Goal: Information Seeking & Learning: Compare options

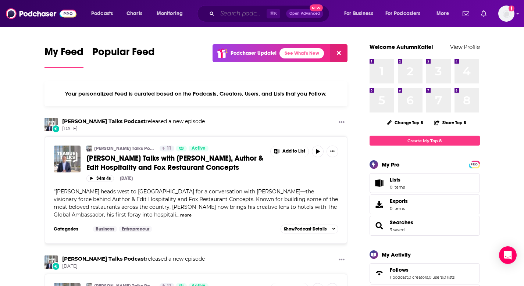
click at [252, 11] on input "Search podcasts, credits, & more..." at bounding box center [241, 14] width 49 height 12
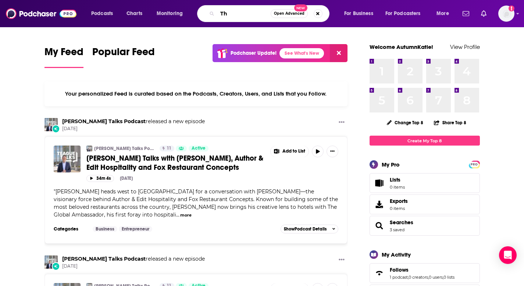
type input "T"
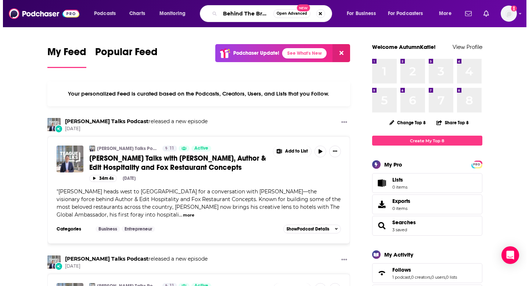
scroll to position [0, 2]
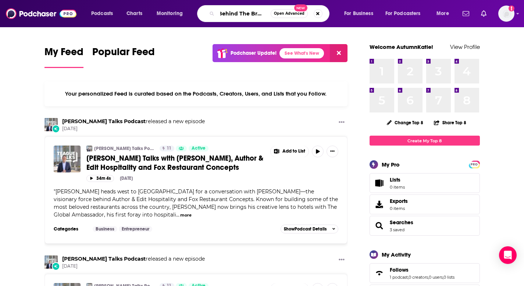
type input "Behind The Brand"
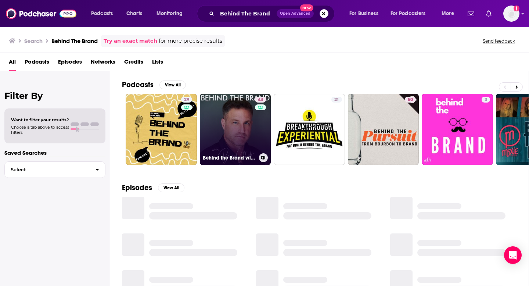
click at [240, 115] on link "44 Behind the Brand with Bryan Elliott" at bounding box center [235, 129] width 71 height 71
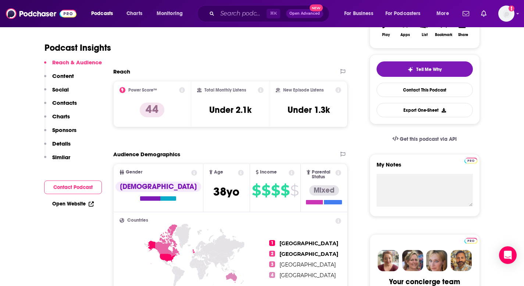
scroll to position [151, 0]
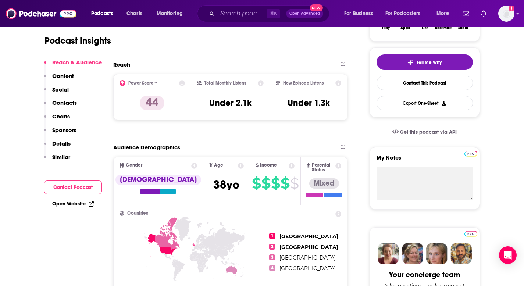
click at [261, 83] on icon at bounding box center [261, 83] width 6 height 6
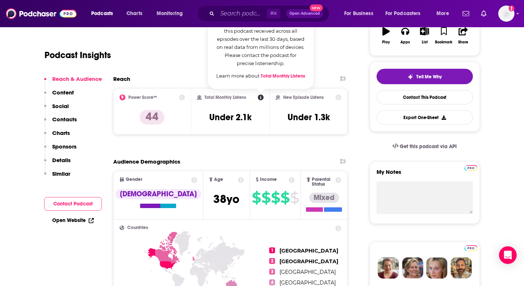
scroll to position [131, 0]
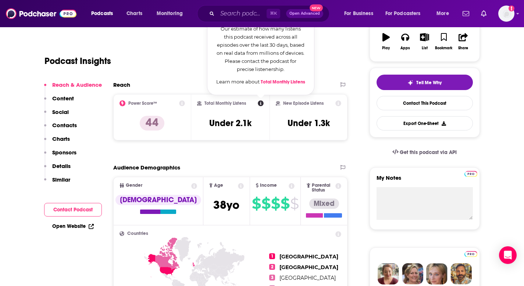
click at [254, 143] on div "Reach Power Score™ 44 Total Monthly Listens Total Monthly Listens Our estimate …" at bounding box center [230, 113] width 235 height 65
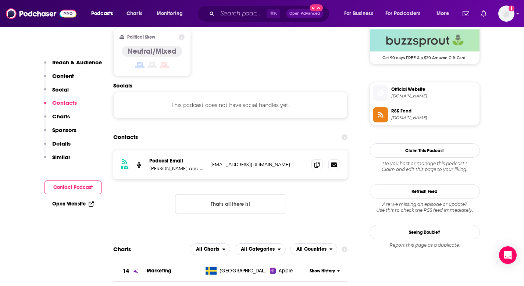
scroll to position [610, 0]
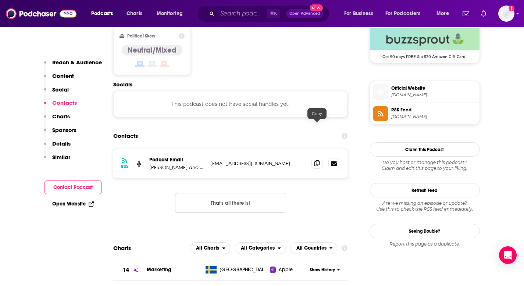
click at [315, 160] on icon at bounding box center [316, 163] width 5 height 6
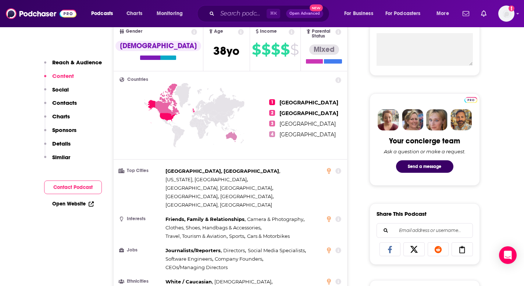
scroll to position [136, 0]
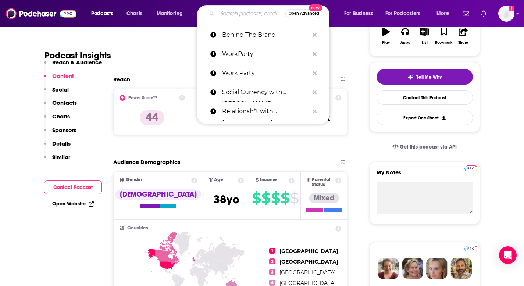
click at [225, 19] on input "Search podcasts, credits, & more..." at bounding box center [251, 14] width 68 height 12
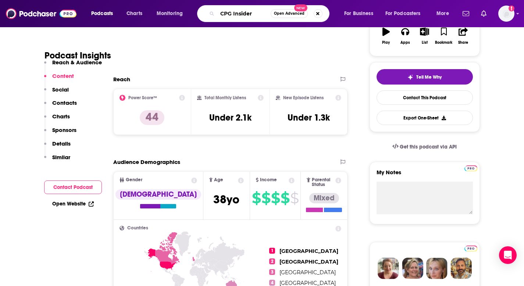
type input "CPG Insiders"
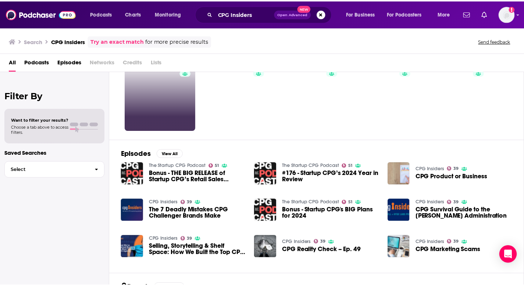
scroll to position [25, 0]
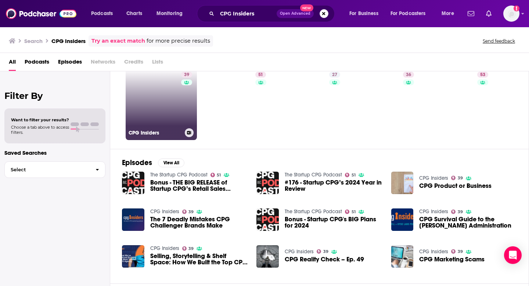
click at [178, 101] on link "39 CPG Insiders" at bounding box center [161, 104] width 71 height 71
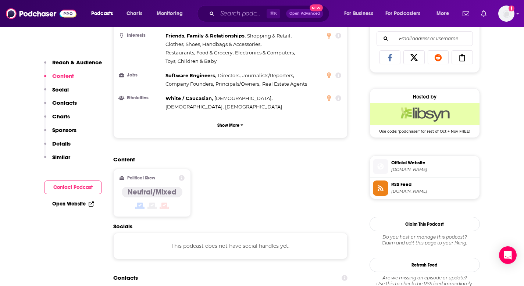
scroll to position [554, 0]
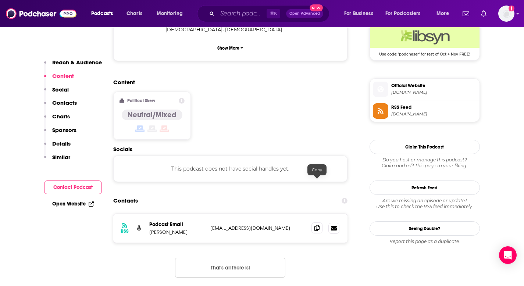
click at [314, 225] on icon at bounding box center [316, 228] width 5 height 6
click at [226, 17] on input "Search podcasts, credits, & more..." at bounding box center [241, 14] width 49 height 12
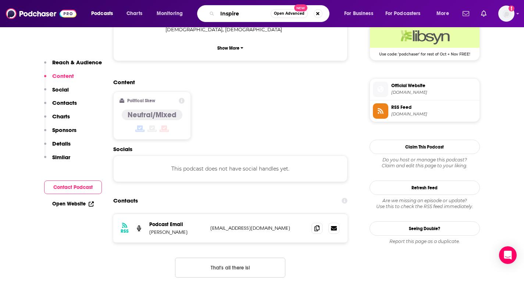
type input "Inspired"
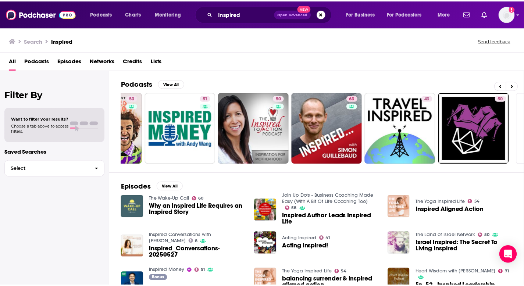
scroll to position [0, 204]
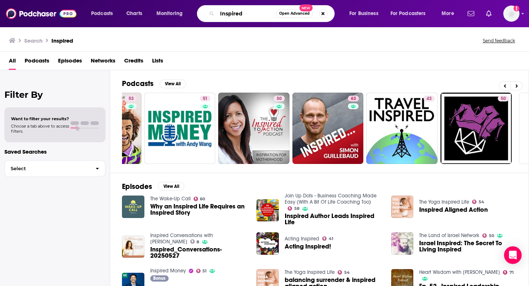
click at [262, 8] on input "Inspired" at bounding box center [246, 14] width 59 height 12
click at [262, 14] on input "Inspired" at bounding box center [246, 14] width 59 height 12
type input "Inspired with Alexa"
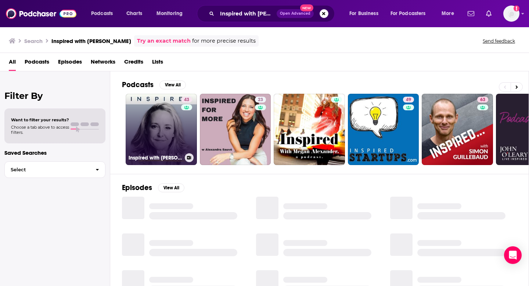
click at [179, 126] on link "43 Inspired with Alexa von Tobel" at bounding box center [161, 129] width 71 height 71
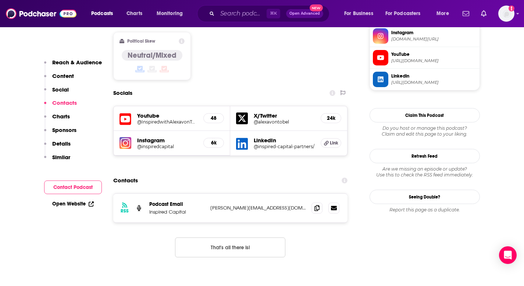
scroll to position [619, 0]
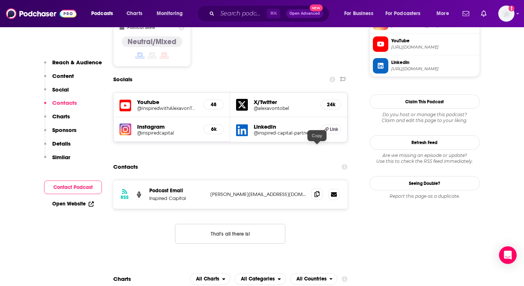
click at [317, 191] on icon at bounding box center [316, 194] width 5 height 6
click at [223, 13] on input "Search podcasts, credits, & more..." at bounding box center [241, 14] width 49 height 12
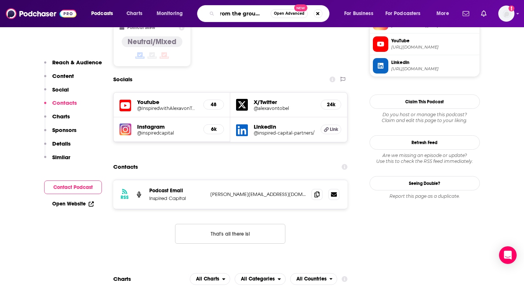
type input "From the ground up"
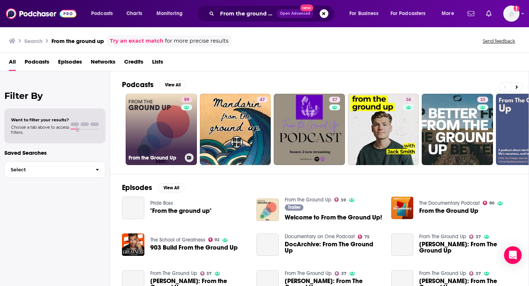
click at [172, 132] on link "59 From the Ground Up" at bounding box center [161, 129] width 71 height 71
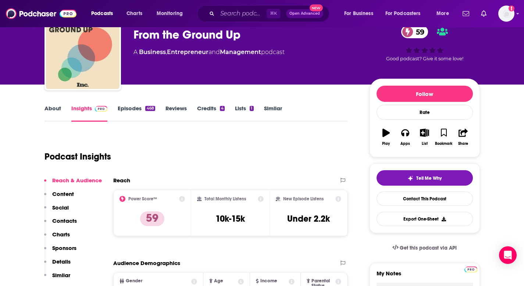
scroll to position [39, 0]
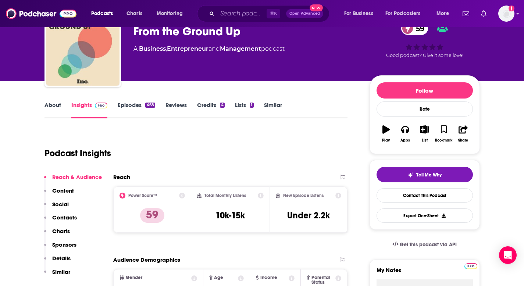
click at [388, 131] on icon "button" at bounding box center [385, 129] width 7 height 8
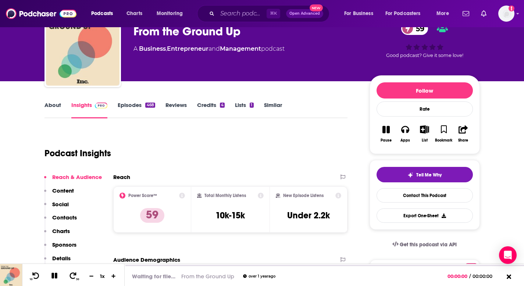
click at [388, 131] on icon "button" at bounding box center [385, 129] width 7 height 7
click at [406, 130] on icon "button" at bounding box center [405, 129] width 8 height 8
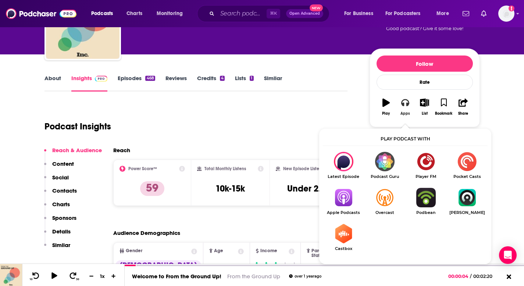
scroll to position [68, 0]
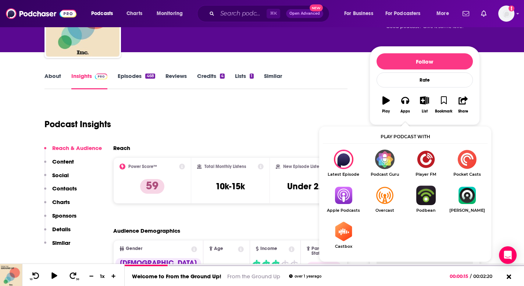
click at [349, 196] on img "Show Listen On dropdown" at bounding box center [343, 195] width 41 height 19
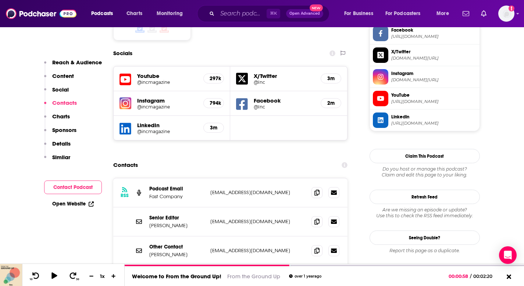
scroll to position [699, 0]
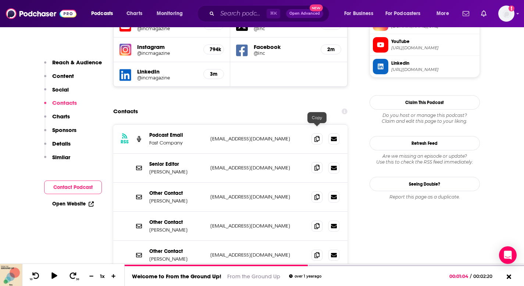
click at [318, 165] on icon at bounding box center [316, 168] width 5 height 6
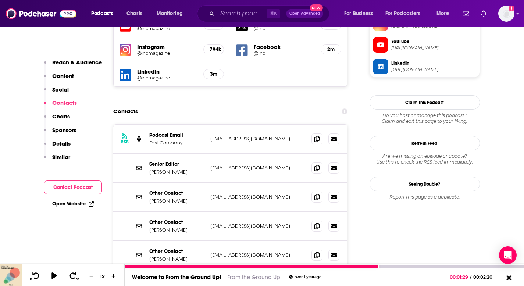
click at [508, 277] on icon at bounding box center [508, 277] width 5 height 5
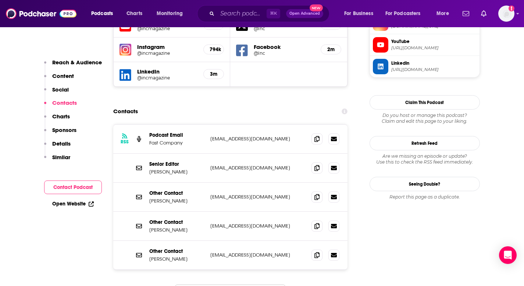
click at [253, 104] on div "Contacts" at bounding box center [230, 111] width 235 height 14
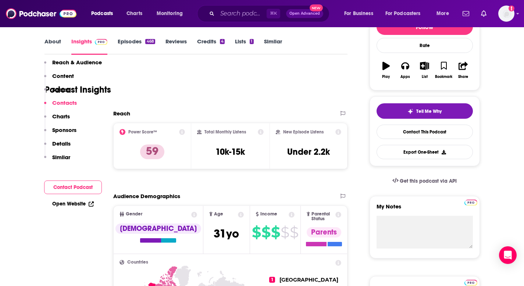
scroll to position [0, 0]
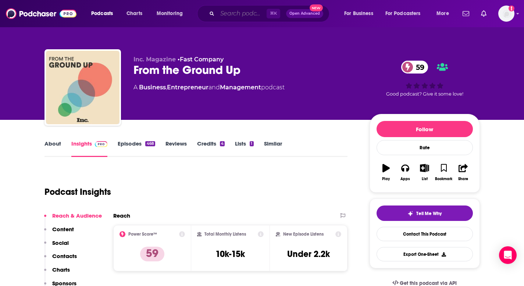
click at [236, 18] on input "Search podcasts, credits, & more..." at bounding box center [241, 14] width 49 height 12
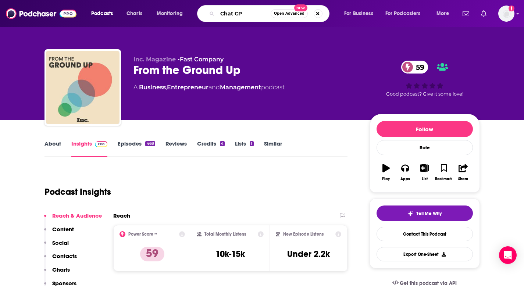
type input "Chat CPG"
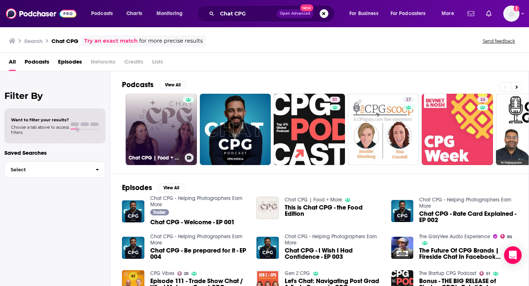
click at [179, 128] on link "Chat CPG | Food + More" at bounding box center [161, 129] width 71 height 71
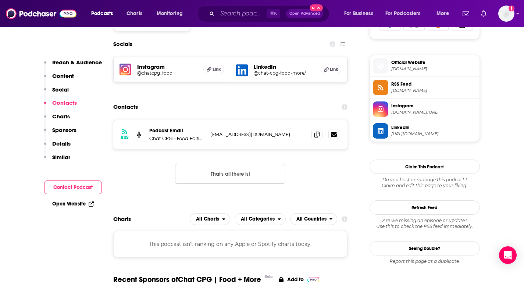
scroll to position [536, 0]
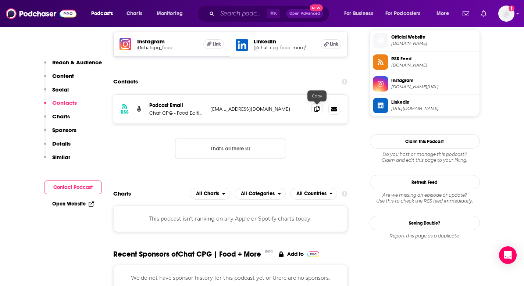
click at [314, 110] on icon at bounding box center [316, 109] width 5 height 6
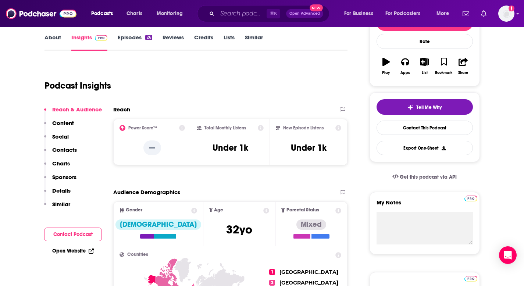
scroll to position [0, 0]
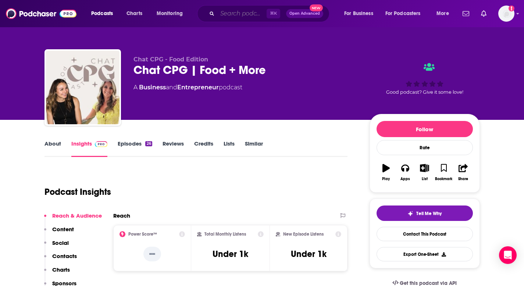
click at [243, 15] on input "Search podcasts, credits, & more..." at bounding box center [241, 14] width 49 height 12
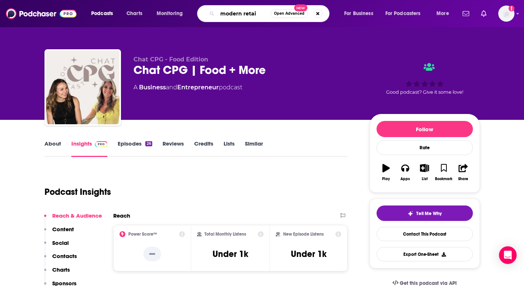
type input "modern retail"
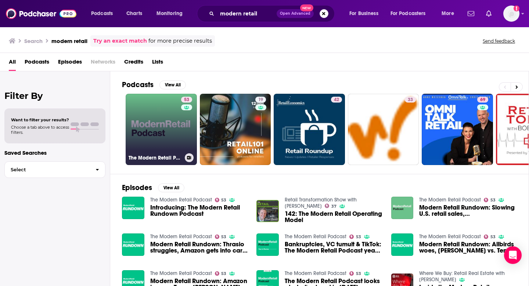
click at [171, 108] on link "53 The Modern Retail Podcast" at bounding box center [161, 129] width 71 height 71
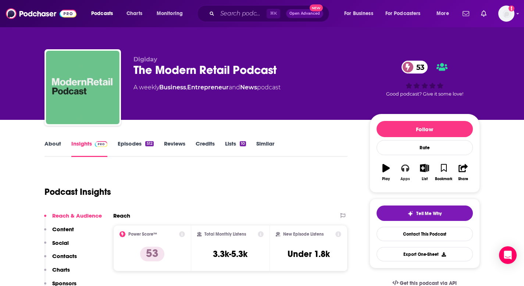
click at [401, 168] on button "Apps" at bounding box center [405, 172] width 19 height 26
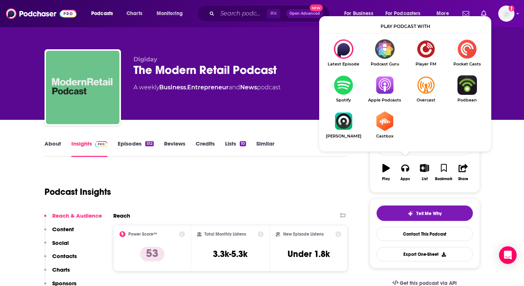
click at [383, 86] on img "Show Listen On dropdown" at bounding box center [384, 84] width 41 height 19
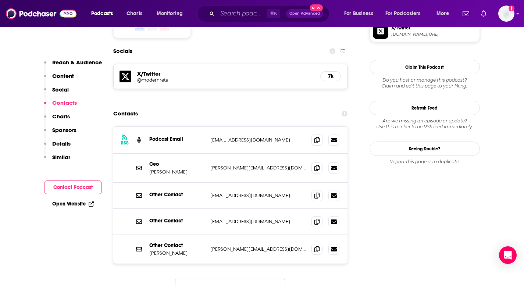
scroll to position [646, 0]
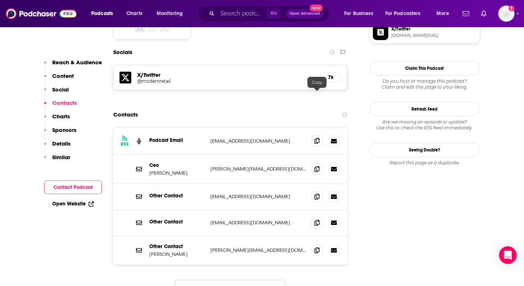
click at [314, 138] on icon at bounding box center [316, 141] width 5 height 6
click at [317, 163] on span at bounding box center [316, 168] width 11 height 11
click at [318, 193] on icon at bounding box center [316, 196] width 5 height 6
click at [318, 219] on icon at bounding box center [316, 222] width 5 height 6
click at [315, 247] on icon at bounding box center [316, 250] width 5 height 6
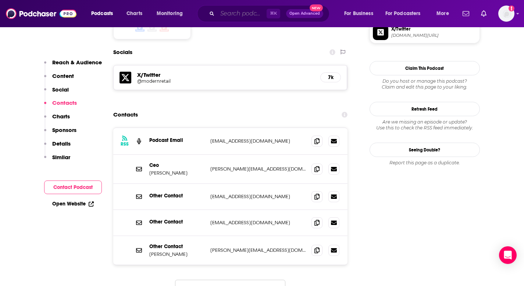
click at [232, 15] on input "Search podcasts, credits, & more..." at bounding box center [241, 14] width 49 height 12
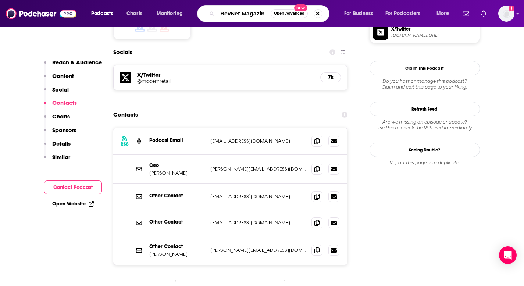
type input "BevNet Magazine"
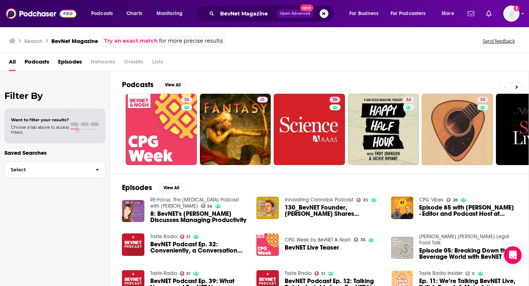
click at [179, 40] on span "for more precise results" at bounding box center [191, 41] width 64 height 8
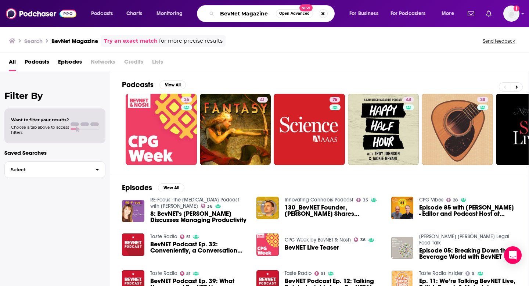
click at [254, 14] on input "BevNet Magazine" at bounding box center [246, 14] width 59 height 12
type input "BevNet"
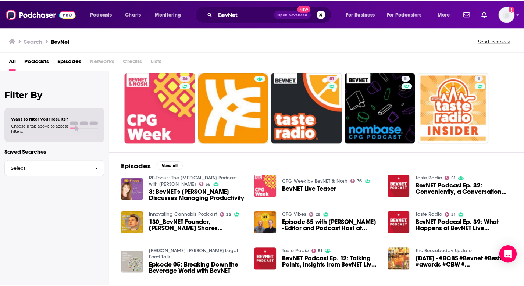
scroll to position [25, 0]
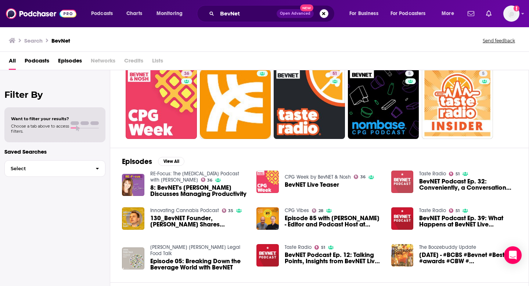
click at [404, 183] on img "BevNET Podcast Ep. 32: Conveniently, a Conversation About BevNET’s Five-Star Re…" at bounding box center [403, 182] width 22 height 22
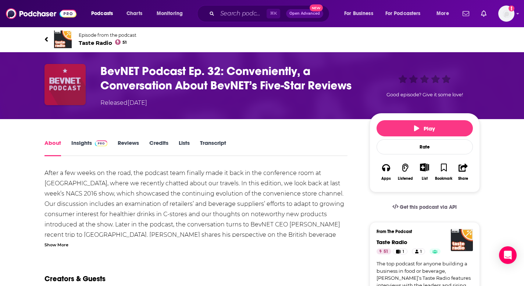
click at [73, 91] on img "BevNET Podcast Ep. 32: Conveniently, a Conversation About BevNET’s Five-Star Re…" at bounding box center [64, 84] width 41 height 41
click at [67, 79] on img "BevNET Podcast Ep. 32: Conveniently, a Conversation About BevNET’s Five-Star Re…" at bounding box center [64, 84] width 41 height 41
click at [42, 36] on div "Episode from the podcast Taste Radio 51 Next Episode" at bounding box center [262, 39] width 446 height 29
click at [47, 38] on icon at bounding box center [45, 39] width 3 height 5
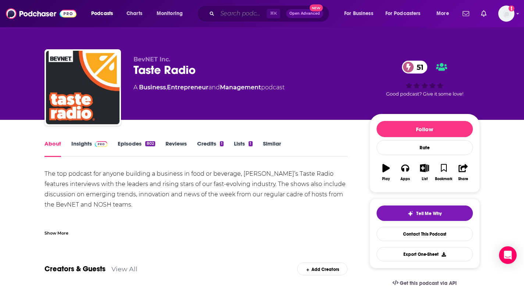
click at [228, 15] on input "Search podcasts, credits, & more..." at bounding box center [241, 14] width 49 height 12
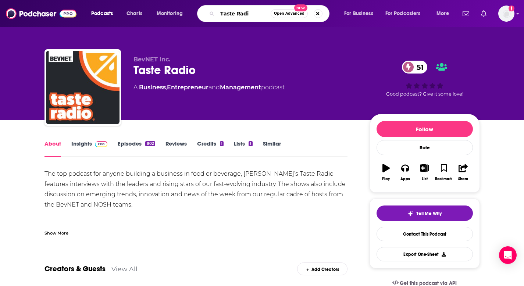
type input "Taste Radio"
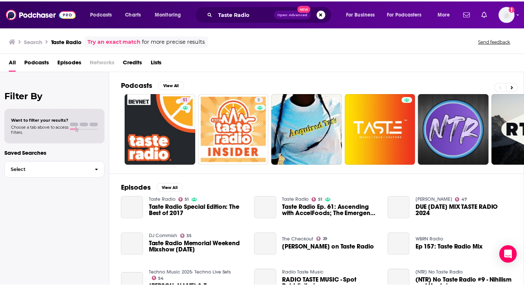
scroll to position [6, 0]
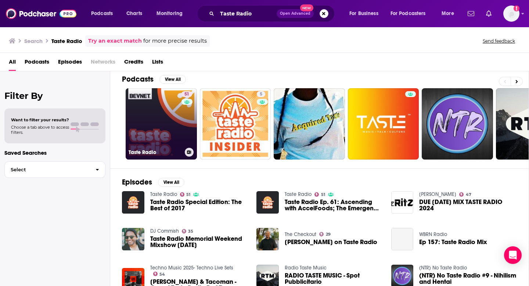
click at [168, 132] on link "51 Taste Radio" at bounding box center [161, 123] width 71 height 71
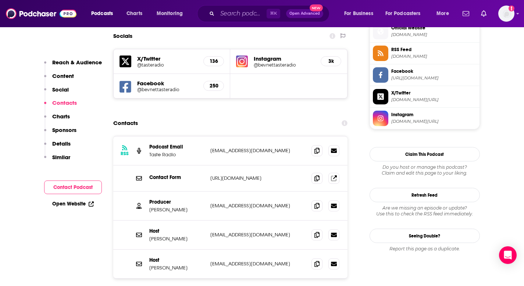
scroll to position [675, 0]
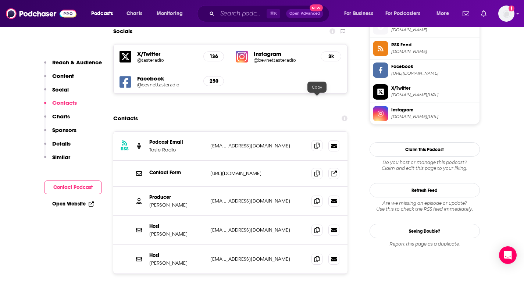
click at [313, 140] on span at bounding box center [316, 145] width 11 height 11
click at [315, 198] on icon at bounding box center [316, 201] width 5 height 6
click at [317, 227] on icon at bounding box center [316, 230] width 5 height 6
click at [316, 253] on span at bounding box center [316, 258] width 11 height 11
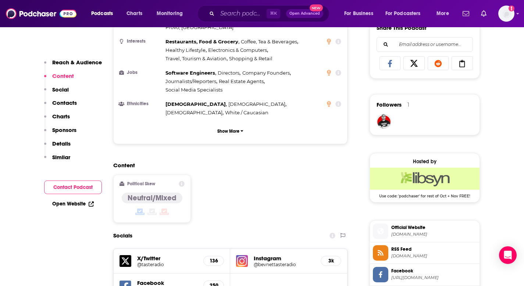
scroll to position [677, 0]
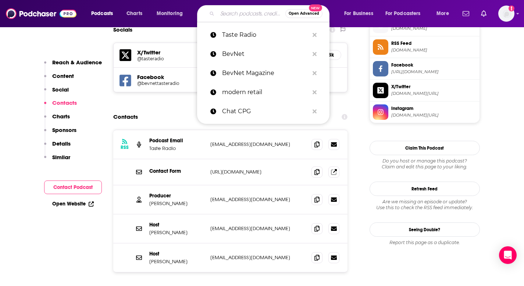
click at [252, 17] on input "Search podcasts, credits, & more..." at bounding box center [251, 14] width 68 height 12
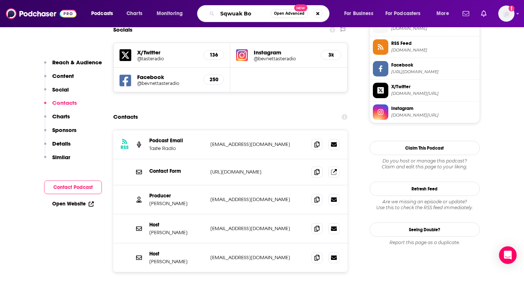
type input "Sqwuak Box"
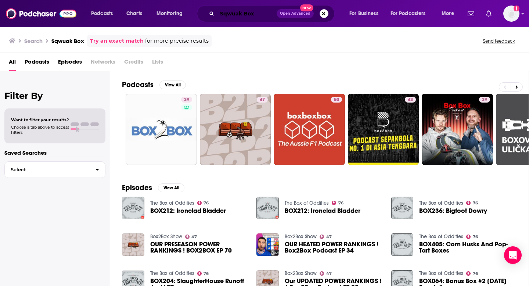
click at [227, 13] on input "Sqwuak Box" at bounding box center [247, 14] width 60 height 12
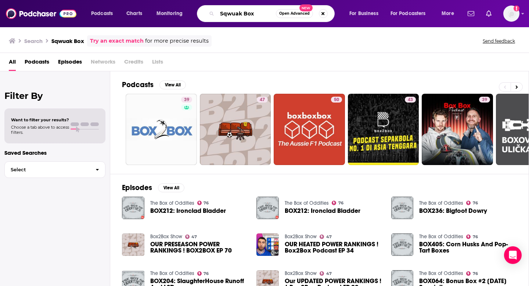
click at [227, 13] on input "Sqwuak Box" at bounding box center [246, 14] width 59 height 12
type input "CNBC"
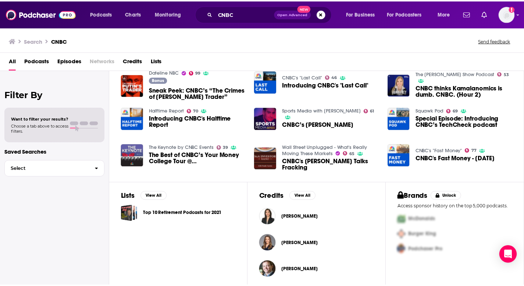
scroll to position [125, 0]
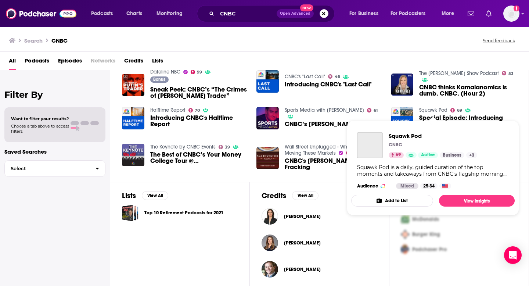
click at [442, 110] on link "Squawk Pod" at bounding box center [434, 110] width 28 height 6
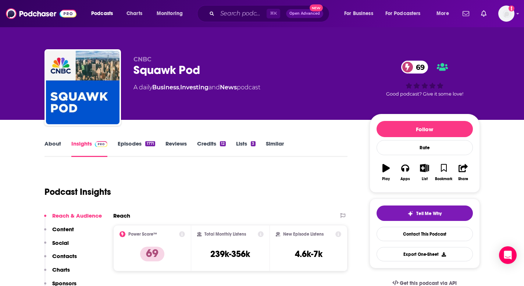
click at [166, 67] on div "Squawk Pod 69" at bounding box center [245, 70] width 224 height 14
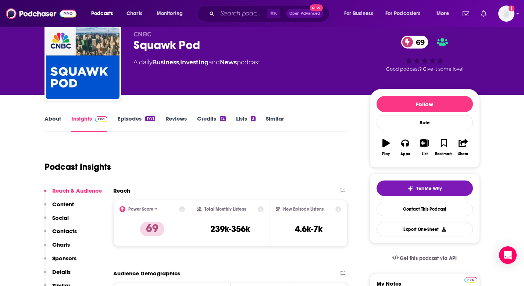
scroll to position [26, 0]
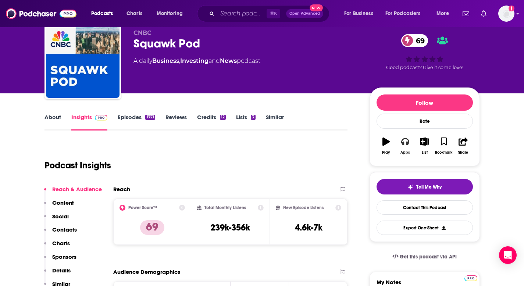
click at [409, 145] on button "Apps" at bounding box center [405, 146] width 19 height 26
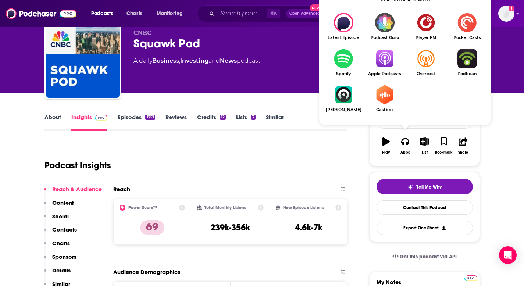
click at [388, 58] on img "Show Listen On dropdown" at bounding box center [384, 58] width 41 height 19
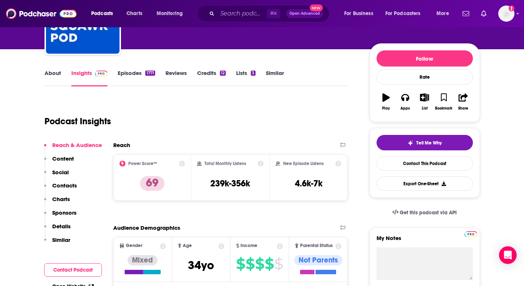
scroll to position [71, 0]
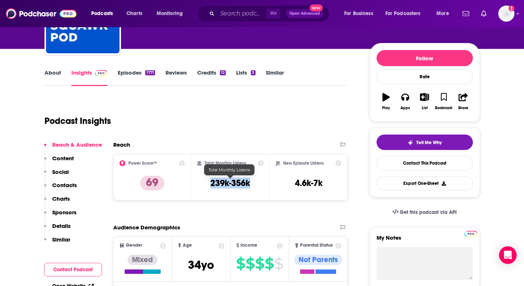
drag, startPoint x: 207, startPoint y: 182, endPoint x: 259, endPoint y: 182, distance: 51.5
click at [259, 182] on div "Total Monthly Listens 239k-356k" at bounding box center [230, 177] width 67 height 34
copy h3 "239k-356k"
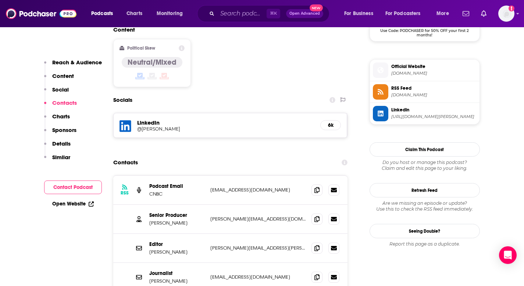
scroll to position [629, 0]
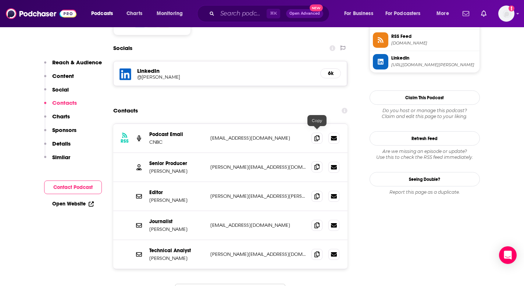
click at [315, 164] on icon at bounding box center [316, 167] width 5 height 6
click at [319, 190] on span at bounding box center [316, 195] width 11 height 11
click at [317, 219] on span at bounding box center [316, 224] width 11 height 11
click at [318, 251] on icon at bounding box center [316, 254] width 5 height 6
click at [232, 11] on input "Search podcasts, credits, & more..." at bounding box center [241, 14] width 49 height 12
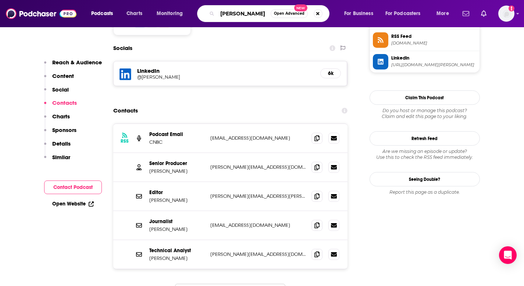
type input "Logan Bartlett"
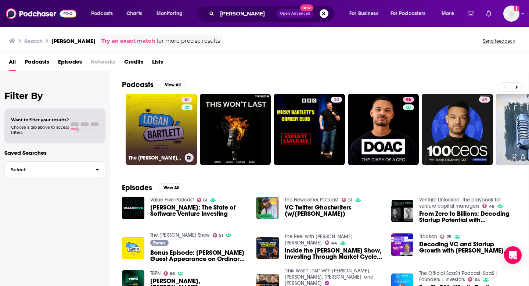
click at [184, 129] on div "51" at bounding box center [188, 125] width 13 height 57
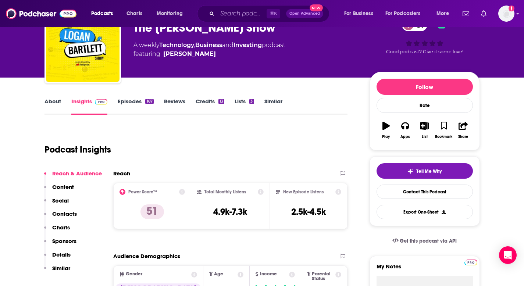
scroll to position [103, 0]
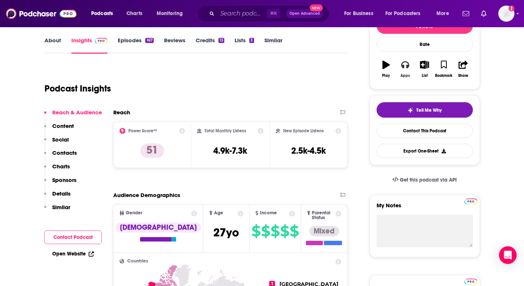
click at [407, 67] on icon "button" at bounding box center [405, 64] width 8 height 7
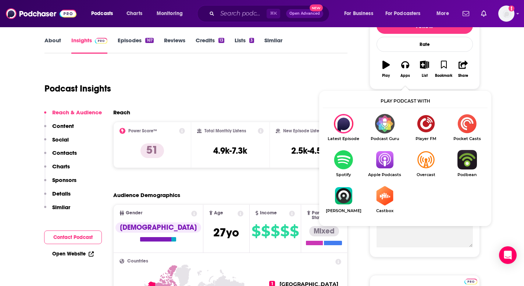
click at [388, 164] on img "Show Listen On dropdown" at bounding box center [384, 159] width 41 height 19
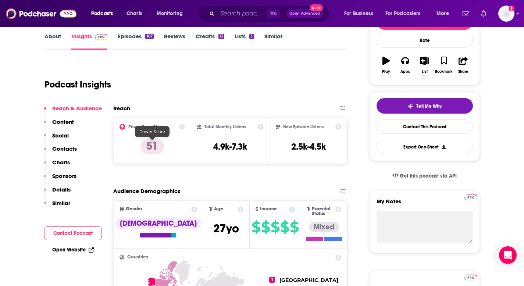
scroll to position [110, 0]
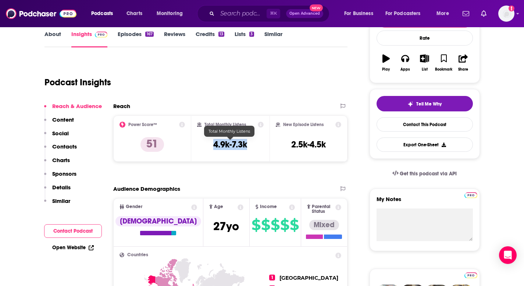
drag, startPoint x: 252, startPoint y: 146, endPoint x: 211, endPoint y: 144, distance: 40.5
click at [212, 144] on div "Total Monthly Listens 4.9k-7.3k" at bounding box center [230, 139] width 67 height 34
copy h3 "4.9k-7.3k"
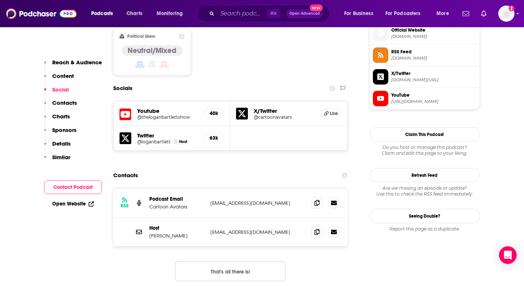
scroll to position [657, 0]
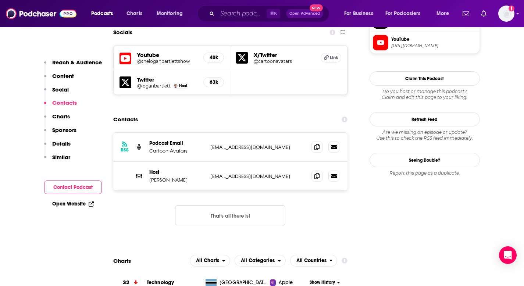
click at [125, 180] on div "RSS Podcast Email Cartoon Avatars threecartoonavatars@gmail.com threecartoonava…" at bounding box center [230, 184] width 235 height 105
click at [317, 173] on icon at bounding box center [316, 176] width 5 height 6
click at [233, 12] on input "Search podcasts, credits, & more..." at bounding box center [241, 14] width 49 height 12
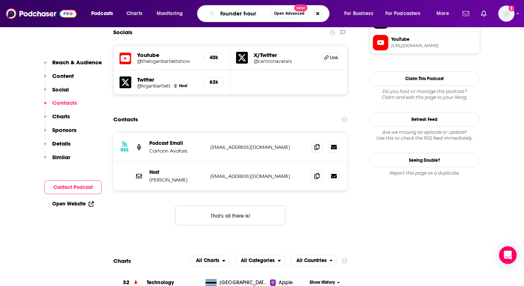
type input "founder hour"
click at [266, 14] on input "founder hour" at bounding box center [243, 14] width 53 height 12
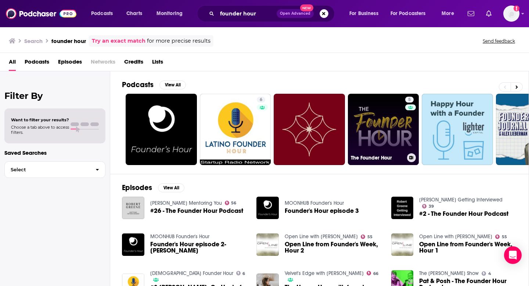
click at [354, 107] on link "5 The Founder Hour" at bounding box center [383, 129] width 71 height 71
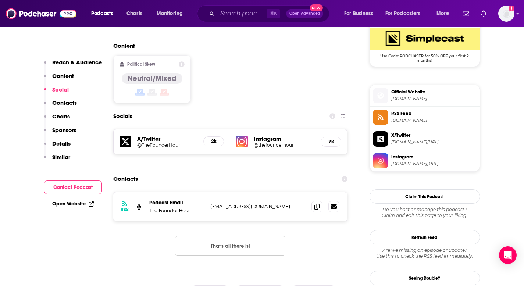
scroll to position [614, 0]
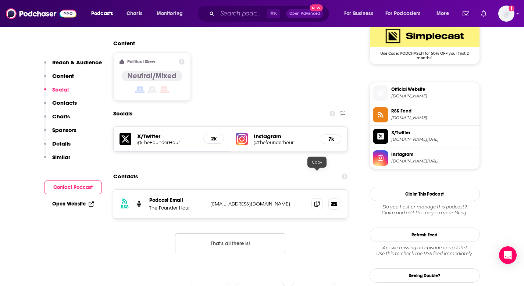
click at [318, 201] on icon at bounding box center [316, 204] width 5 height 6
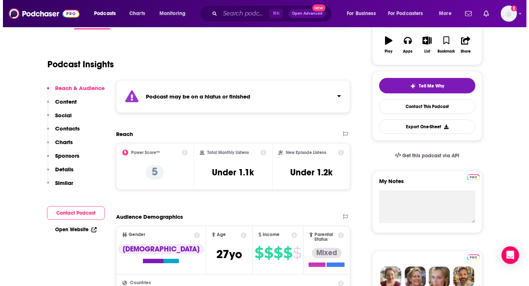
scroll to position [0, 0]
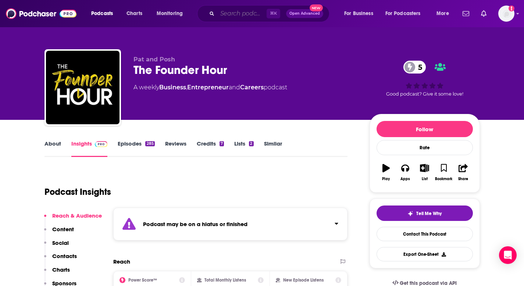
click at [238, 15] on input "Search podcasts, credits, & more..." at bounding box center [241, 14] width 49 height 12
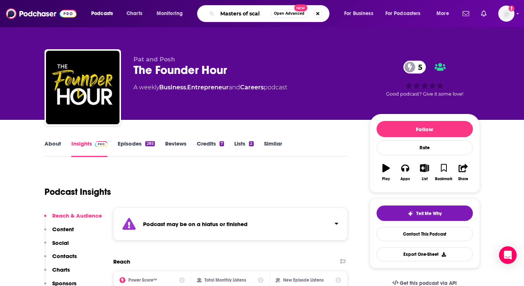
type input "Masters of scale"
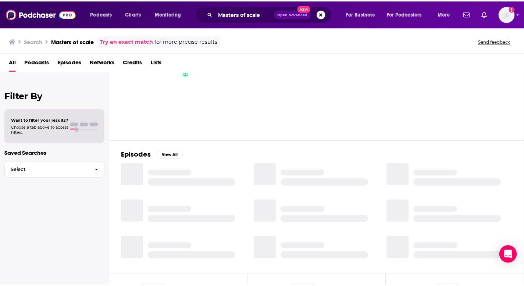
scroll to position [25, 0]
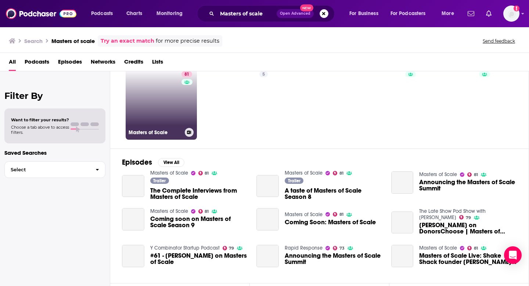
click at [175, 96] on link "81 Masters of Scale" at bounding box center [161, 103] width 71 height 71
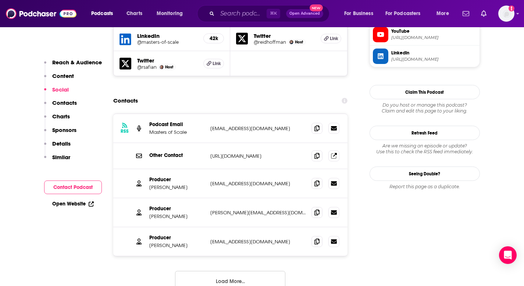
scroll to position [723, 0]
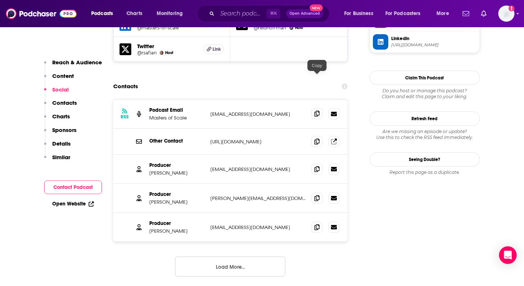
click at [317, 111] on icon at bounding box center [316, 114] width 5 height 6
click at [317, 166] on icon at bounding box center [316, 169] width 5 height 6
click at [318, 195] on icon at bounding box center [316, 198] width 5 height 6
click at [320, 221] on span at bounding box center [316, 226] width 11 height 11
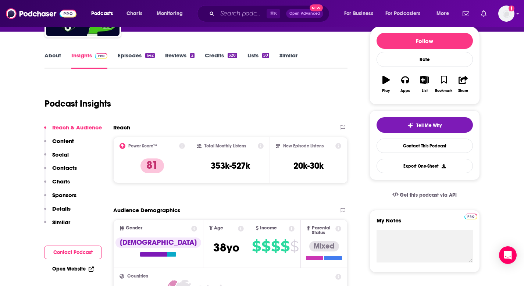
scroll to position [92, 0]
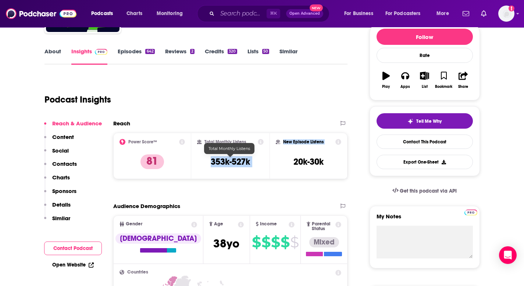
drag, startPoint x: 206, startPoint y: 162, endPoint x: 278, endPoint y: 161, distance: 72.1
click at [278, 162] on div "Power Score™ 81 Total Monthly Listens 353k-527k New Episode Listens 20k-30k" at bounding box center [230, 156] width 235 height 46
click at [256, 161] on div "Total Monthly Listens 353k-527k" at bounding box center [230, 156] width 67 height 34
drag, startPoint x: 259, startPoint y: 160, endPoint x: 203, endPoint y: 160, distance: 56.3
click at [203, 160] on div "Total Monthly Listens 353k-527k" at bounding box center [230, 156] width 67 height 34
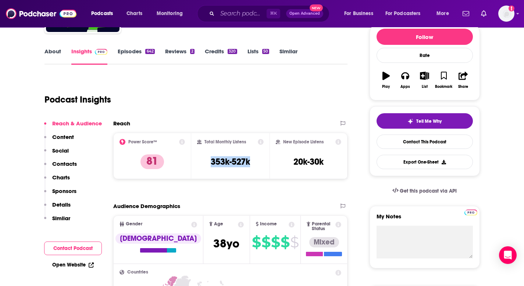
copy h3 "353k-527k"
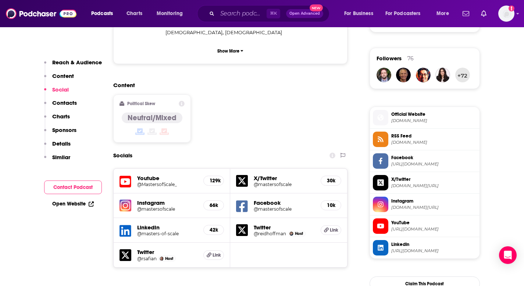
scroll to position [747, 0]
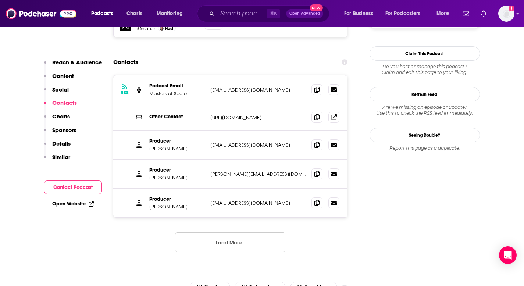
click at [221, 15] on input "Search podcasts, credits, & more..." at bounding box center [241, 14] width 49 height 12
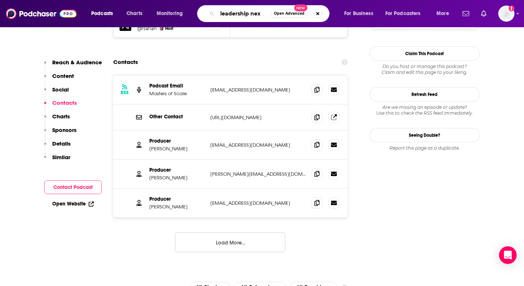
type input "leadership next"
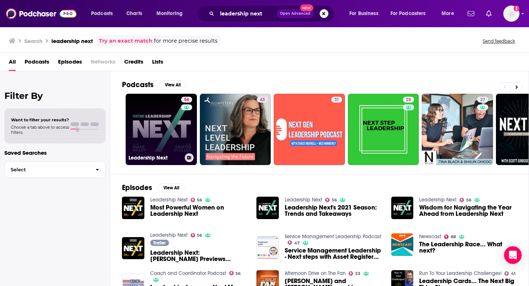
click at [165, 125] on link "56 Leadership Next" at bounding box center [161, 129] width 71 height 71
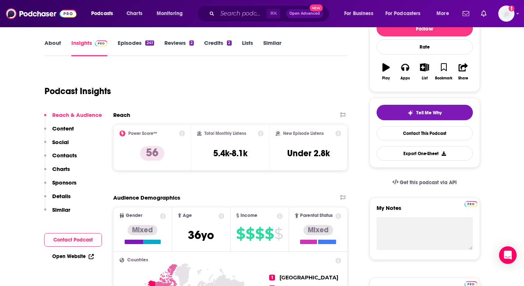
scroll to position [126, 0]
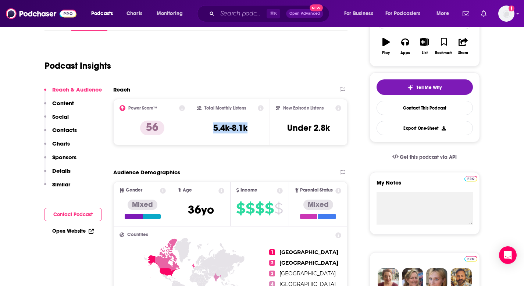
drag, startPoint x: 209, startPoint y: 129, endPoint x: 264, endPoint y: 129, distance: 55.5
click at [264, 129] on div "Total Monthly Listens 5.4k-8.1k" at bounding box center [230, 122] width 78 height 46
copy h3 "5.4k-8.1k"
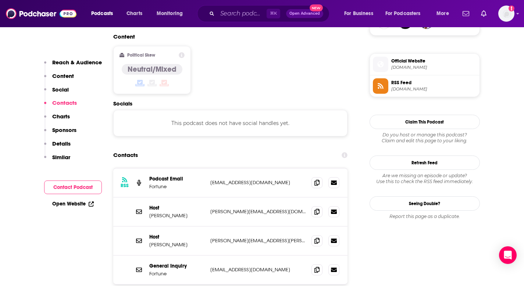
scroll to position [606, 0]
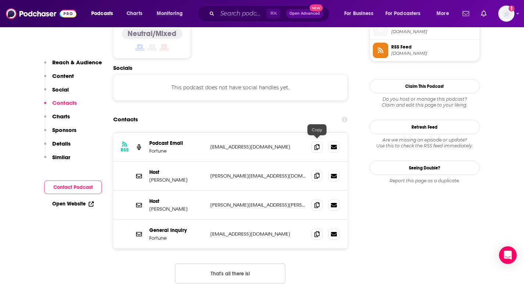
click at [315, 173] on icon at bounding box center [316, 176] width 5 height 6
click at [318, 202] on icon at bounding box center [316, 205] width 5 height 6
click at [315, 231] on icon at bounding box center [316, 234] width 5 height 6
click at [234, 17] on input "Search podcasts, credits, & more..." at bounding box center [241, 14] width 49 height 12
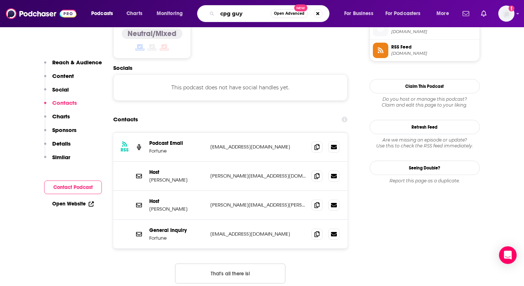
type input "cpg guys"
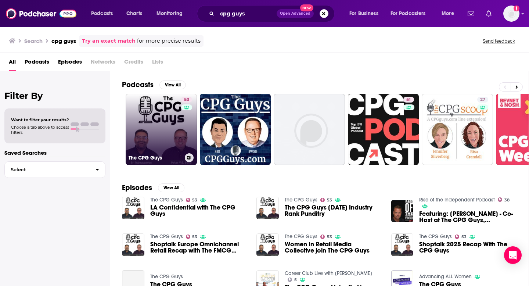
click at [164, 132] on link "53 The CPG Guys" at bounding box center [161, 129] width 71 height 71
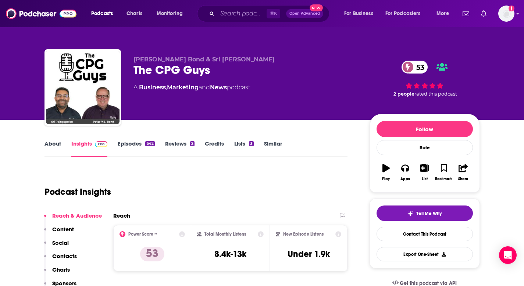
scroll to position [32, 0]
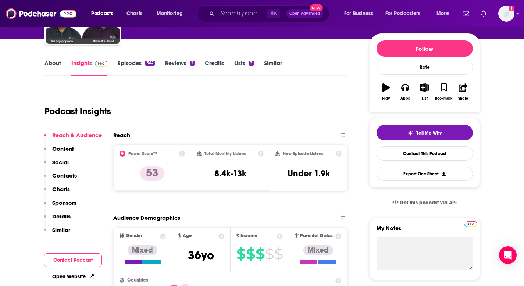
scroll to position [81, 0]
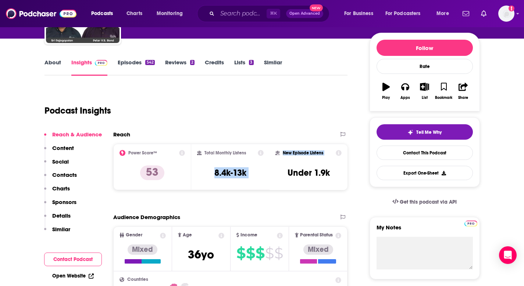
drag, startPoint x: 208, startPoint y: 171, endPoint x: 289, endPoint y: 171, distance: 80.9
click at [289, 171] on div "Power Score™ 53 Total Monthly Listens 8.4k-13k New Episode Listens Under 1.9k" at bounding box center [230, 167] width 235 height 46
click at [254, 183] on div "Total Monthly Listens 8.4k-13k" at bounding box center [230, 167] width 67 height 34
drag, startPoint x: 254, startPoint y: 167, endPoint x: 199, endPoint y: 174, distance: 55.6
click at [199, 174] on div "Total Monthly Listens 8.4k-13k" at bounding box center [230, 167] width 67 height 34
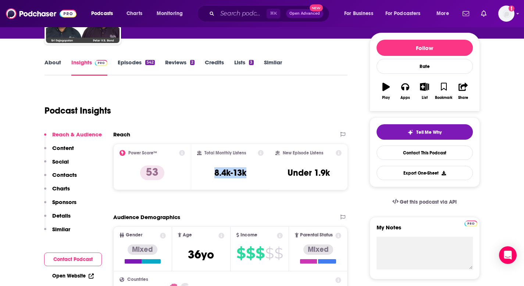
drag, startPoint x: 211, startPoint y: 172, endPoint x: 266, endPoint y: 172, distance: 54.8
click at [266, 172] on div "Total Monthly Listens 8.4k-13k" at bounding box center [230, 167] width 78 height 46
drag, startPoint x: 260, startPoint y: 171, endPoint x: 210, endPoint y: 172, distance: 50.4
click at [210, 172] on div "Total Monthly Listens 8.4k-13k" at bounding box center [230, 167] width 67 height 34
copy h3 "8.4k-13k"
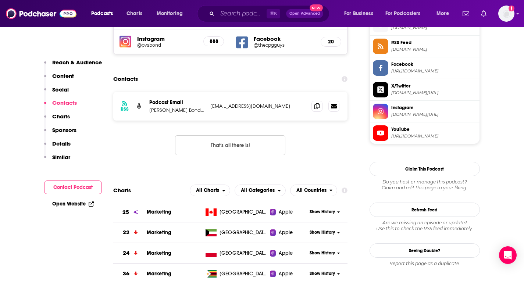
scroll to position [682, 0]
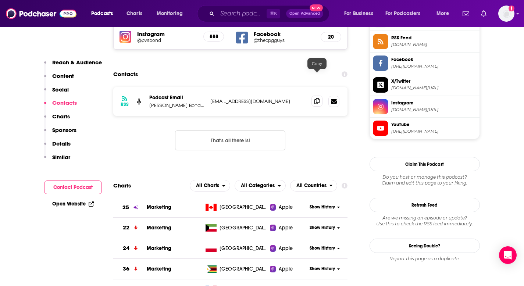
click at [318, 98] on icon at bounding box center [316, 101] width 5 height 6
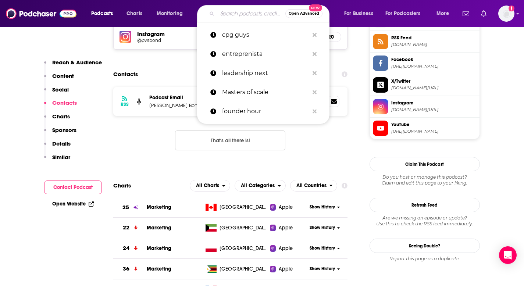
click at [257, 15] on input "Search podcasts, credits, & more..." at bounding box center [251, 14] width 68 height 12
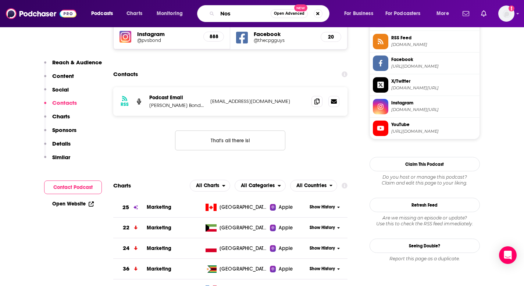
type input "Nosh"
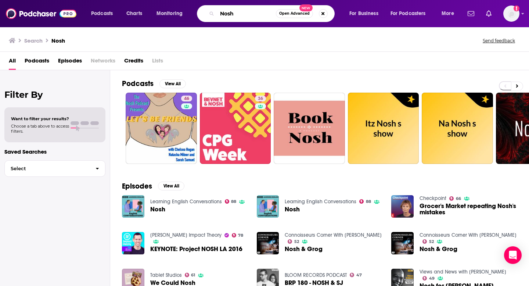
click at [222, 15] on input "Nosh" at bounding box center [246, 14] width 59 height 12
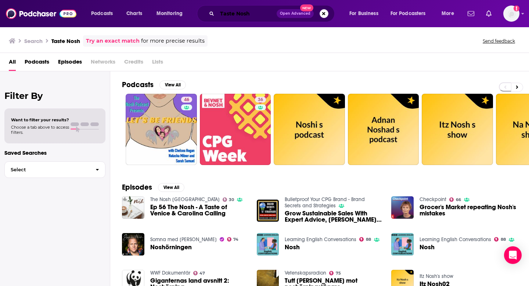
click at [252, 16] on input "Taste Nosh" at bounding box center [247, 14] width 60 height 12
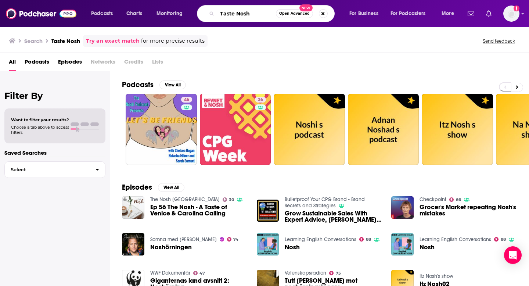
click at [252, 16] on input "Taste Nosh" at bounding box center [246, 14] width 59 height 12
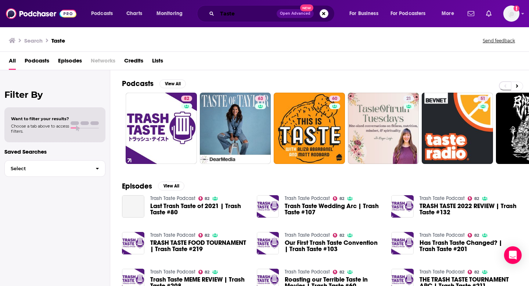
click at [244, 13] on input "Taste" at bounding box center [247, 14] width 60 height 12
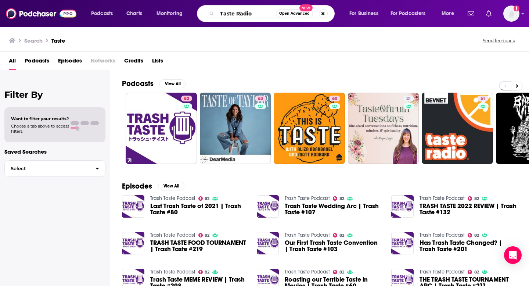
type input "Taste Radio"
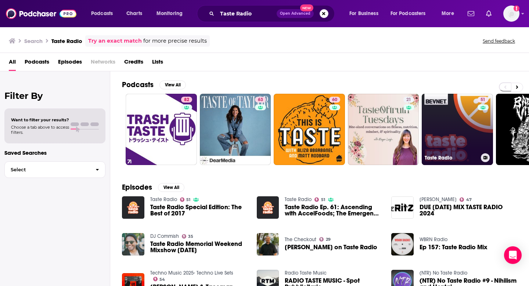
click at [448, 119] on link "51 Taste Radio" at bounding box center [457, 129] width 71 height 71
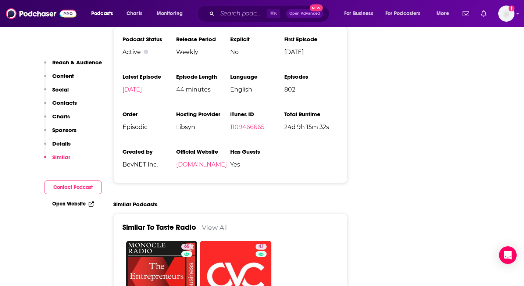
scroll to position [1151, 0]
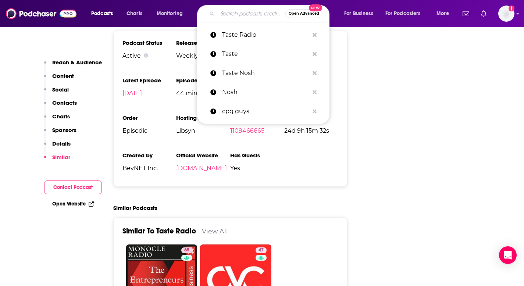
click at [243, 11] on input "Search podcasts, credits, & more..." at bounding box center [251, 14] width 68 height 12
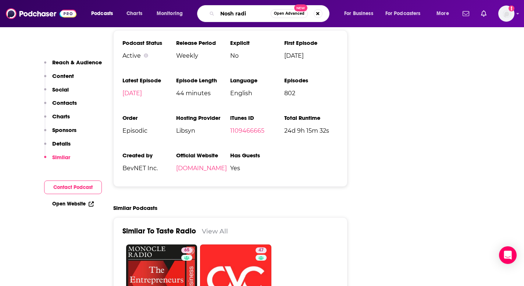
type input "Nosh radio"
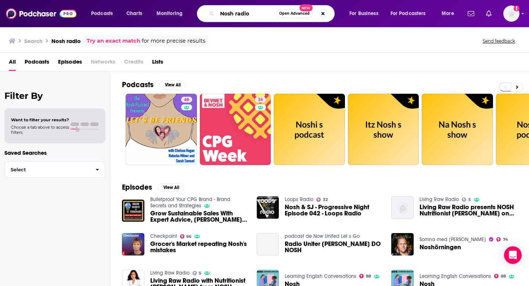
click at [273, 15] on input "Nosh radio" at bounding box center [246, 14] width 59 height 12
type input "Taste Radio Nosh"
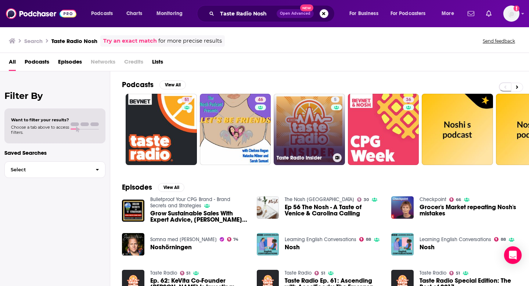
click at [307, 107] on link "5 Taste Radio Insider" at bounding box center [309, 129] width 71 height 71
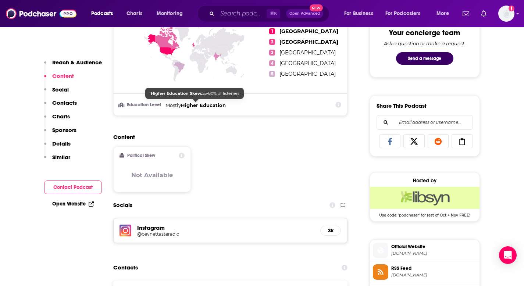
scroll to position [427, 0]
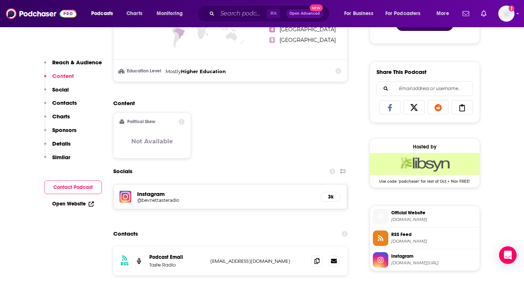
click at [69, 93] on div "Reach & Audience Content Social Contacts Charts Sponsors Details Similar" at bounding box center [73, 113] width 58 height 108
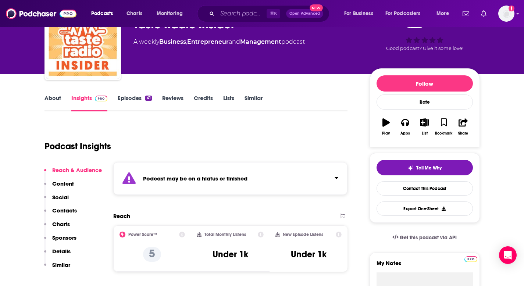
scroll to position [0, 0]
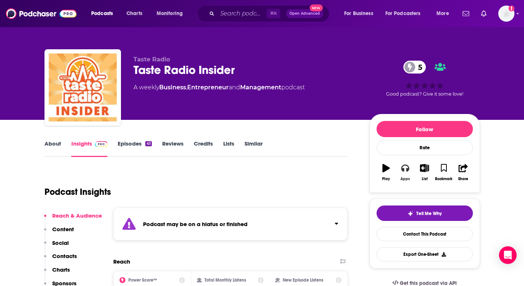
click at [405, 166] on icon "button" at bounding box center [405, 168] width 8 height 8
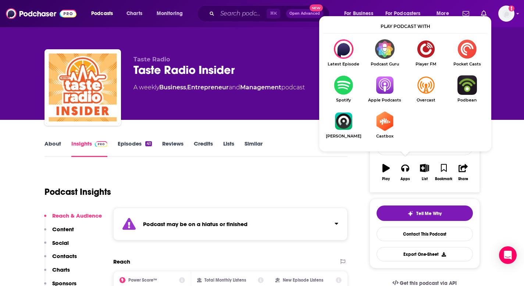
click at [384, 83] on img "Show Listen On dropdown" at bounding box center [384, 84] width 41 height 19
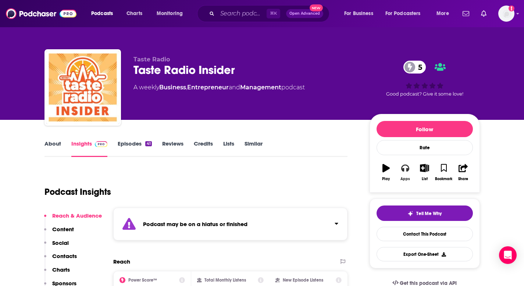
click at [403, 170] on icon "button" at bounding box center [405, 168] width 8 height 7
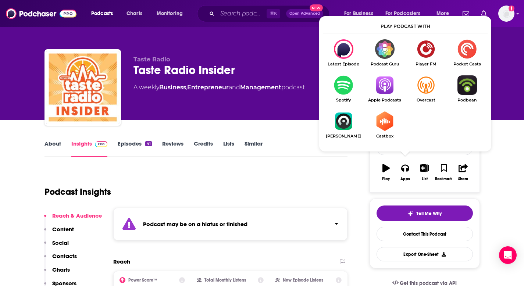
click at [343, 82] on img "Show Listen On dropdown" at bounding box center [343, 84] width 41 height 19
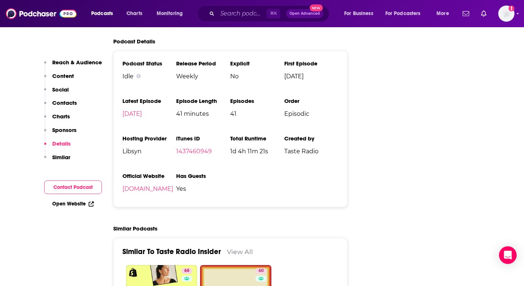
scroll to position [849, 0]
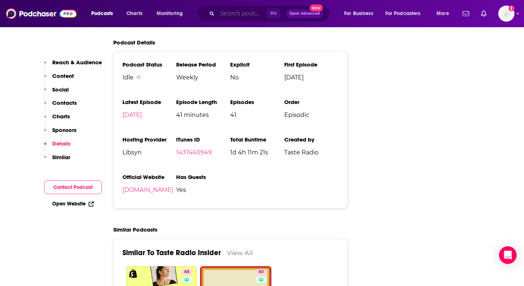
click at [236, 15] on input "Search podcasts, credits, & more..." at bounding box center [241, 14] width 49 height 12
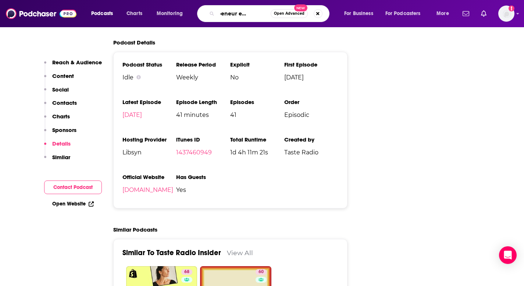
scroll to position [0, 20]
click at [228, 14] on input "entrepeneur experiment" at bounding box center [243, 14] width 53 height 12
type input "entrepreneur experiment"
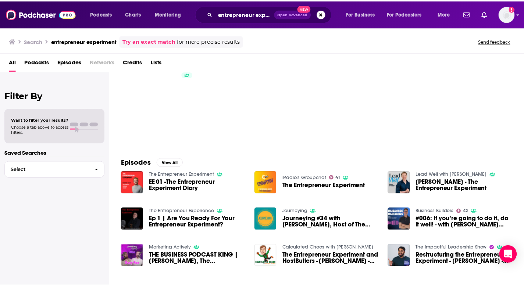
scroll to position [26, 0]
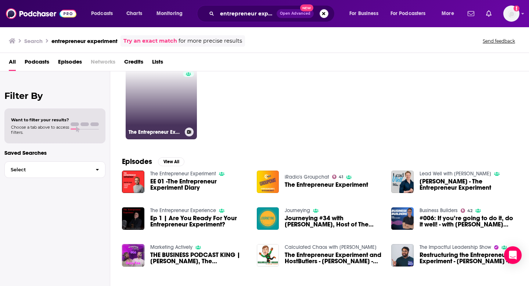
click at [184, 107] on div at bounding box center [188, 99] width 11 height 57
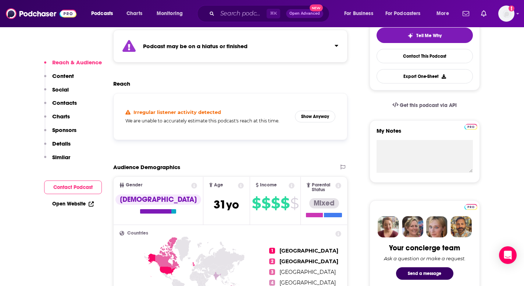
scroll to position [179, 0]
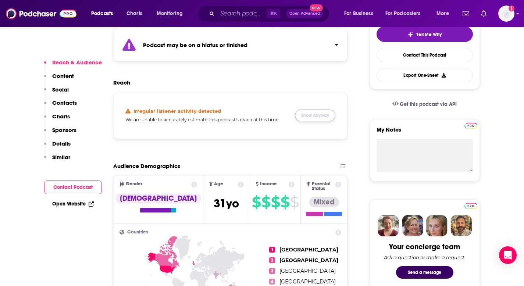
click at [316, 114] on button "Show Anyway" at bounding box center [315, 116] width 40 height 12
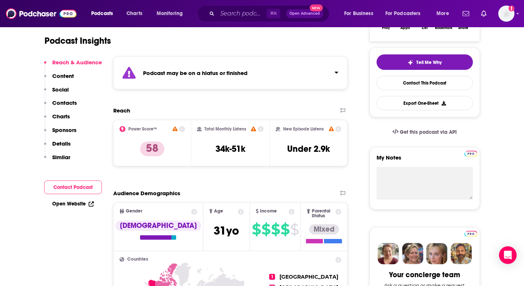
scroll to position [150, 0]
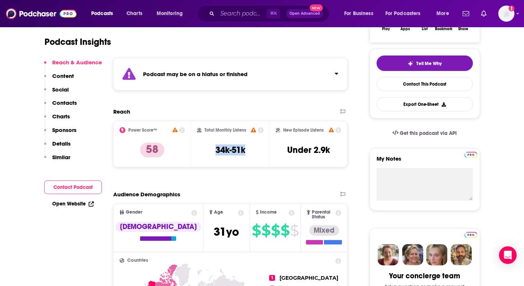
drag, startPoint x: 211, startPoint y: 147, endPoint x: 252, endPoint y: 151, distance: 40.9
click at [252, 151] on div "Total Monthly Listens 34k-51k" at bounding box center [230, 144] width 67 height 34
copy h3 "34k-51k"
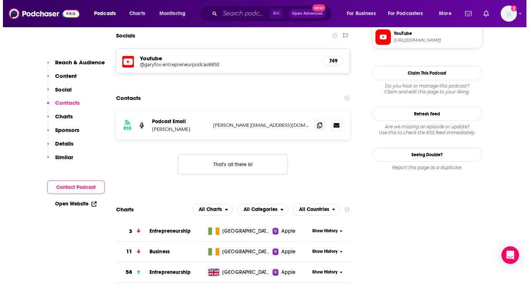
scroll to position [709, 0]
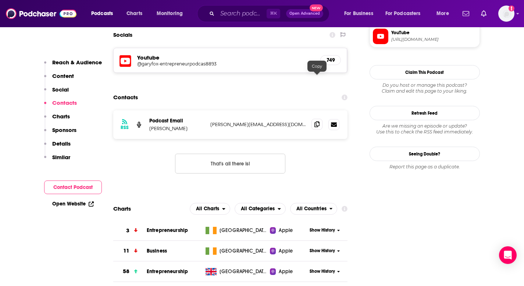
click at [317, 121] on icon at bounding box center [316, 124] width 5 height 6
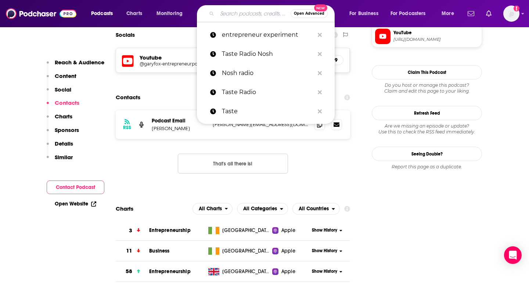
click at [261, 13] on input "Search podcasts, credits, & more..." at bounding box center [254, 14] width 74 height 12
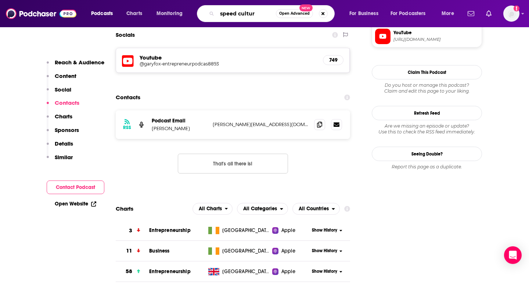
type input "speed culture"
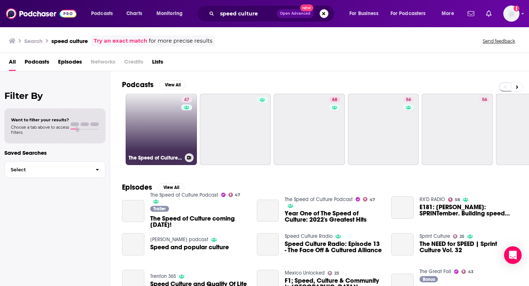
click at [164, 146] on link "47 The Speed of Culture Podcast" at bounding box center [161, 129] width 71 height 71
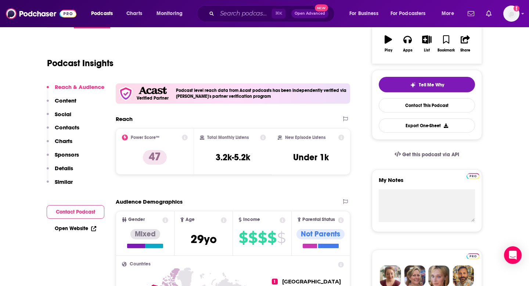
scroll to position [132, 0]
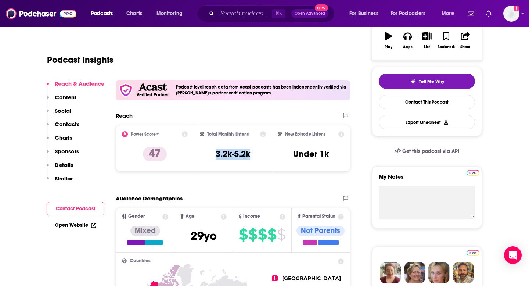
drag, startPoint x: 214, startPoint y: 151, endPoint x: 259, endPoint y: 158, distance: 45.8
click at [259, 158] on div "Total Monthly Listens 3.2k-5.2k" at bounding box center [233, 148] width 67 height 34
copy h3 "3.2k-5.2k"
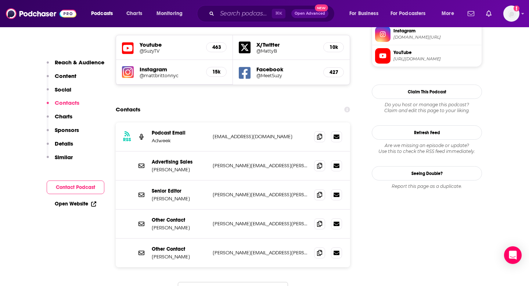
scroll to position [702, 0]
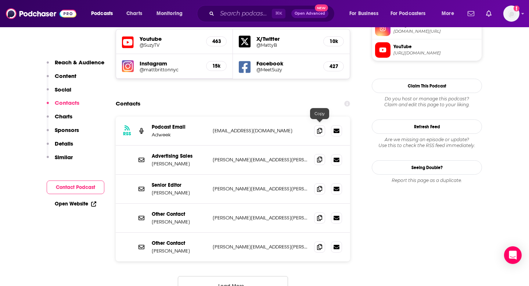
click at [320, 157] on icon at bounding box center [319, 160] width 5 height 6
click at [320, 183] on span at bounding box center [319, 188] width 11 height 11
click at [324, 212] on span at bounding box center [319, 217] width 11 height 11
click at [319, 244] on icon at bounding box center [319, 247] width 5 height 6
click at [236, 14] on input "Search podcasts, credits, & more..." at bounding box center [244, 14] width 55 height 12
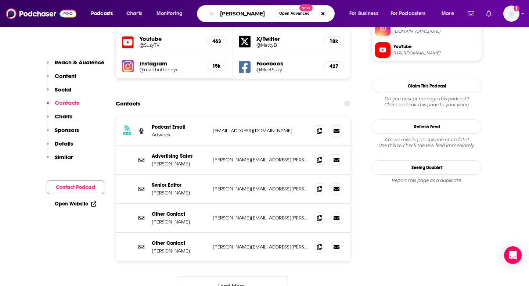
type input "jess larsen"
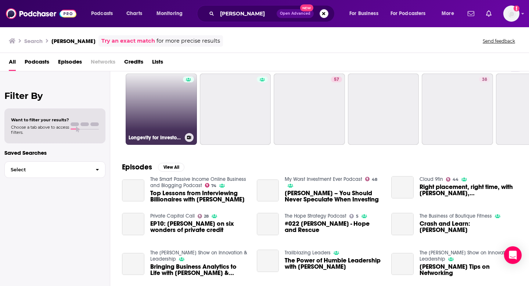
scroll to position [21, 0]
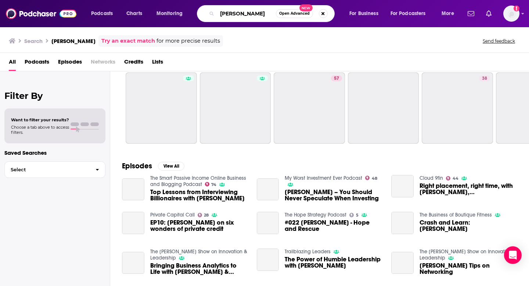
click at [220, 13] on input "jess larsen" at bounding box center [246, 14] width 59 height 12
type input "innovation and leadership jess larsen"
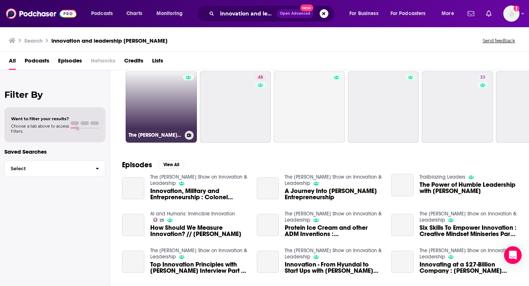
click at [186, 116] on div at bounding box center [188, 102] width 11 height 57
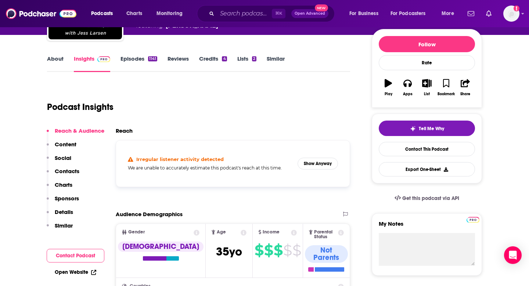
scroll to position [85, 0]
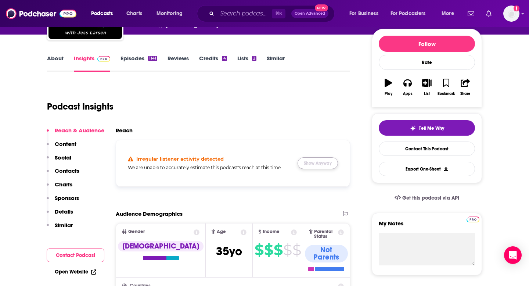
click at [326, 161] on button "Show Anyway" at bounding box center [318, 163] width 40 height 12
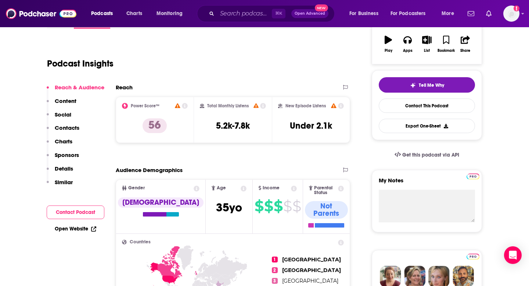
scroll to position [135, 0]
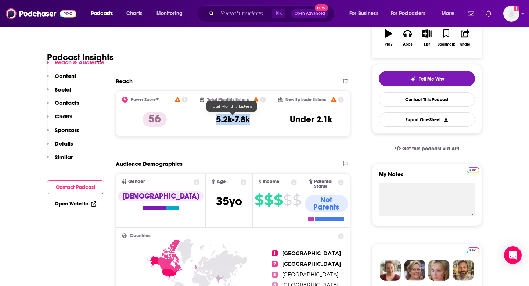
drag, startPoint x: 210, startPoint y: 122, endPoint x: 259, endPoint y: 122, distance: 48.5
click at [259, 122] on div "Total Monthly Listens 5.2k-7.8k" at bounding box center [233, 114] width 67 height 34
copy h3 "5.2k-7.8k"
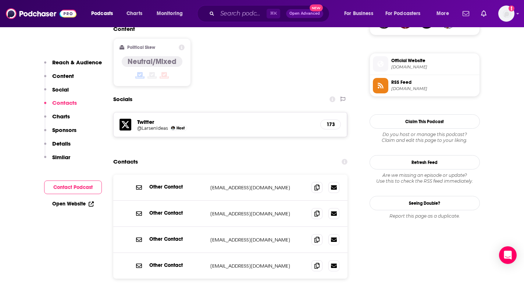
scroll to position [572, 0]
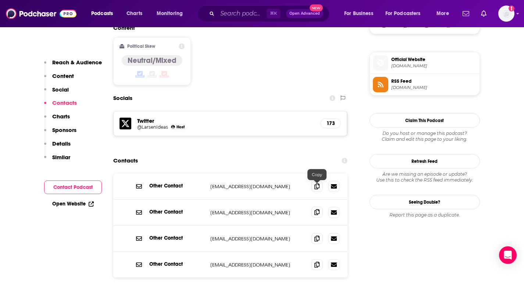
click at [316, 209] on icon at bounding box center [316, 212] width 5 height 6
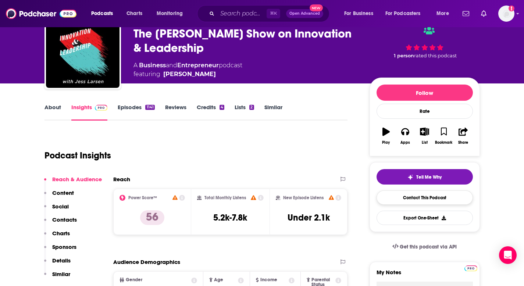
scroll to position [20, 0]
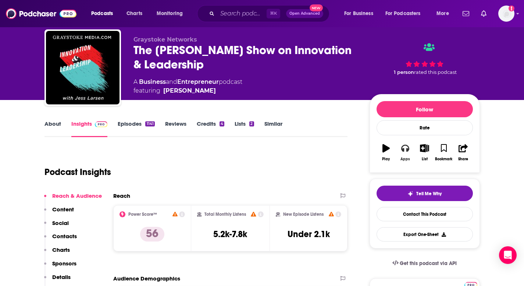
click at [405, 146] on icon "button" at bounding box center [405, 148] width 8 height 8
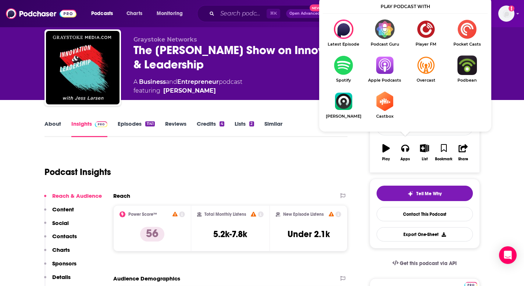
click at [345, 65] on img "Show Listen On dropdown" at bounding box center [343, 65] width 41 height 19
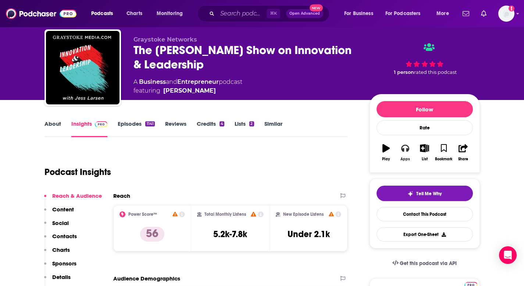
click at [400, 145] on button "Apps" at bounding box center [405, 152] width 19 height 26
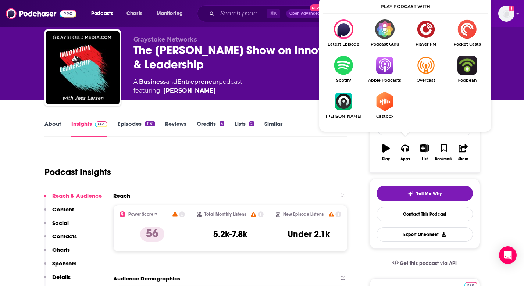
click at [388, 58] on img "Show Listen On dropdown" at bounding box center [384, 65] width 41 height 19
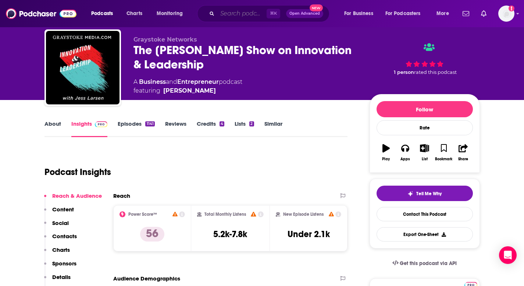
click at [244, 15] on input "Search podcasts, credits, & more..." at bounding box center [241, 14] width 49 height 12
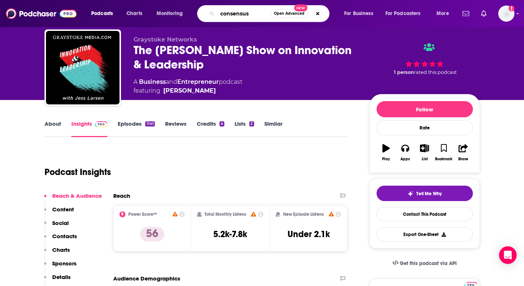
type input "consensus"
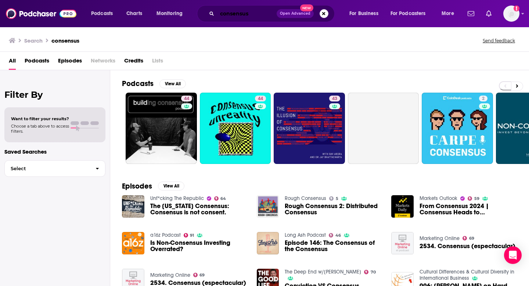
click at [256, 17] on input "consensus" at bounding box center [247, 14] width 60 height 12
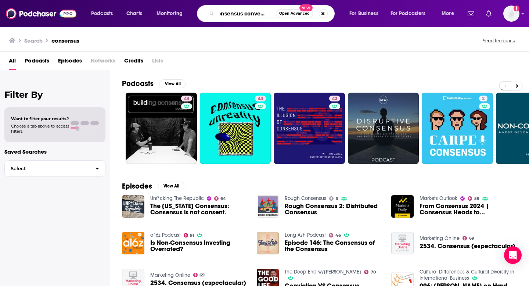
scroll to position [0, 13]
type input "consensus conversation"
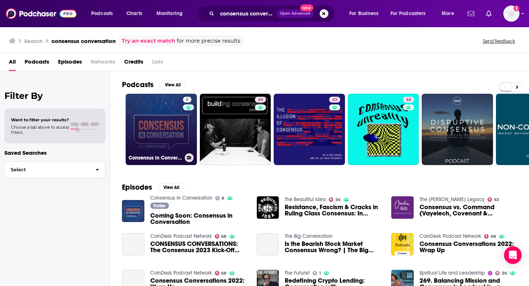
click at [176, 128] on link "8 Consensus in Conversation" at bounding box center [161, 129] width 71 height 71
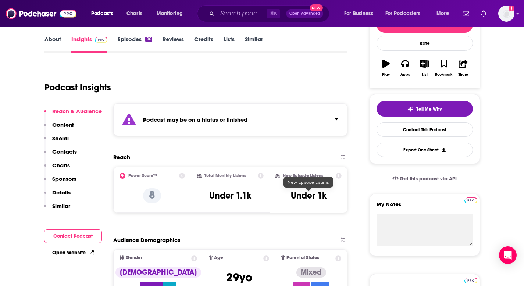
scroll to position [126, 0]
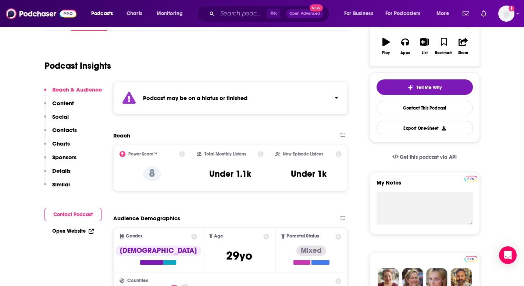
click at [336, 97] on icon "Click to expand status details" at bounding box center [336, 98] width 3 height 2
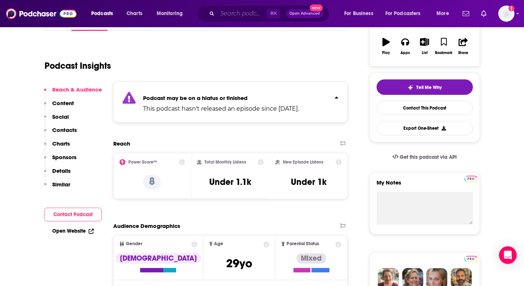
click at [226, 14] on input "Search podcasts, credits, & more..." at bounding box center [241, 14] width 49 height 12
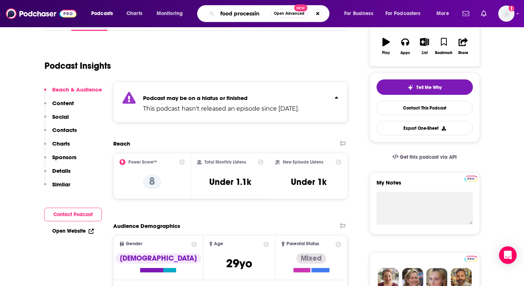
type input "food processing"
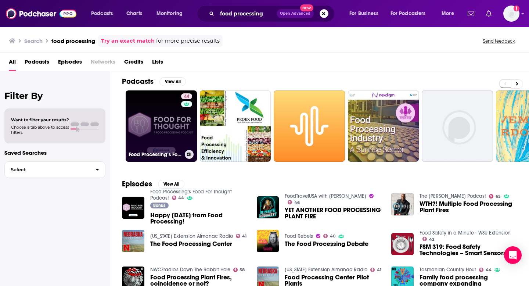
click at [185, 131] on div "44" at bounding box center [187, 121] width 13 height 57
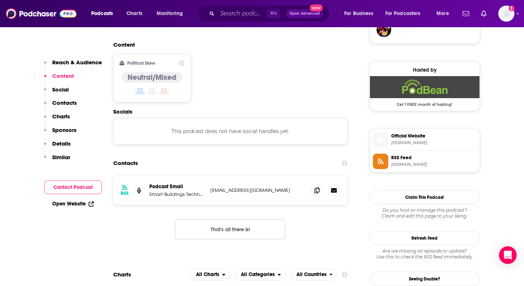
scroll to position [620, 0]
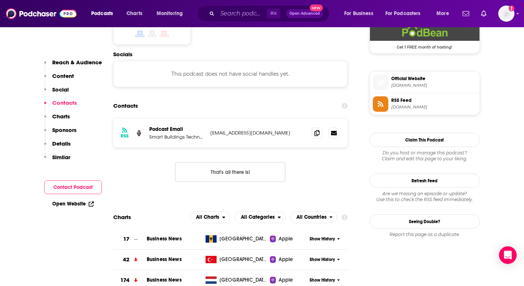
click at [220, 162] on button "That's all there is!" at bounding box center [230, 172] width 110 height 20
click at [222, 162] on button "That's all there is!" at bounding box center [230, 172] width 110 height 20
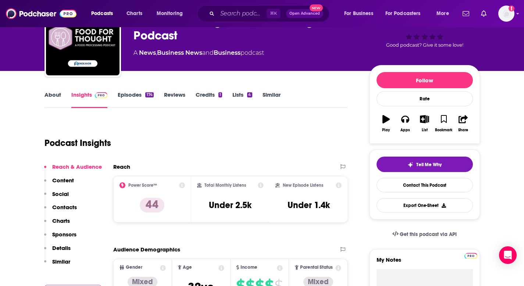
scroll to position [56, 0]
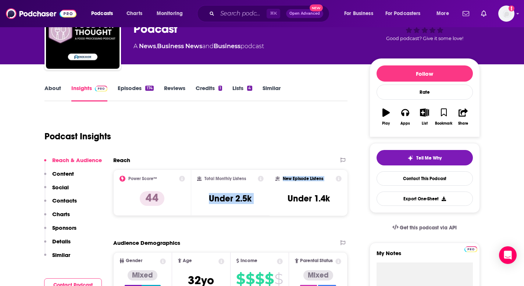
drag, startPoint x: 207, startPoint y: 196, endPoint x: 287, endPoint y: 197, distance: 79.4
click at [287, 197] on div "Power Score™ 44 Total Monthly Listens Under 2.5k New Episode Listens Under 1.4k" at bounding box center [230, 192] width 235 height 46
click at [261, 137] on div "Podcast Insights" at bounding box center [192, 132] width 297 height 38
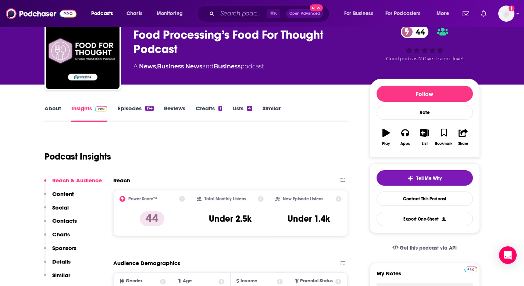
scroll to position [0, 0]
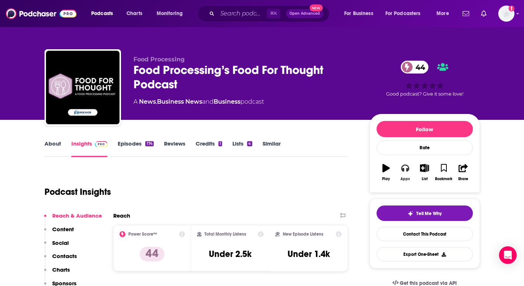
click at [406, 172] on button "Apps" at bounding box center [405, 172] width 19 height 26
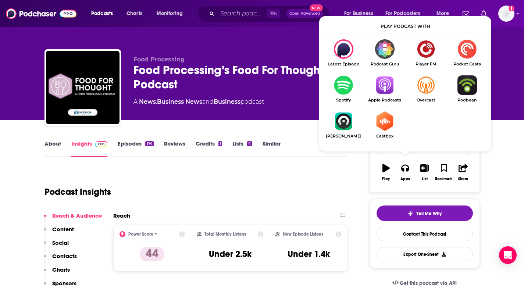
click at [389, 90] on img "Show Listen On dropdown" at bounding box center [384, 84] width 41 height 19
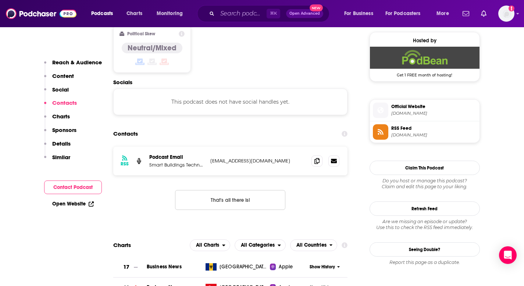
scroll to position [595, 0]
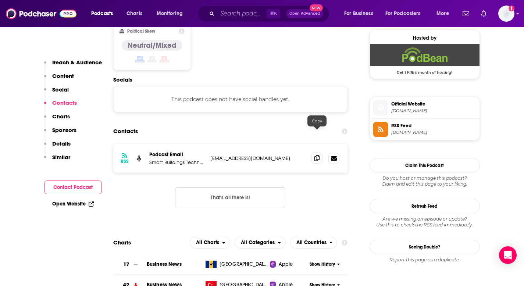
click at [315, 155] on icon at bounding box center [316, 158] width 5 height 6
click at [201, 159] on p "Smart Buildings Technology" at bounding box center [176, 162] width 55 height 6
click at [199, 159] on p "Smart Buildings Technology" at bounding box center [176, 162] width 55 height 6
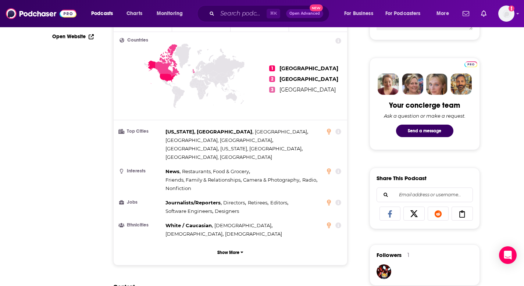
scroll to position [0, 0]
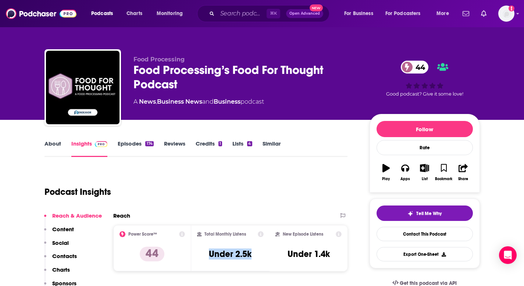
drag, startPoint x: 207, startPoint y: 253, endPoint x: 255, endPoint y: 254, distance: 48.2
click at [255, 254] on div "Total Monthly Listens Under 2.5k" at bounding box center [230, 248] width 67 height 34
copy h3 "Under 2.5k"
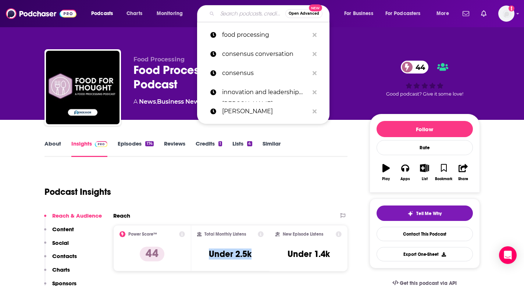
click at [255, 14] on input "Search podcasts, credits, & more..." at bounding box center [251, 14] width 68 height 12
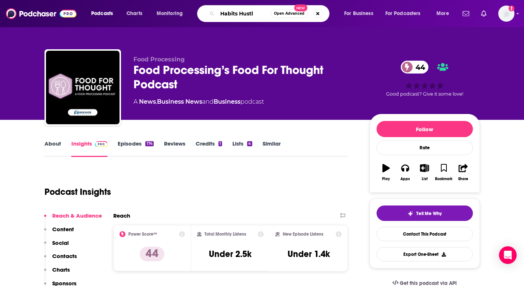
type input "Habits Hustle"
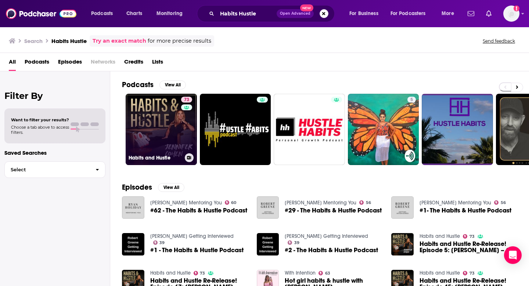
click at [149, 103] on link "73 Habits and Hustle" at bounding box center [161, 129] width 71 height 71
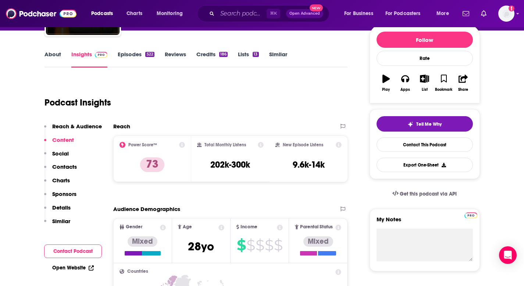
scroll to position [59, 0]
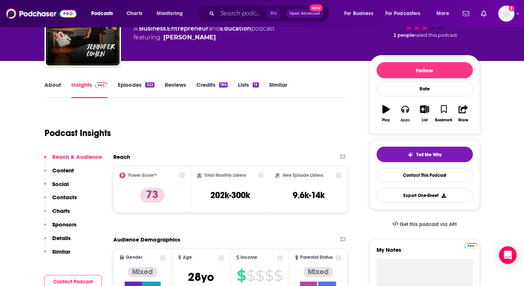
click at [403, 116] on button "Apps" at bounding box center [405, 113] width 19 height 26
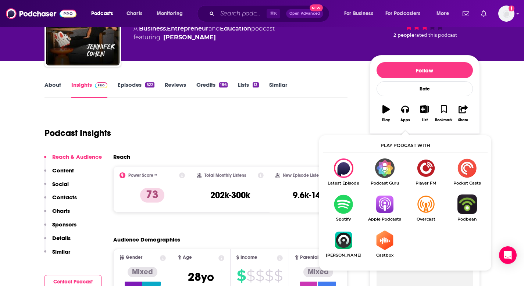
click at [349, 201] on img "Show Listen On dropdown" at bounding box center [343, 203] width 41 height 19
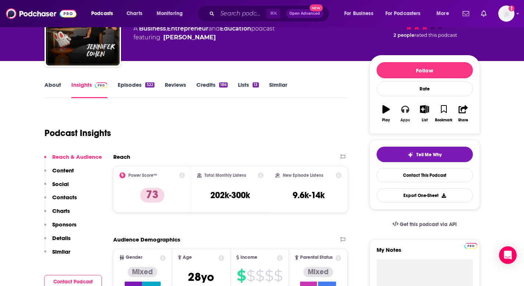
click at [403, 109] on icon "button" at bounding box center [405, 109] width 8 height 8
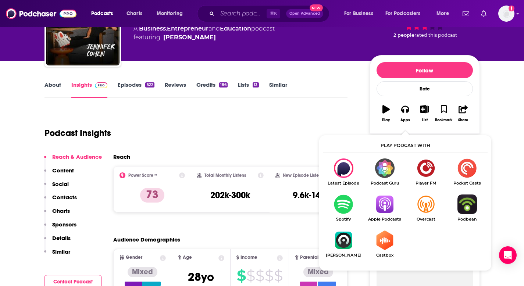
click at [388, 202] on img "Show Listen On dropdown" at bounding box center [384, 203] width 41 height 19
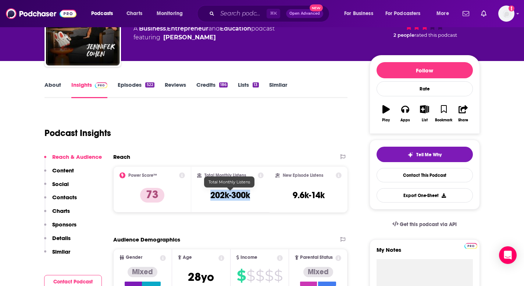
drag, startPoint x: 207, startPoint y: 193, endPoint x: 264, endPoint y: 194, distance: 57.4
click at [264, 194] on div "Total Monthly Listens 202k-300k" at bounding box center [230, 189] width 78 height 46
copy h3 "202k-300k"
click at [243, 116] on div "Podcast Insights" at bounding box center [192, 129] width 297 height 38
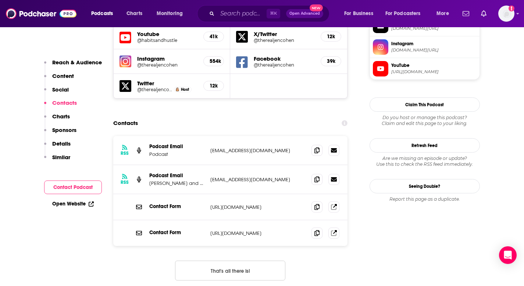
scroll to position [681, 0]
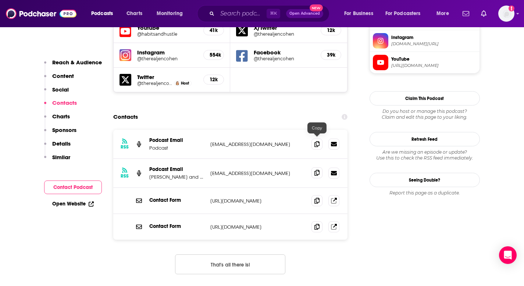
click at [315, 170] on icon at bounding box center [316, 173] width 5 height 6
click at [248, 11] on input "Search podcasts, credits, & more..." at bounding box center [241, 14] width 49 height 12
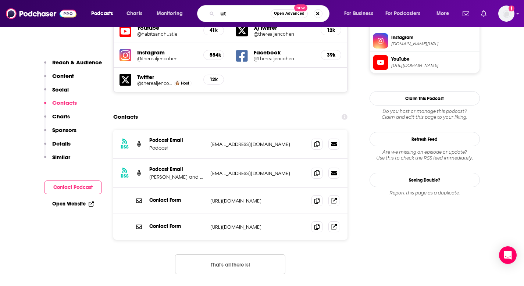
type input "u"
type input "i"
type input "its a good life"
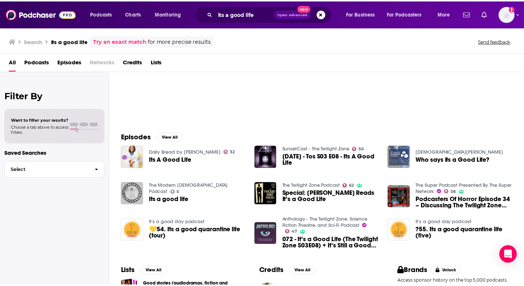
scroll to position [32, 0]
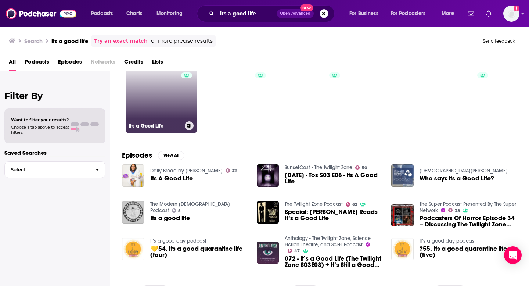
click at [155, 96] on link "69 It's a Good Life" at bounding box center [161, 97] width 71 height 71
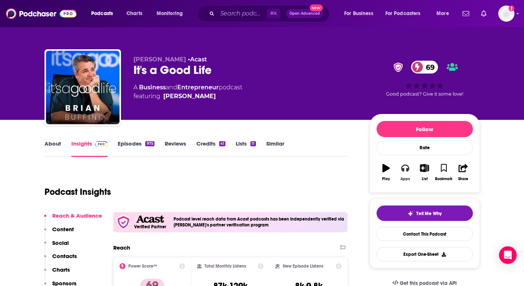
click at [407, 167] on icon "button" at bounding box center [405, 168] width 8 height 8
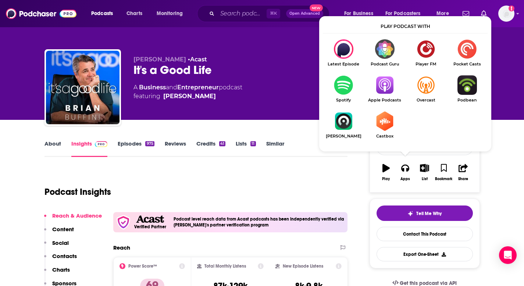
click at [391, 82] on img "Show Listen On dropdown" at bounding box center [384, 84] width 41 height 19
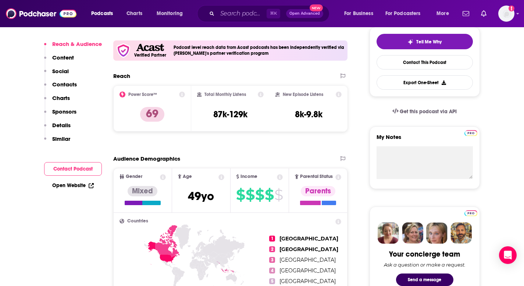
scroll to position [183, 0]
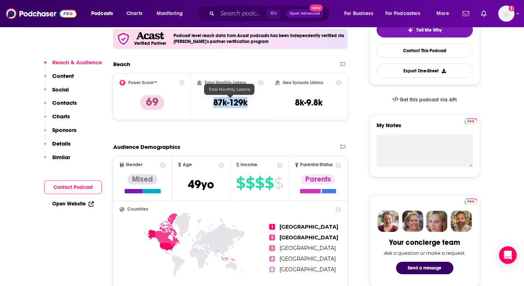
drag, startPoint x: 213, startPoint y: 102, endPoint x: 254, endPoint y: 102, distance: 41.5
click at [254, 102] on div "Total Monthly Listens 87k-129k" at bounding box center [230, 97] width 67 height 34
copy h3 "87k-129k"
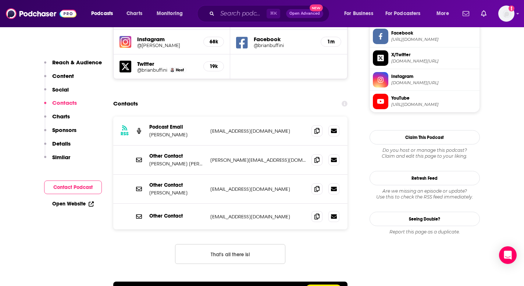
scroll to position [686, 0]
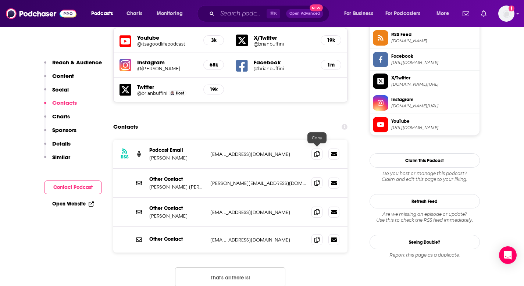
click at [316, 180] on icon at bounding box center [316, 183] width 5 height 6
click at [228, 11] on input "Search podcasts, credits, & more..." at bounding box center [241, 14] width 49 height 12
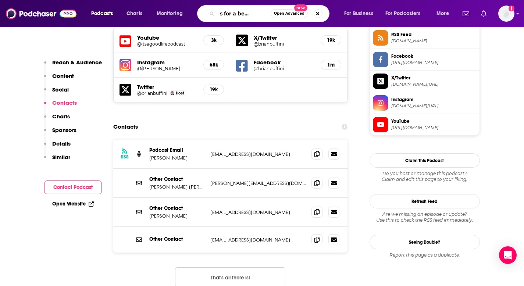
type input "brands for a better world"
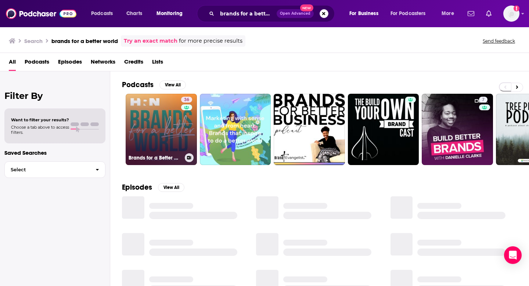
click at [161, 129] on link "36 Brands for a Better World (formerly Evolve CPG)" at bounding box center [161, 129] width 71 height 71
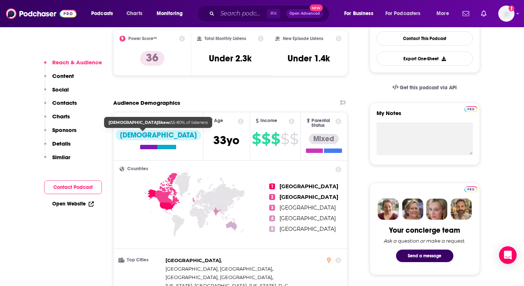
scroll to position [187, 0]
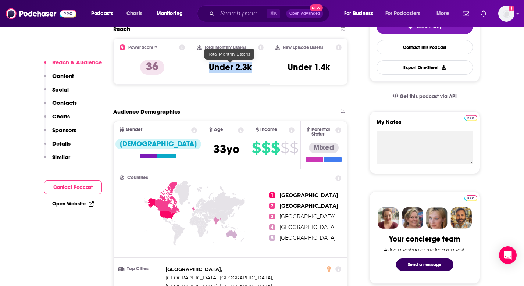
drag, startPoint x: 204, startPoint y: 67, endPoint x: 255, endPoint y: 67, distance: 51.1
click at [255, 67] on div "Total Monthly Listens Under 2.3k" at bounding box center [230, 61] width 67 height 34
copy h3 "Under 2.3k"
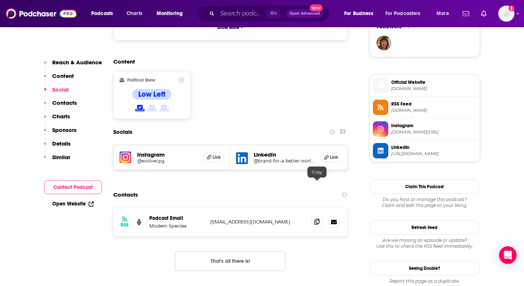
click at [319, 219] on icon at bounding box center [316, 222] width 5 height 6
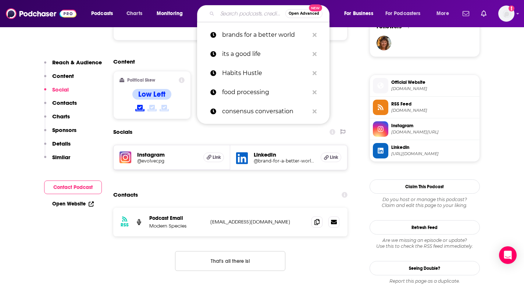
click at [257, 12] on input "Search podcasts, credits, & more..." at bounding box center [251, 14] width 68 height 12
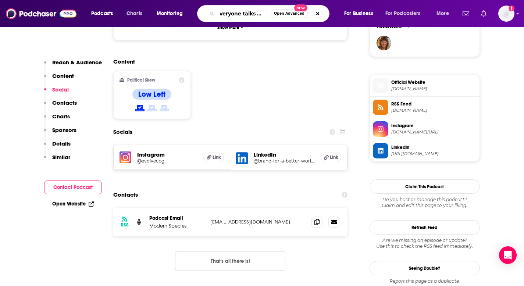
scroll to position [0, 8]
type input "everyone talks to Liz"
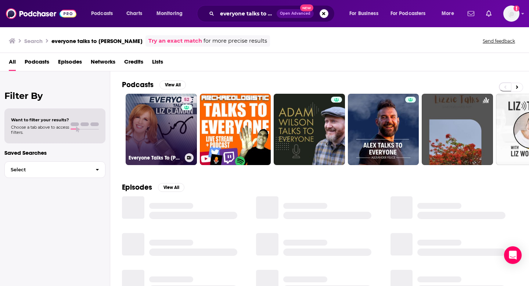
click at [169, 128] on link "52 Everyone Talks To Liz Claman" at bounding box center [161, 129] width 71 height 71
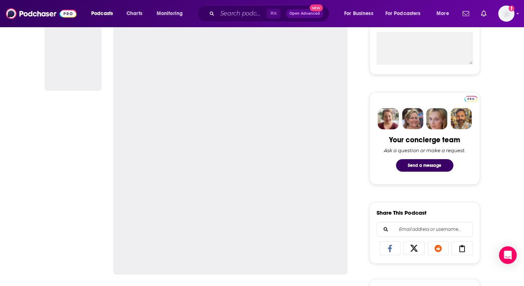
scroll to position [164, 0]
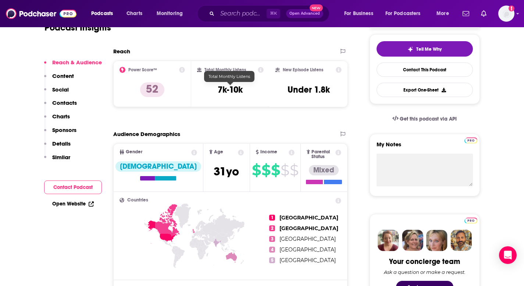
drag, startPoint x: 210, startPoint y: 88, endPoint x: 264, endPoint y: 88, distance: 54.0
click at [264, 88] on div "Total Monthly Listens 7k-10k" at bounding box center [230, 84] width 78 height 46
drag, startPoint x: 258, startPoint y: 89, endPoint x: 206, endPoint y: 89, distance: 52.9
click at [206, 89] on div "Total Monthly Listens 7k-10k" at bounding box center [230, 84] width 67 height 34
copy h3 "7k-10k"
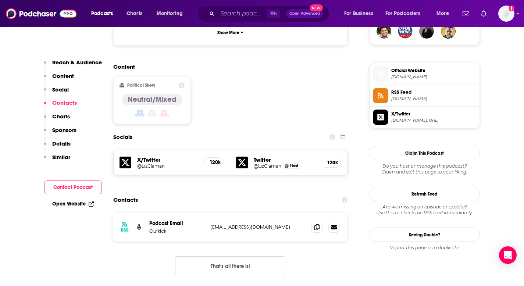
scroll to position [564, 0]
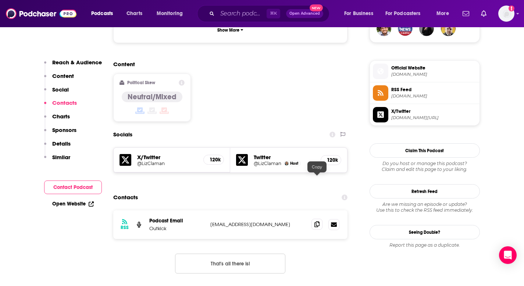
click at [314, 221] on icon at bounding box center [316, 224] width 5 height 6
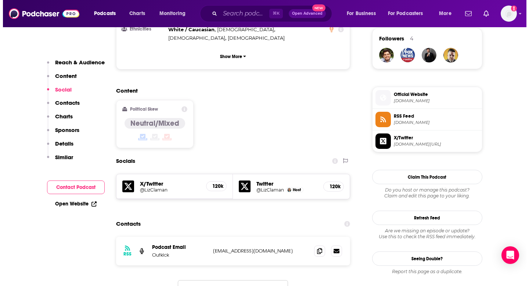
scroll to position [0, 0]
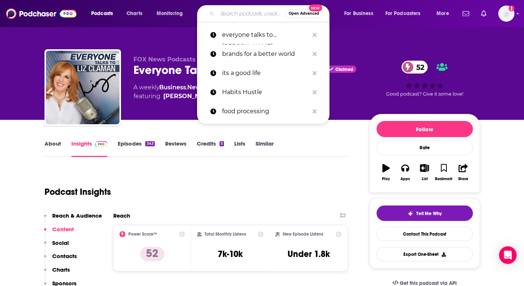
click at [234, 11] on input "Search podcasts, credits, & more..." at bounding box center [251, 14] width 68 height 12
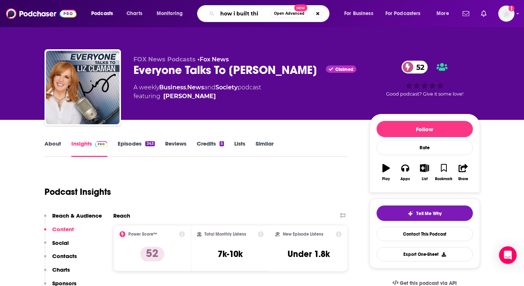
type input "how i built this"
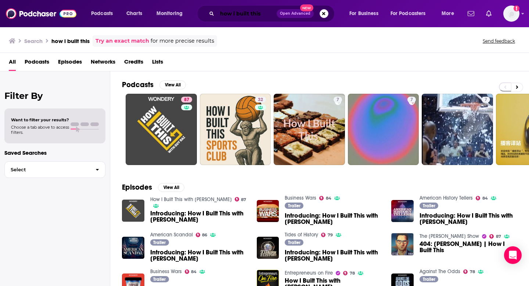
click at [264, 14] on input "how i built this" at bounding box center [247, 14] width 60 height 12
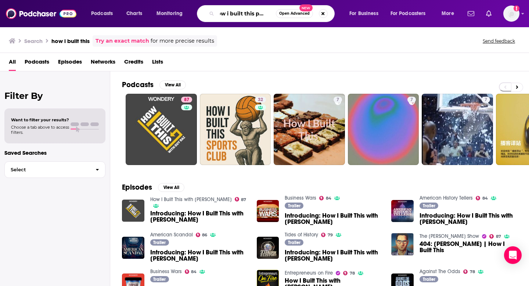
scroll to position [0, 11]
type input "how i built this podcast"
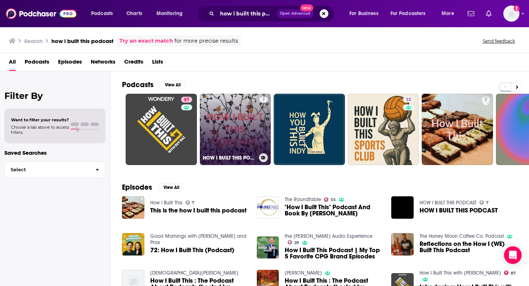
click at [227, 130] on link "7 HOW I BUILT THIS PODCAST" at bounding box center [235, 129] width 71 height 71
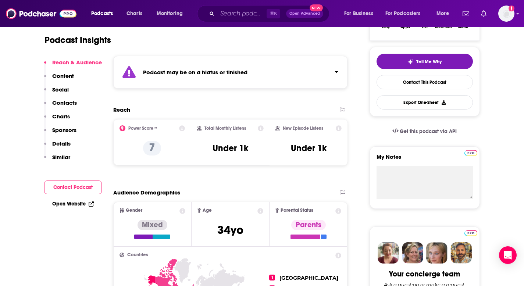
scroll to position [152, 0]
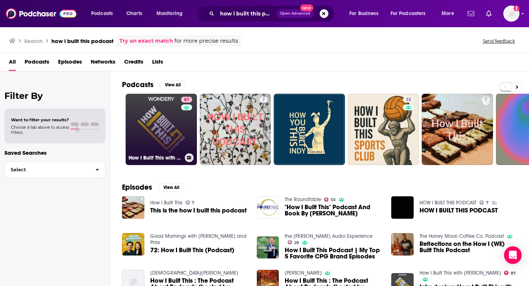
click at [183, 116] on div "87" at bounding box center [187, 125] width 13 height 57
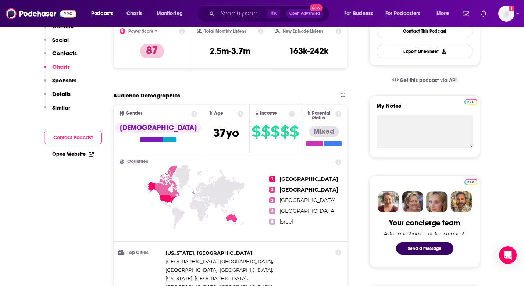
scroll to position [69, 0]
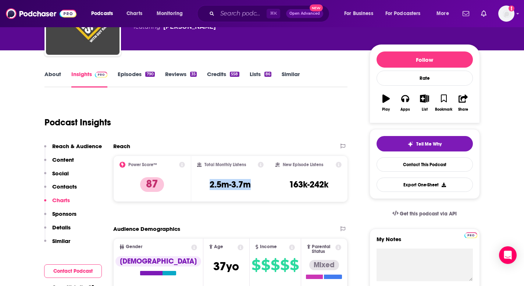
drag, startPoint x: 206, startPoint y: 182, endPoint x: 261, endPoint y: 184, distance: 54.8
click at [261, 184] on div "Total Monthly Listens 2.5m-3.7m" at bounding box center [230, 179] width 67 height 34
copy h3 "2.5m-3.7m"
click at [405, 99] on icon "button" at bounding box center [405, 98] width 8 height 8
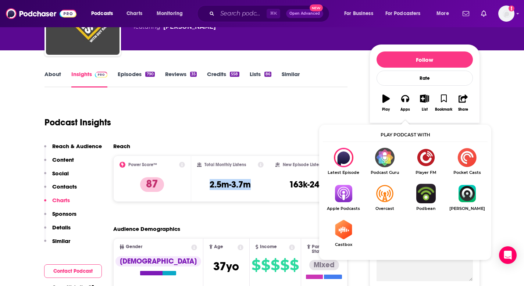
click at [338, 190] on img "Show Listen On dropdown" at bounding box center [343, 193] width 41 height 19
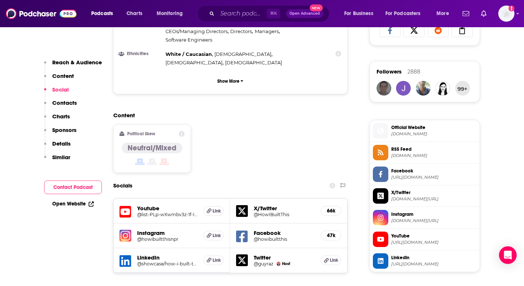
scroll to position [663, 0]
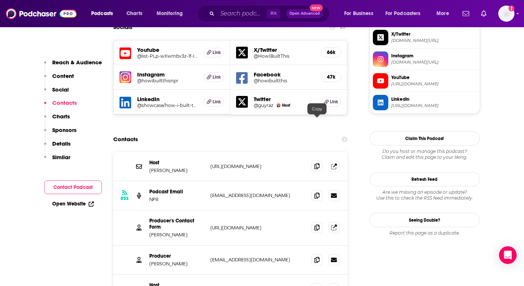
click at [319, 163] on icon at bounding box center [316, 166] width 5 height 6
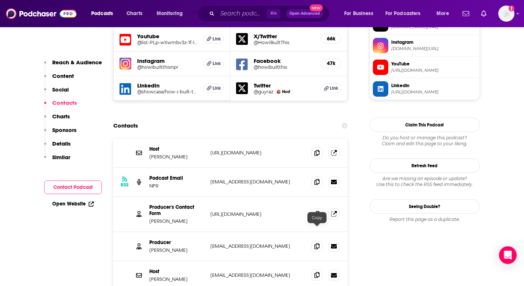
click at [319, 269] on span at bounding box center [316, 274] width 11 height 11
click at [315, 176] on span at bounding box center [316, 181] width 11 height 11
click at [318, 243] on icon at bounding box center [316, 246] width 5 height 6
click at [235, 11] on input "Search podcasts, credits, & more..." at bounding box center [241, 14] width 49 height 12
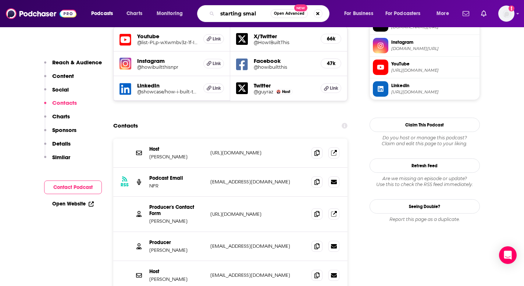
type input "starting small"
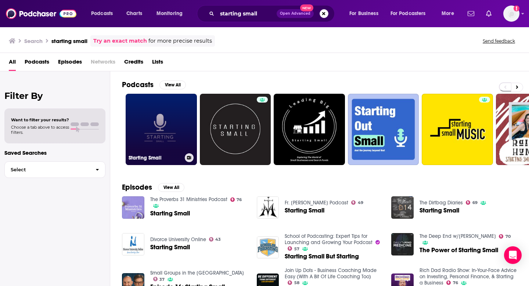
click at [161, 115] on link "Starting Small" at bounding box center [161, 129] width 71 height 71
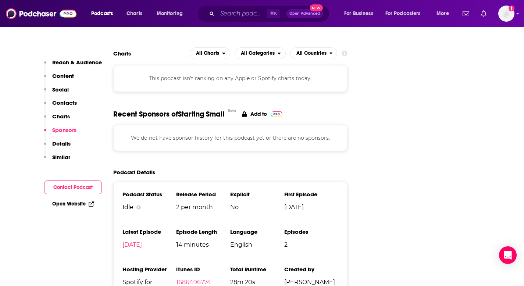
scroll to position [806, 0]
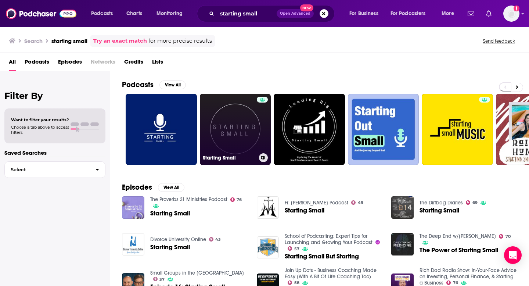
click at [232, 114] on link "Starting Small" at bounding box center [235, 129] width 71 height 71
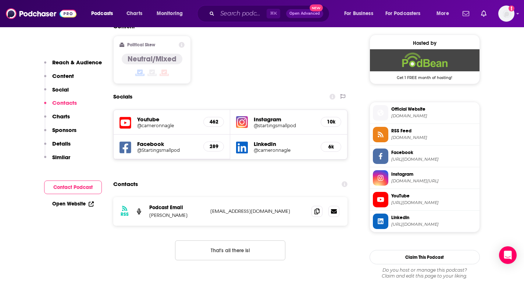
scroll to position [604, 0]
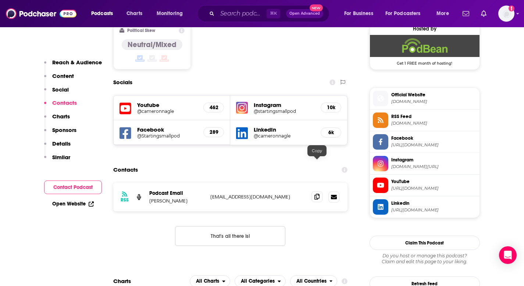
click at [315, 194] on icon at bounding box center [316, 197] width 5 height 6
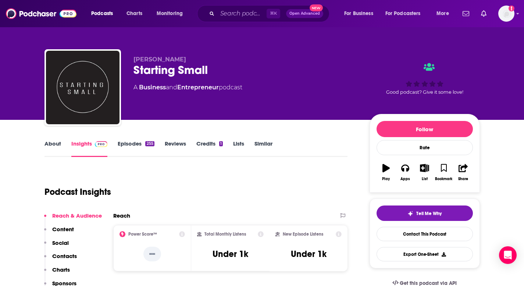
scroll to position [54, 0]
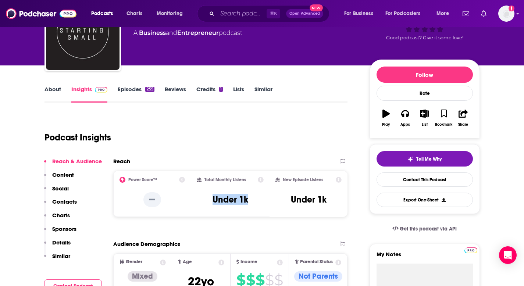
drag, startPoint x: 208, startPoint y: 199, endPoint x: 263, endPoint y: 199, distance: 55.1
click at [263, 199] on div "Total Monthly Listens Under 1k" at bounding box center [230, 194] width 67 height 34
click at [402, 115] on icon "button" at bounding box center [405, 113] width 8 height 7
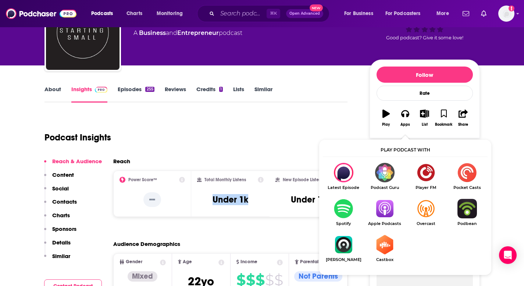
click at [384, 214] on img "Show Listen On dropdown" at bounding box center [384, 208] width 41 height 19
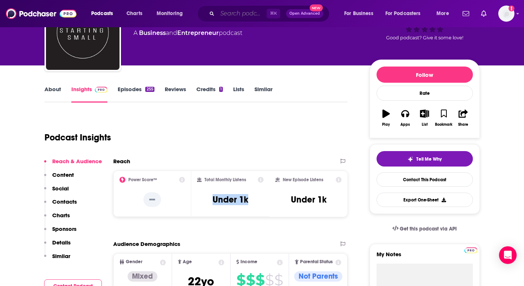
click at [234, 14] on input "Search podcasts, credits, & more..." at bounding box center [241, 14] width 49 height 12
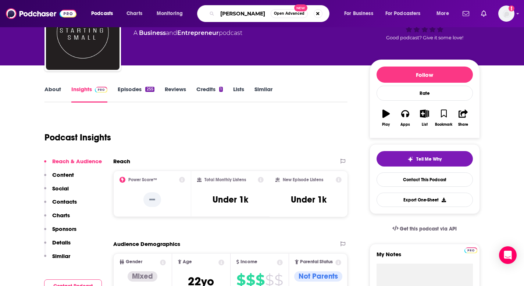
type input "[PERSON_NAME]"
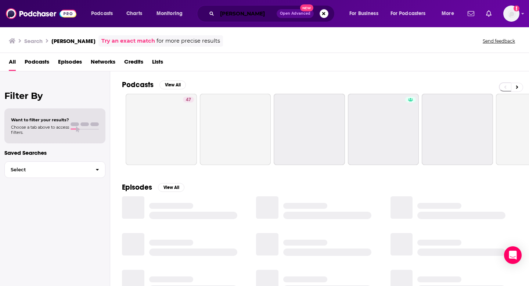
click at [253, 10] on input "[PERSON_NAME]" at bounding box center [247, 14] width 60 height 12
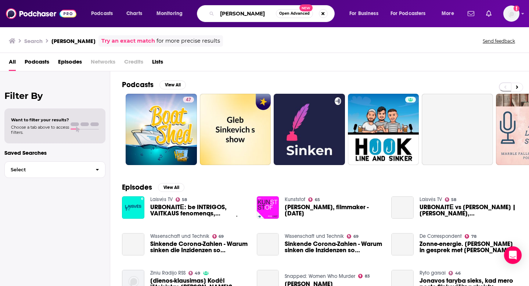
click at [259, 15] on input "[PERSON_NAME]" at bounding box center [246, 14] width 59 height 12
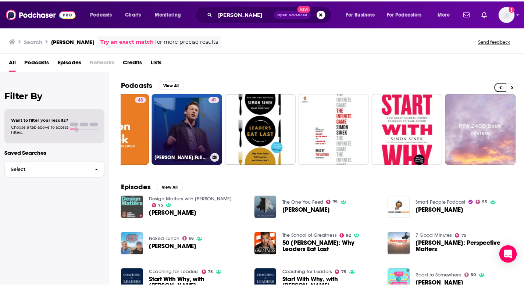
scroll to position [0, 268]
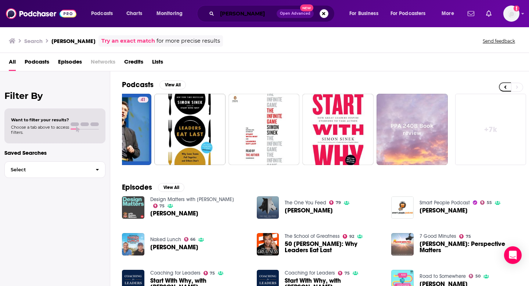
click at [259, 14] on input "[PERSON_NAME]" at bounding box center [247, 14] width 60 height 12
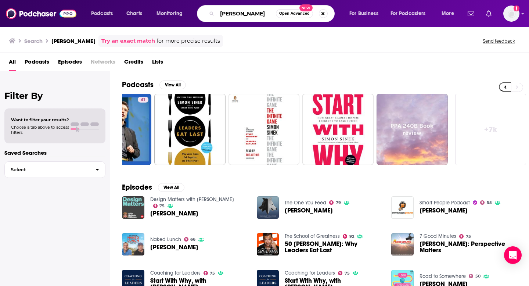
click at [259, 14] on input "[PERSON_NAME]" at bounding box center [246, 14] width 59 height 12
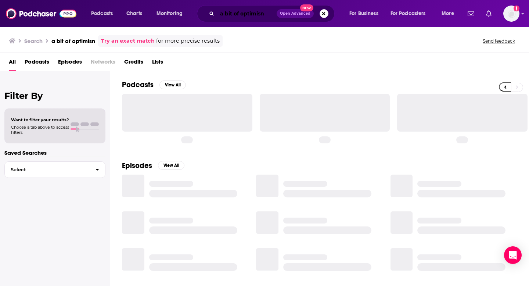
click at [267, 10] on input "a bit of optimisn" at bounding box center [247, 14] width 60 height 12
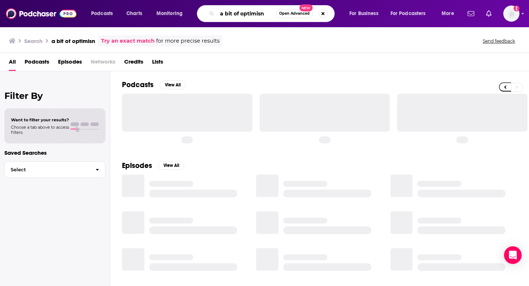
click at [269, 15] on input "a bit of optimisn" at bounding box center [246, 14] width 59 height 12
type input "a bit of optimism"
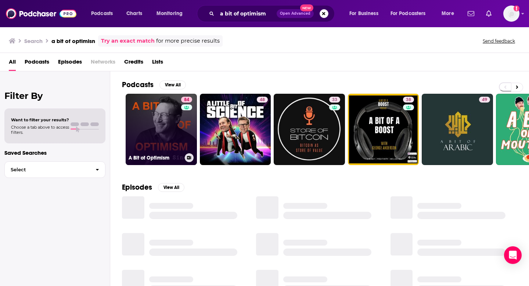
click at [158, 129] on link "84 A Bit of Optimism" at bounding box center [161, 129] width 71 height 71
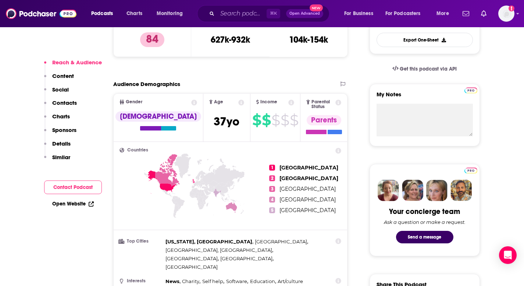
scroll to position [178, 0]
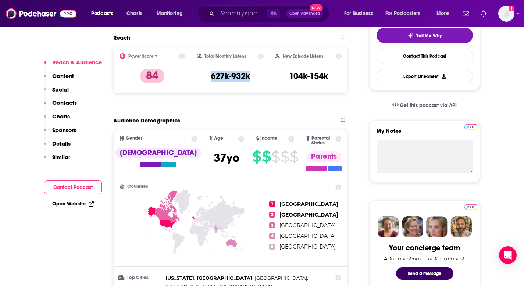
drag, startPoint x: 204, startPoint y: 77, endPoint x: 263, endPoint y: 77, distance: 58.8
click at [263, 77] on div "Total Monthly Listens 627k-932k" at bounding box center [230, 70] width 67 height 34
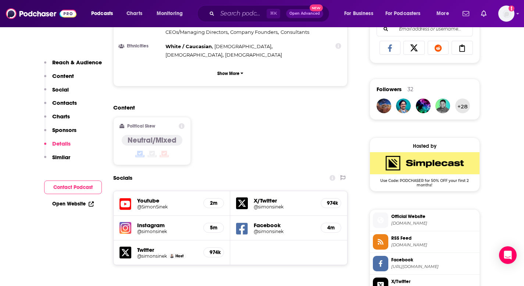
scroll to position [189, 0]
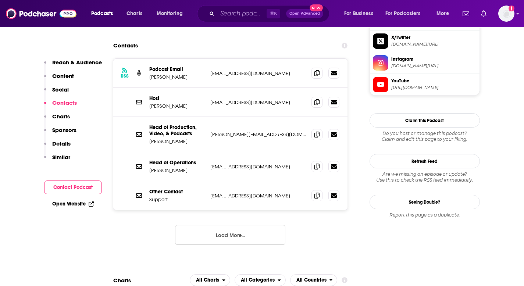
scroll to position [727, 0]
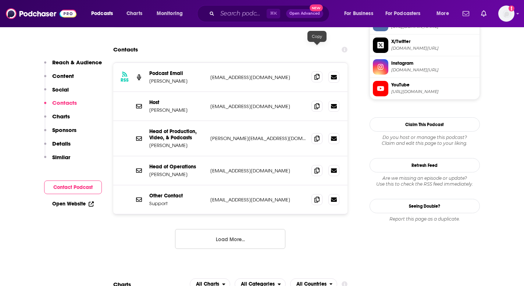
click at [316, 74] on icon at bounding box center [316, 77] width 5 height 6
click at [321, 100] on span at bounding box center [316, 105] width 11 height 11
click at [316, 167] on icon at bounding box center [316, 170] width 5 height 6
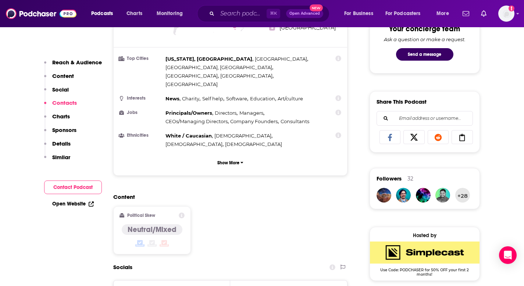
scroll to position [370, 0]
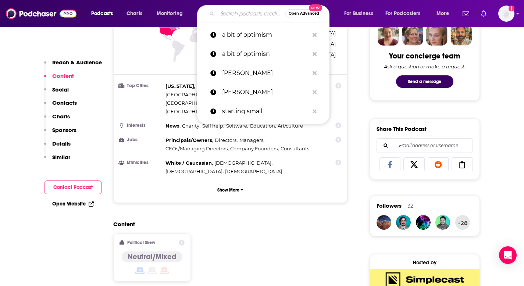
click at [228, 15] on input "Search podcasts, credits, & more..." at bounding box center [251, 14] width 68 height 12
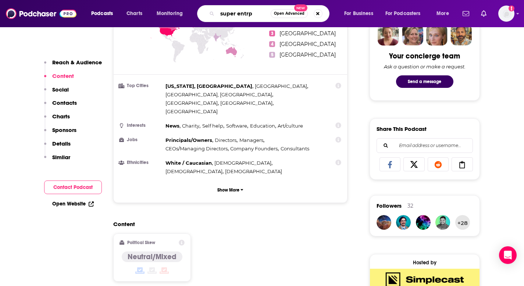
type input "super entrpe"
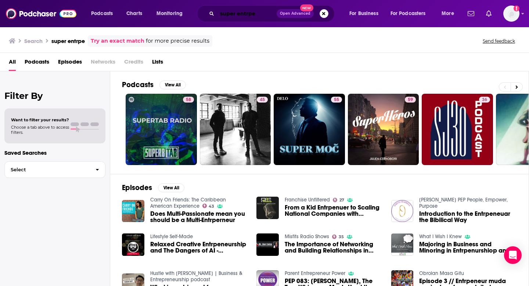
click at [259, 13] on input "super entrpe" at bounding box center [247, 14] width 60 height 12
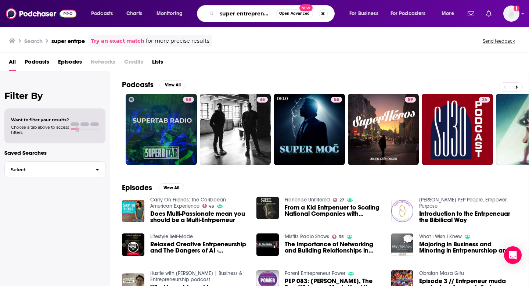
scroll to position [0, 3]
type input "super entrepreneurs"
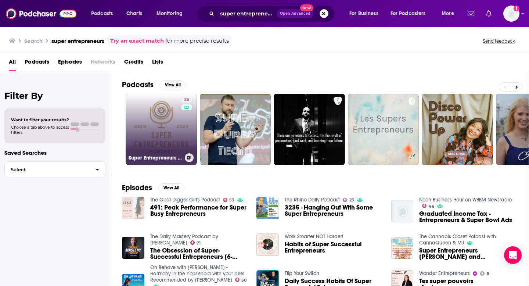
click at [174, 128] on link "26 Super Entrepreneurs Podcast" at bounding box center [161, 129] width 71 height 71
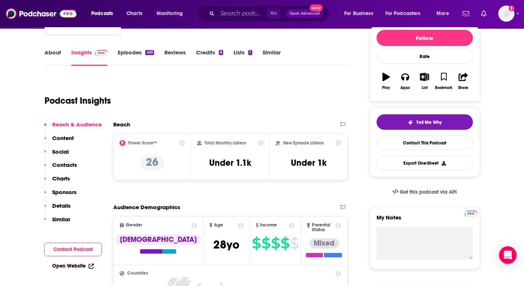
scroll to position [97, 0]
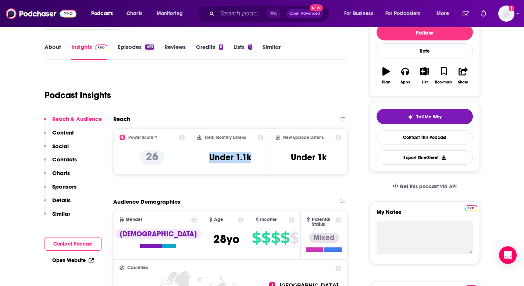
drag, startPoint x: 202, startPoint y: 160, endPoint x: 260, endPoint y: 159, distance: 58.1
click at [260, 159] on div "Total Monthly Listens Under 1.1k" at bounding box center [230, 152] width 67 height 34
copy h3 "Under 1.1k"
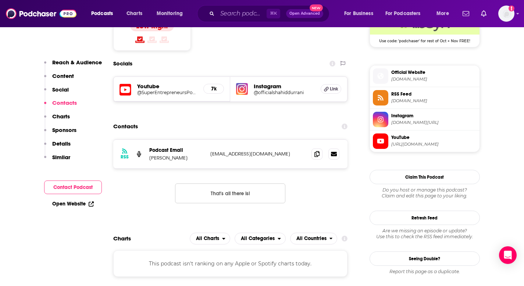
scroll to position [658, 0]
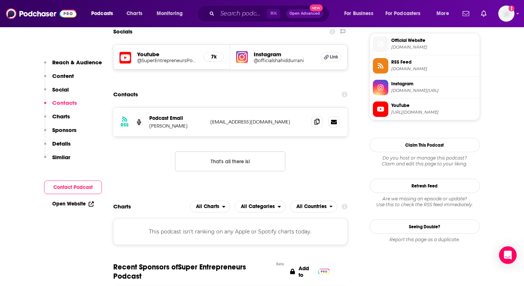
click at [315, 116] on span at bounding box center [316, 121] width 11 height 11
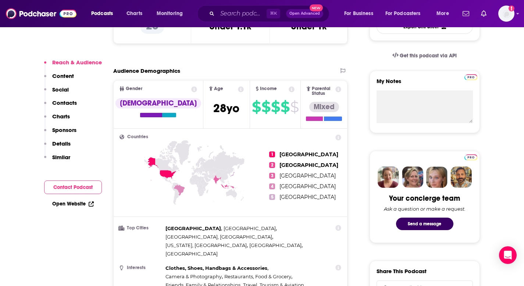
scroll to position [238, 0]
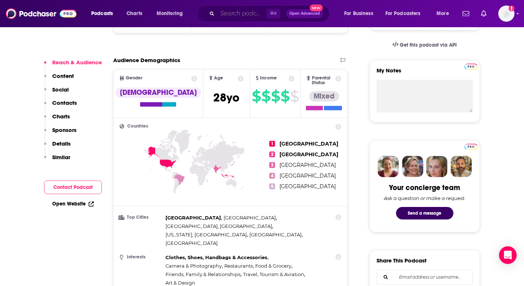
click at [242, 17] on input "Search podcasts, credits, & more..." at bounding box center [241, 14] width 49 height 12
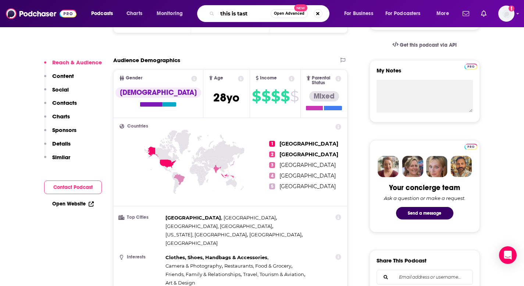
type input "this is taste"
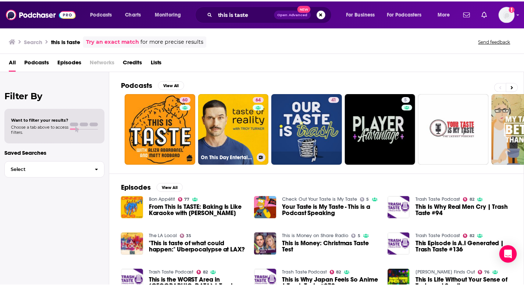
scroll to position [6, 0]
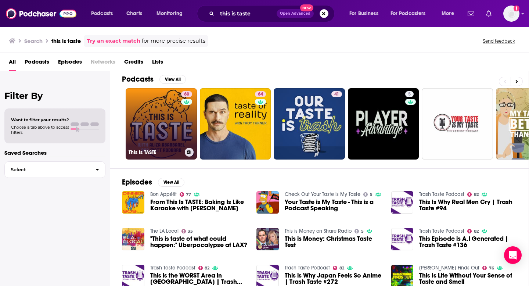
click at [160, 101] on link "60 This Is TASTE" at bounding box center [161, 123] width 71 height 71
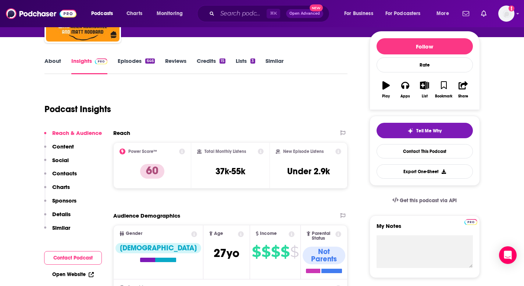
scroll to position [83, 0]
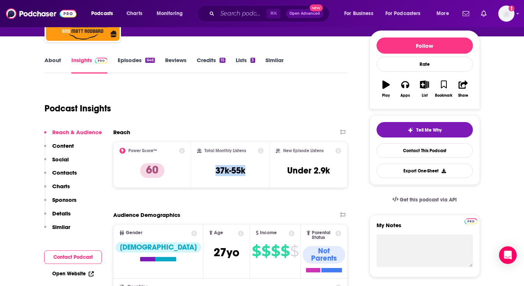
drag, startPoint x: 206, startPoint y: 168, endPoint x: 265, endPoint y: 175, distance: 58.8
click at [265, 175] on div "Total Monthly Listens 37k-55k" at bounding box center [230, 165] width 78 height 46
copy h3 "37k-55k"
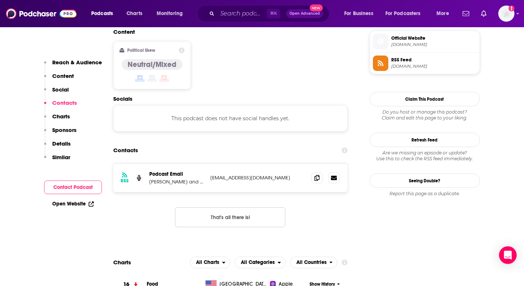
scroll to position [592, 0]
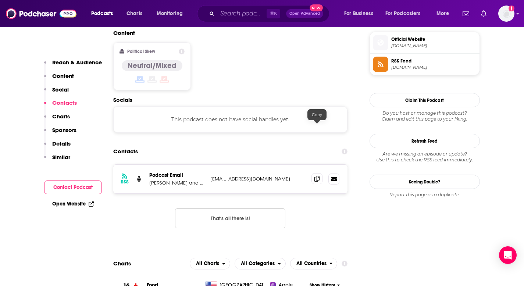
click at [315, 176] on icon at bounding box center [316, 179] width 5 height 6
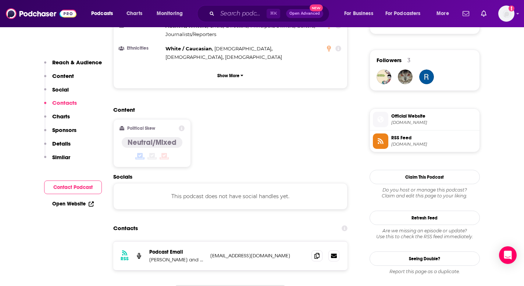
scroll to position [589, 0]
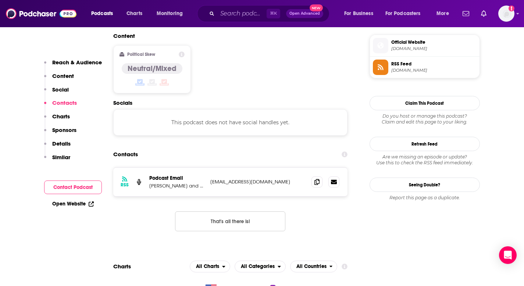
click at [200, 183] on p "[PERSON_NAME] and [PERSON_NAME]" at bounding box center [176, 186] width 55 height 6
click at [169, 175] on p "Podcast Email" at bounding box center [176, 178] width 55 height 6
drag, startPoint x: 122, startPoint y: 128, endPoint x: 129, endPoint y: 161, distance: 34.3
click at [129, 167] on div "RSS Podcast Email [PERSON_NAME] and [PERSON_NAME] [EMAIL_ADDRESS][DOMAIN_NAME] …" at bounding box center [230, 205] width 235 height 76
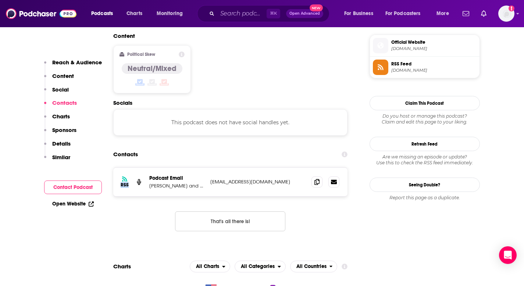
click at [129, 167] on div "RSS Podcast Email [PERSON_NAME] and [PERSON_NAME] [EMAIL_ADDRESS][DOMAIN_NAME] …" at bounding box center [230, 205] width 235 height 76
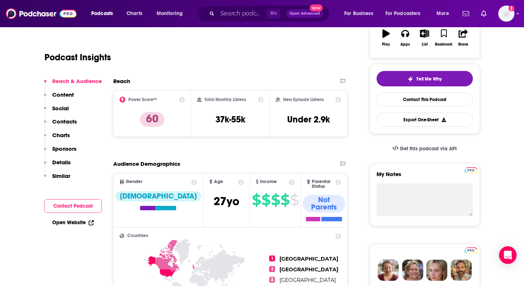
scroll to position [14, 0]
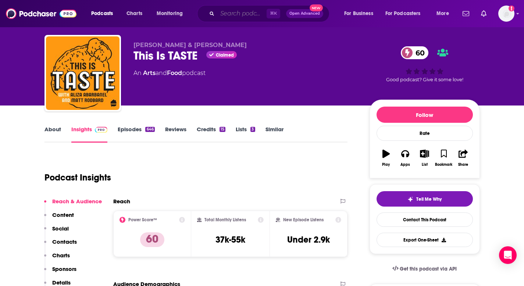
click at [251, 14] on input "Search podcasts, credits, & more..." at bounding box center [241, 14] width 49 height 12
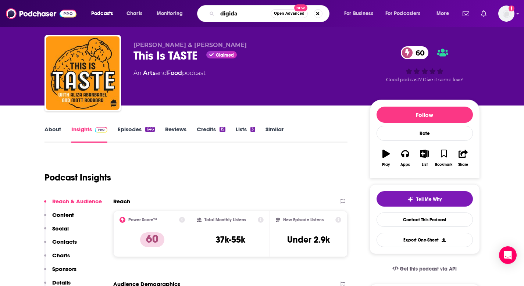
type input "digiday"
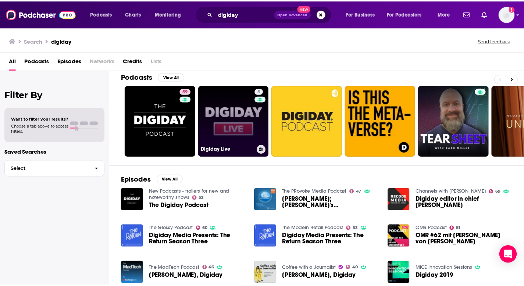
scroll to position [8, 0]
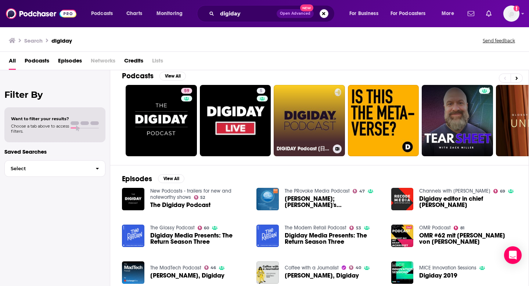
click at [313, 110] on link "DIGIDAY Podcast [日本版]" at bounding box center [309, 120] width 71 height 71
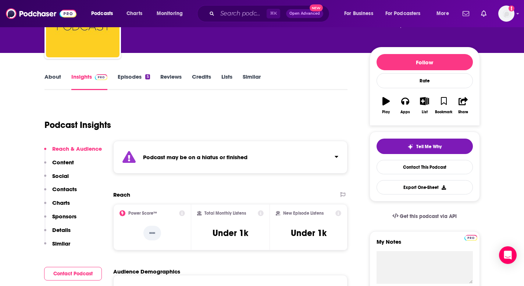
scroll to position [68, 0]
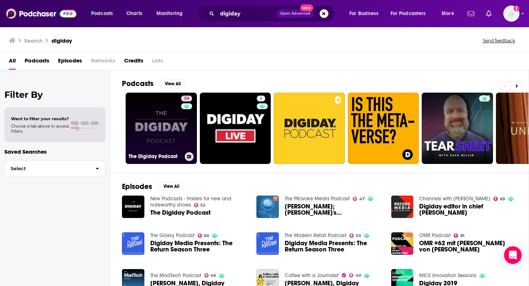
click at [177, 132] on link "59 The Digiday Podcast" at bounding box center [161, 128] width 71 height 71
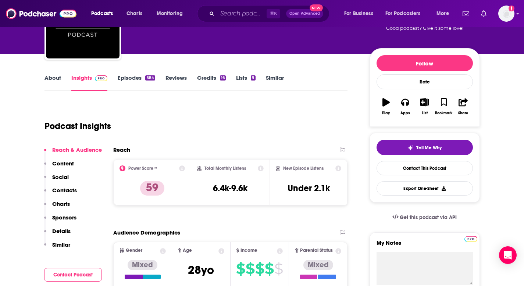
scroll to position [67, 0]
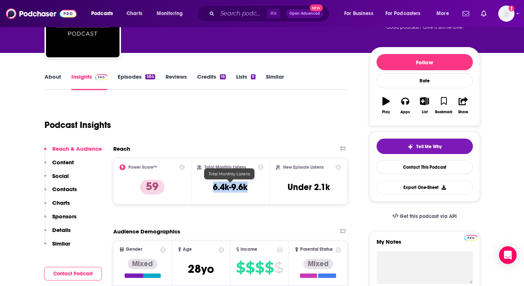
drag, startPoint x: 206, startPoint y: 184, endPoint x: 254, endPoint y: 189, distance: 48.4
click at [254, 189] on div "Total Monthly Listens 6.4k-9.6k" at bounding box center [230, 181] width 67 height 34
copy h3 "6.4k-9.6k"
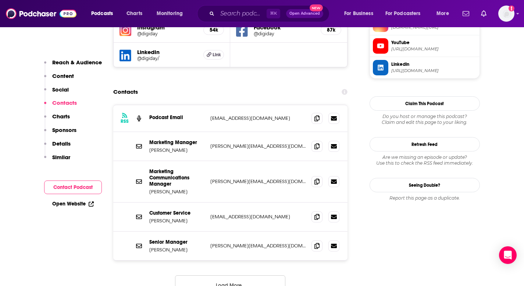
scroll to position [697, 0]
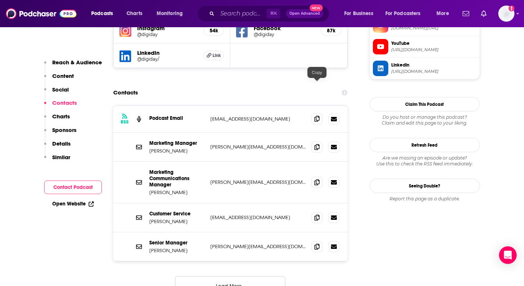
click at [318, 116] on icon at bounding box center [316, 119] width 5 height 6
click at [318, 144] on icon at bounding box center [316, 147] width 5 height 6
click at [315, 179] on icon at bounding box center [316, 182] width 5 height 6
click at [313, 241] on span at bounding box center [316, 246] width 11 height 11
click at [225, 17] on input "Search podcasts, credits, & more..." at bounding box center [241, 14] width 49 height 12
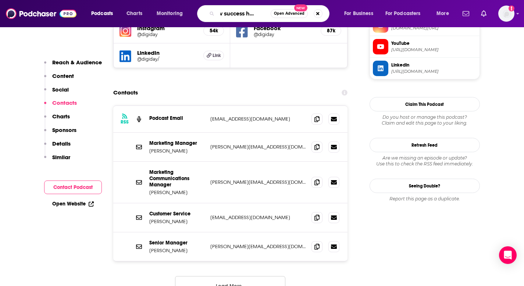
scroll to position [0, 12]
type input "how success happens"
click at [308, 86] on div "Contacts" at bounding box center [230, 93] width 235 height 14
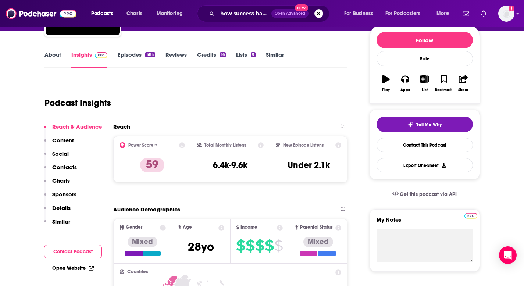
scroll to position [80, 0]
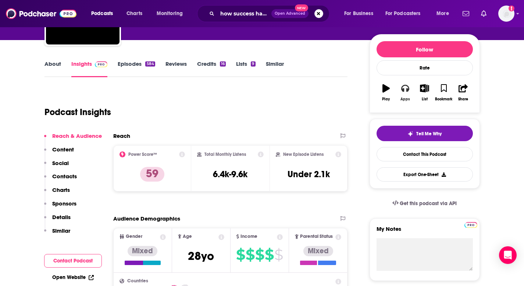
click at [407, 89] on icon "button" at bounding box center [405, 88] width 8 height 7
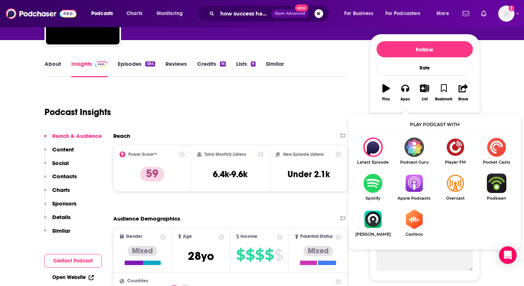
click at [417, 182] on img "Show Listen On dropdown" at bounding box center [413, 183] width 41 height 19
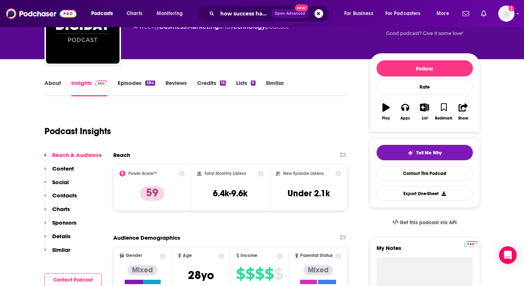
scroll to position [34, 0]
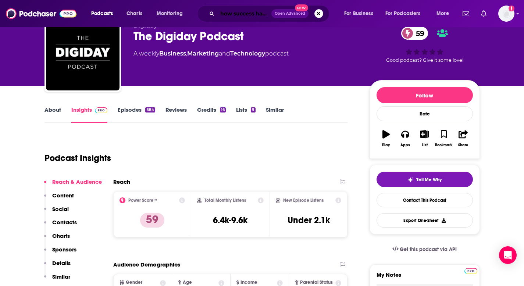
click at [247, 14] on input "how success happens" at bounding box center [244, 14] width 54 height 12
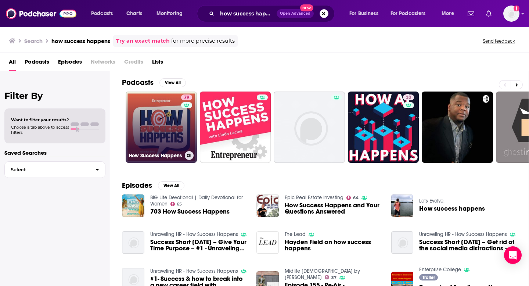
click at [161, 132] on link "79 How Success Happens" at bounding box center [161, 127] width 71 height 71
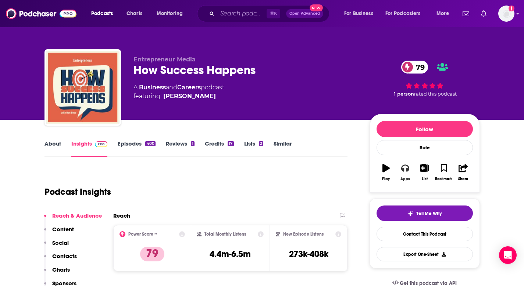
click at [405, 172] on icon "button" at bounding box center [405, 168] width 8 height 8
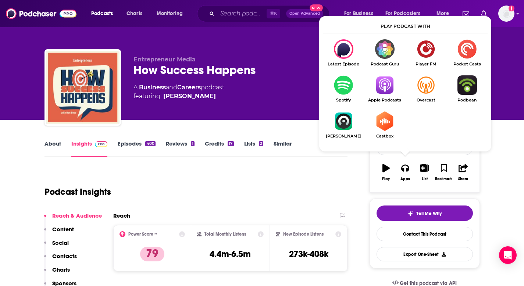
click at [386, 92] on img "Show Listen On dropdown" at bounding box center [384, 84] width 41 height 19
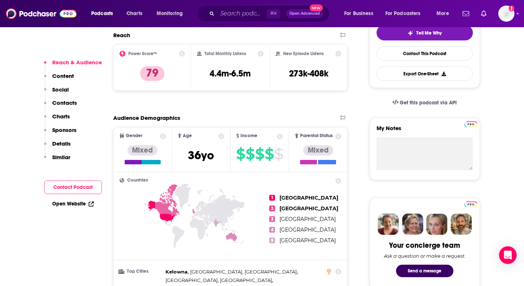
scroll to position [174, 0]
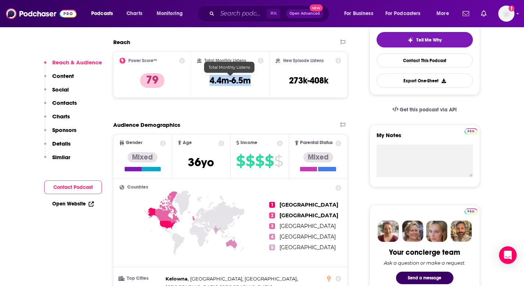
drag, startPoint x: 204, startPoint y: 82, endPoint x: 256, endPoint y: 81, distance: 51.5
click at [256, 81] on div "Total Monthly Listens 4.4m-6.5m" at bounding box center [230, 75] width 67 height 34
copy h3 "4.4m-6.5m"
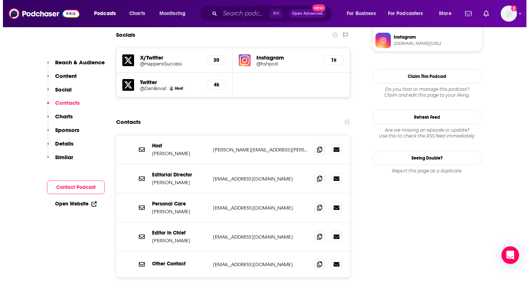
scroll to position [668, 0]
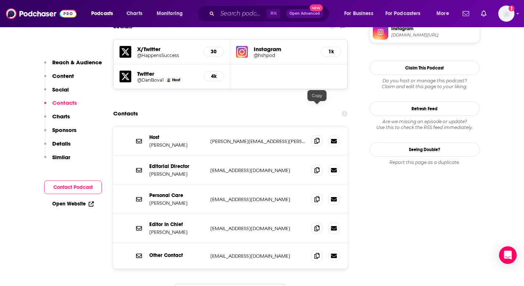
click at [317, 138] on icon at bounding box center [316, 141] width 5 height 6
click at [315, 167] on icon at bounding box center [316, 170] width 5 height 6
click at [315, 225] on icon at bounding box center [316, 228] width 5 height 6
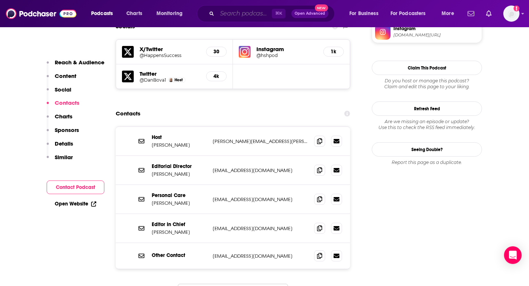
click at [229, 9] on input "Search podcasts, credits, & more..." at bounding box center [244, 14] width 55 height 12
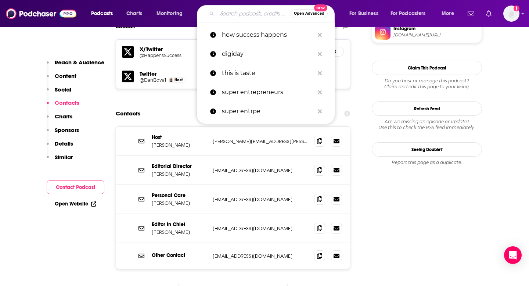
type input "g"
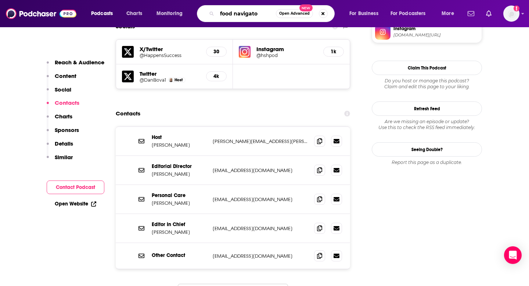
type input "food navigator"
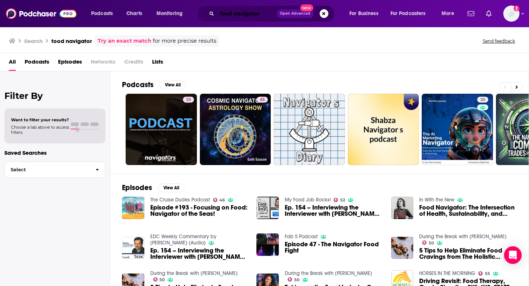
click at [260, 15] on input "food navigator" at bounding box center [247, 14] width 60 height 12
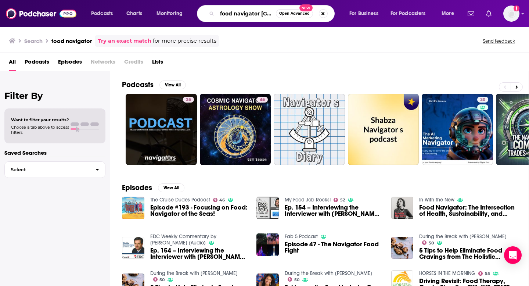
type input "food navigator [GEOGRAPHIC_DATA]"
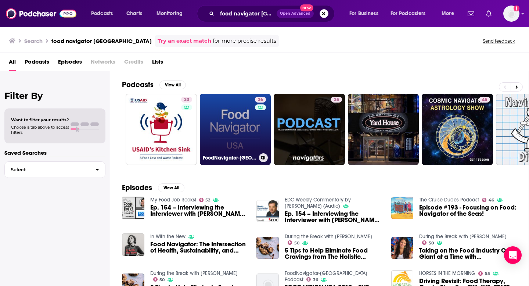
click at [239, 109] on link "36 FoodNavigator-[GEOGRAPHIC_DATA] Podcast" at bounding box center [235, 129] width 71 height 71
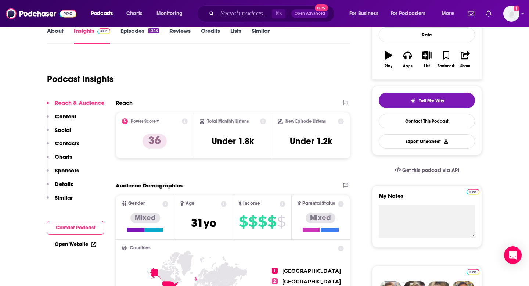
scroll to position [114, 0]
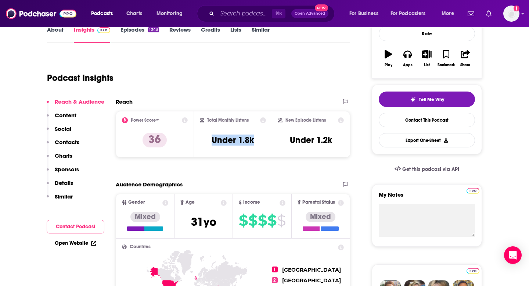
drag, startPoint x: 206, startPoint y: 138, endPoint x: 268, endPoint y: 139, distance: 62.5
click at [268, 140] on div "Total Monthly Listens Under 1.8k" at bounding box center [233, 134] width 78 height 46
copy h3 "Under 1.8k"
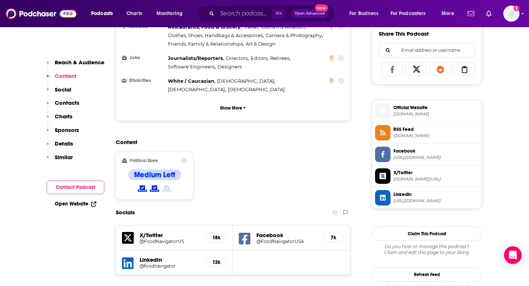
scroll to position [495, 0]
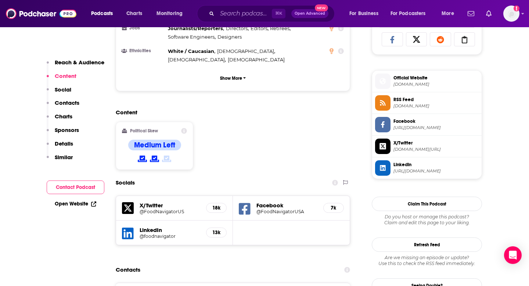
click at [293, 176] on div "Socials" at bounding box center [233, 183] width 235 height 14
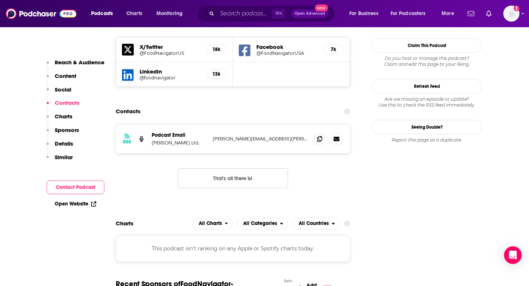
scroll to position [601, 0]
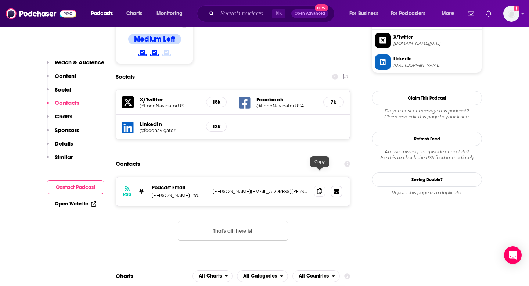
click at [320, 188] on icon at bounding box center [319, 191] width 5 height 6
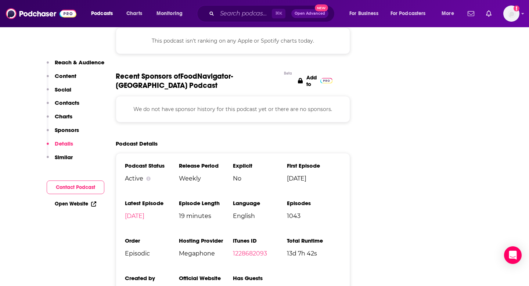
scroll to position [861, 0]
click at [234, 13] on input "Search podcasts, credits, & more..." at bounding box center [244, 14] width 55 height 12
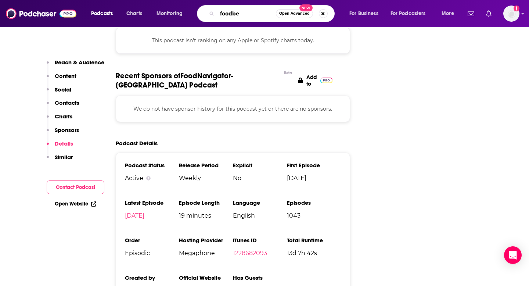
type input "foodbey"
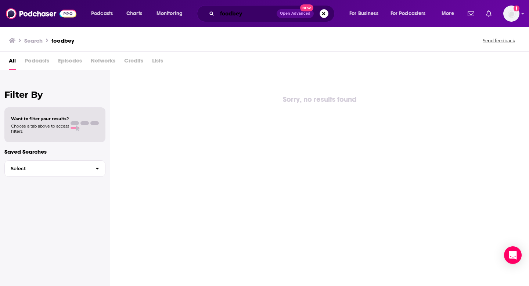
click at [249, 17] on input "foodbey" at bounding box center [247, 14] width 60 height 12
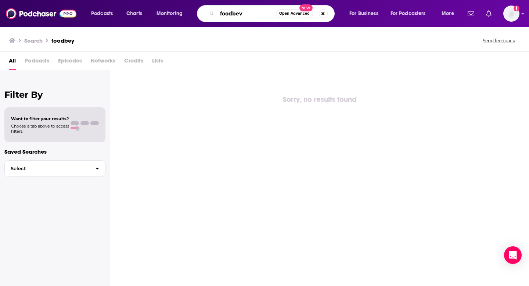
type input "foodbev"
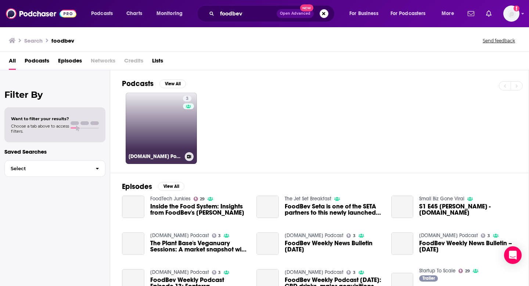
click at [165, 119] on link "3 [DOMAIN_NAME] Podcast" at bounding box center [161, 128] width 71 height 71
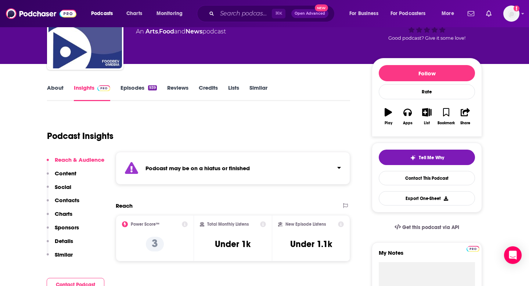
scroll to position [58, 0]
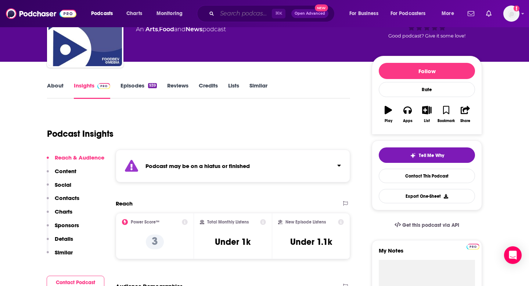
click at [238, 13] on input "Search podcasts, credits, & more..." at bounding box center [244, 14] width 55 height 12
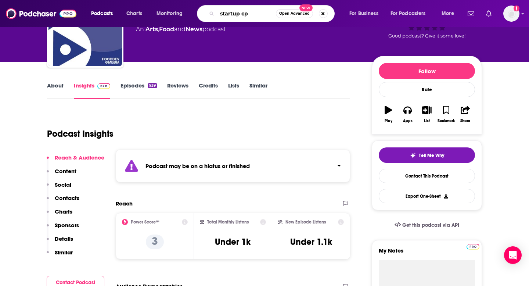
type input "startup cpg"
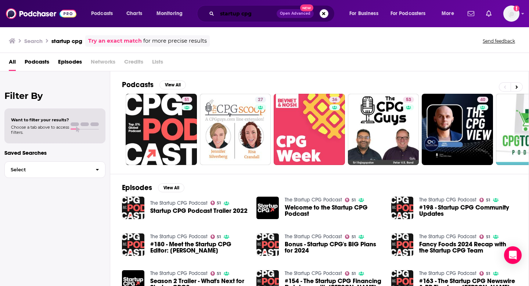
click at [219, 13] on input "startup cpg" at bounding box center [247, 14] width 60 height 12
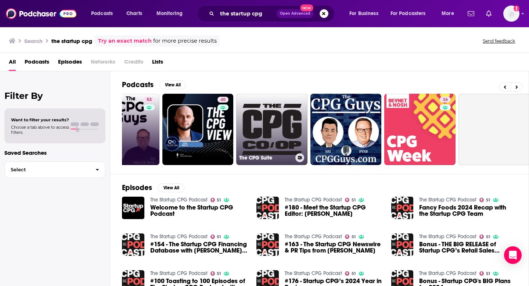
scroll to position [0, 191]
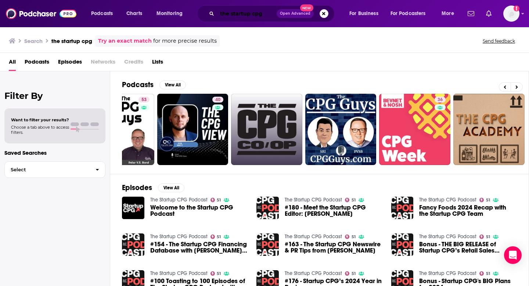
click at [259, 12] on input "the startup cpg" at bounding box center [247, 14] width 60 height 12
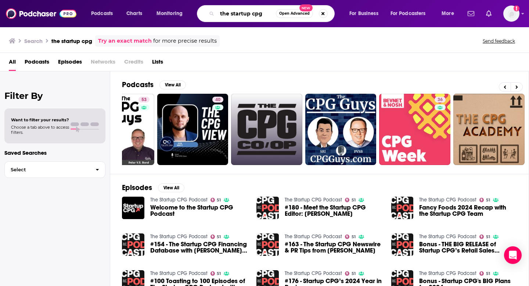
click at [259, 12] on input "the startup cpg" at bounding box center [246, 14] width 59 height 12
type input "foundr"
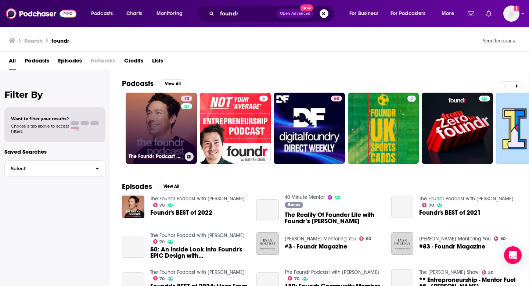
click at [159, 123] on link "70 The Foundr Podcast with [PERSON_NAME]" at bounding box center [161, 128] width 71 height 71
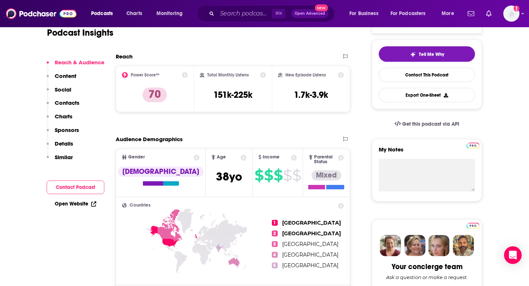
scroll to position [188, 0]
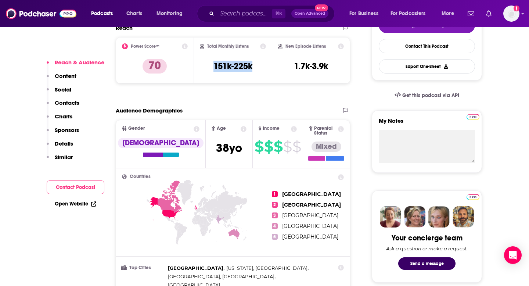
drag, startPoint x: 207, startPoint y: 65, endPoint x: 260, endPoint y: 65, distance: 52.2
click at [260, 65] on div "Total Monthly Listens 151k-225k" at bounding box center [233, 60] width 67 height 34
copy h3 "151k-225k"
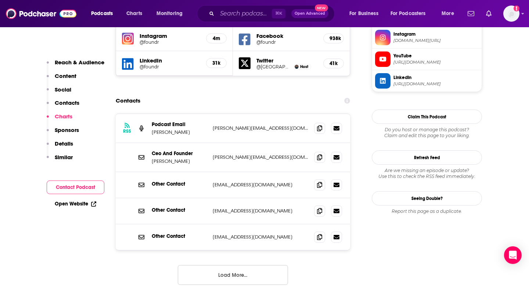
scroll to position [669, 0]
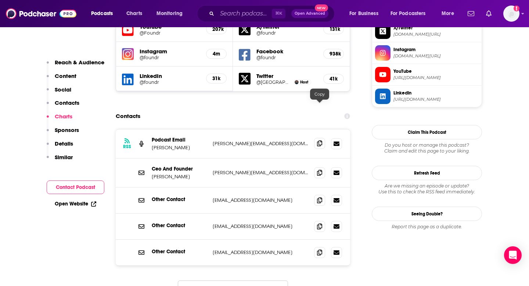
click at [318, 138] on span at bounding box center [319, 143] width 11 height 11
click at [318, 167] on span at bounding box center [319, 172] width 11 height 11
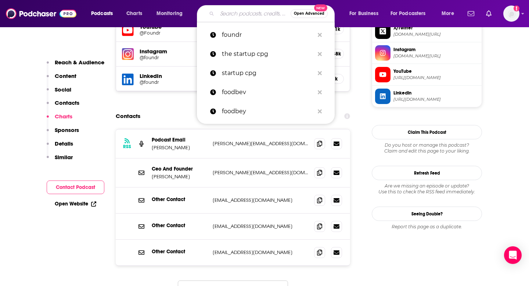
click at [260, 15] on input "Search podcasts, credits, & more..." at bounding box center [254, 14] width 74 height 12
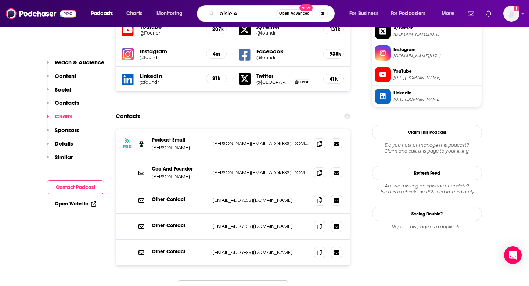
type input "aisle 42"
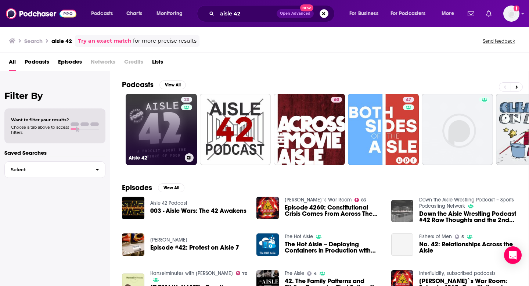
click at [181, 135] on link "20 Aisle 42" at bounding box center [161, 129] width 71 height 71
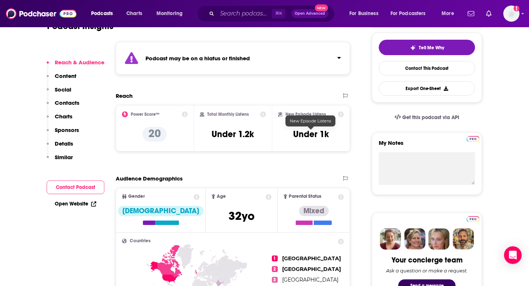
scroll to position [180, 0]
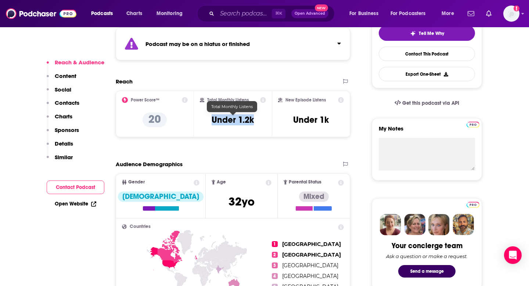
drag, startPoint x: 260, startPoint y: 120, endPoint x: 201, endPoint y: 120, distance: 58.5
click at [201, 120] on div "Total Monthly Listens Under 1.2k" at bounding box center [233, 114] width 67 height 34
copy h3 "Under 1.2k"
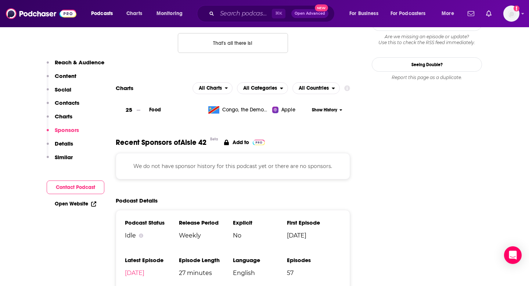
scroll to position [743, 0]
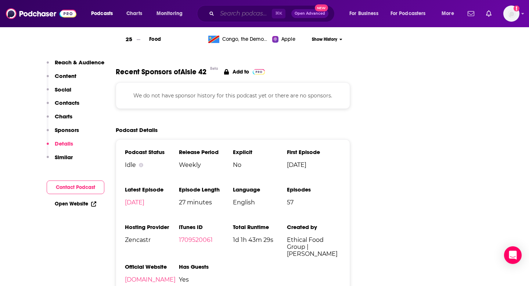
click at [242, 16] on input "Search podcasts, credits, & more..." at bounding box center [244, 14] width 55 height 12
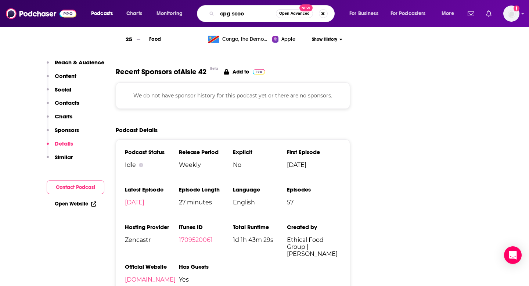
type input "cpg scoop"
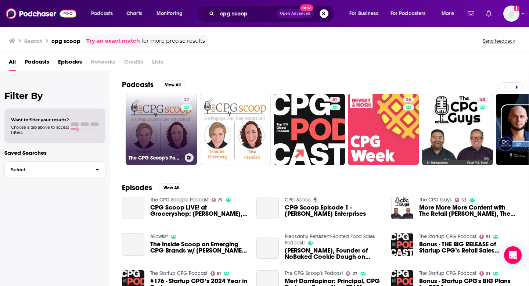
click at [176, 120] on link "27 The CPG Scoop's Podcast" at bounding box center [161, 129] width 71 height 71
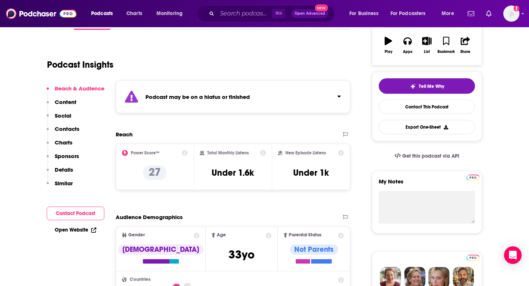
scroll to position [180, 0]
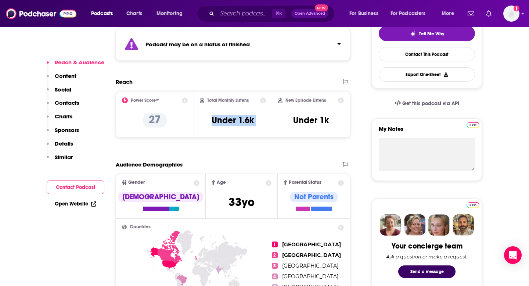
drag, startPoint x: 201, startPoint y: 120, endPoint x: 275, endPoint y: 120, distance: 73.2
click at [275, 120] on div "Power Score™ 27 Total Monthly Listens Under 1.6k New Episode Listens Under 1k" at bounding box center [233, 114] width 235 height 46
copy div "Under 1.6k"
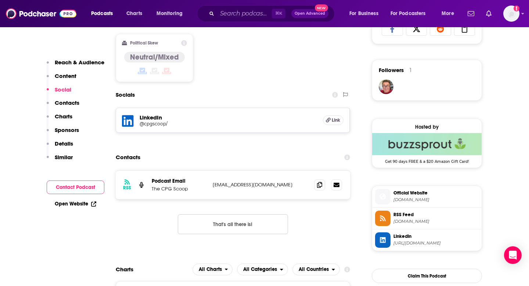
scroll to position [506, 0]
click at [321, 185] on icon at bounding box center [319, 184] width 5 height 6
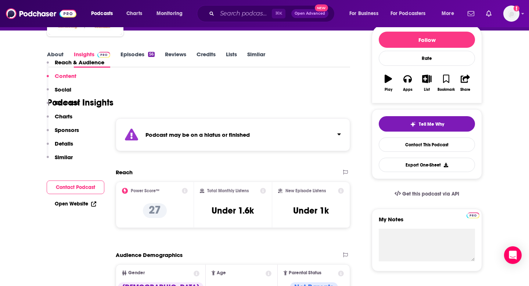
scroll to position [0, 0]
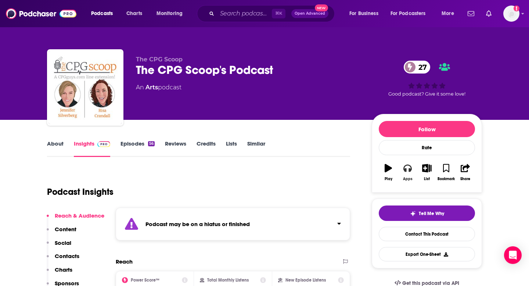
click at [407, 173] on button "Apps" at bounding box center [407, 172] width 19 height 26
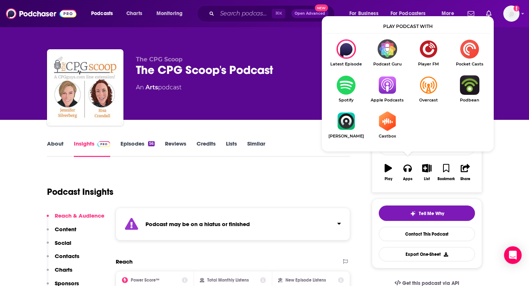
click at [346, 89] on img "Show Listen On dropdown" at bounding box center [346, 84] width 41 height 19
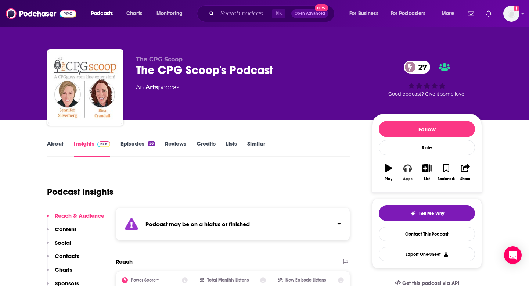
click at [406, 169] on icon "button" at bounding box center [408, 168] width 8 height 7
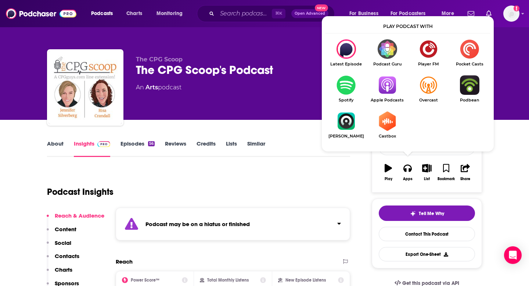
click at [385, 86] on img "Show Listen On dropdown" at bounding box center [387, 84] width 41 height 19
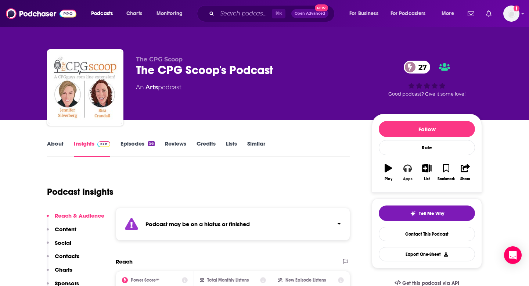
click at [405, 168] on icon "button" at bounding box center [408, 168] width 8 height 8
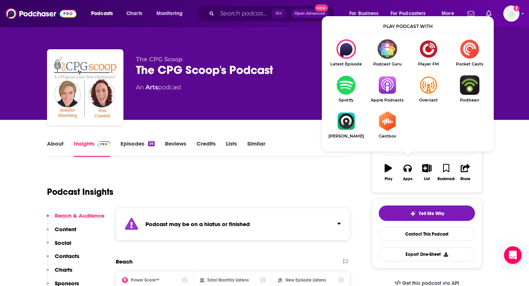
click at [386, 84] on img "Show Listen On dropdown" at bounding box center [387, 84] width 41 height 19
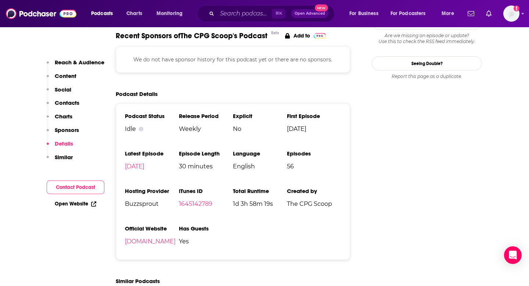
scroll to position [800, 0]
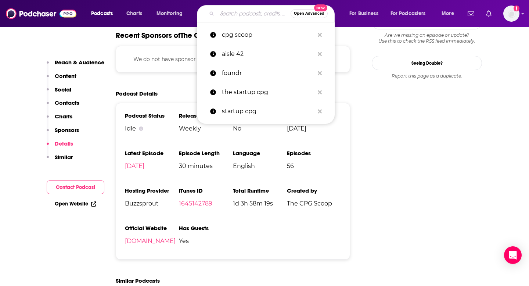
click at [237, 17] on input "Search podcasts, credits, & more..." at bounding box center [254, 14] width 74 height 12
type input "v"
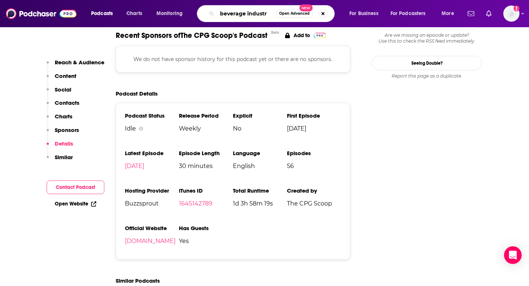
type input "beverage industry"
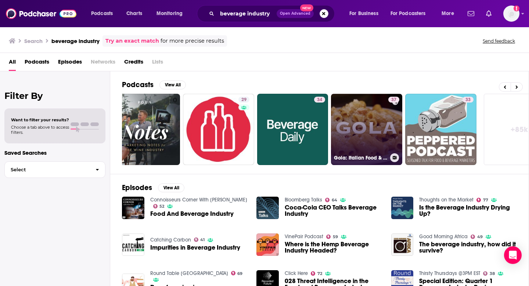
scroll to position [0, 268]
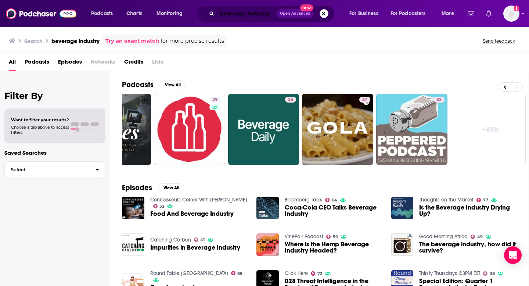
click at [243, 13] on input "beverage industry" at bounding box center [247, 14] width 60 height 12
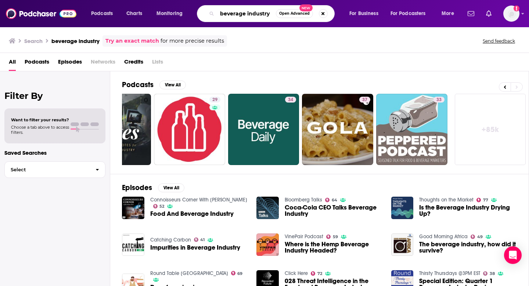
click at [243, 13] on input "beverage industry" at bounding box center [246, 14] width 59 height 12
type input "entrepreneurs o fire"
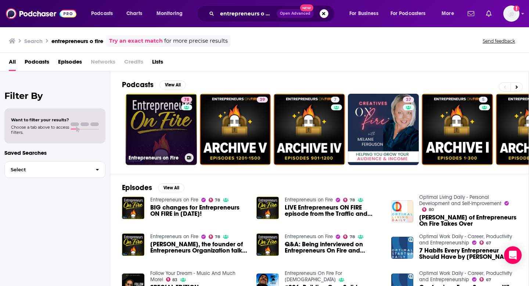
click at [156, 121] on link "78 Entrepreneurs on Fire" at bounding box center [161, 129] width 71 height 71
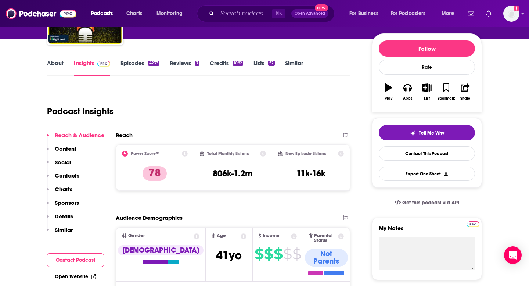
scroll to position [87, 0]
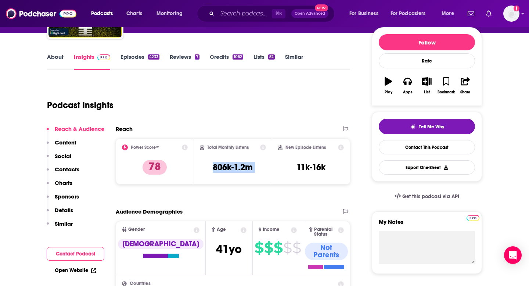
drag, startPoint x: 206, startPoint y: 167, endPoint x: 278, endPoint y: 168, distance: 72.1
click at [278, 168] on div "Power Score™ 78 Total Monthly Listens 806k-1.2m New Episode Listens 11k-16k" at bounding box center [233, 161] width 235 height 46
copy div "806k-1.2m"
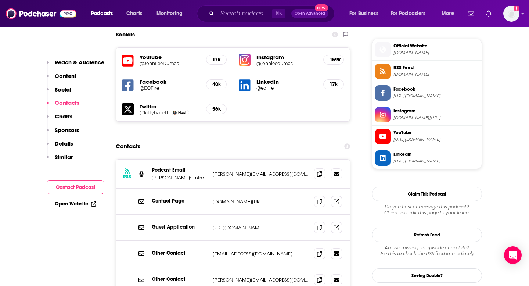
scroll to position [667, 0]
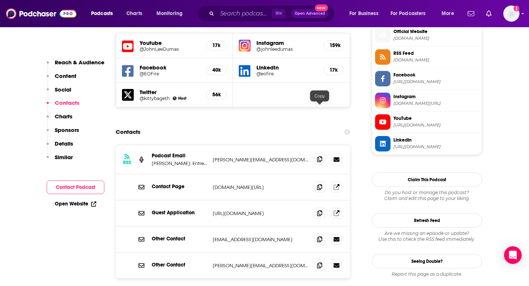
click at [319, 156] on icon at bounding box center [319, 159] width 5 height 6
click at [203, 160] on p "[PERSON_NAME]: Entrepreneur, Online Marketing Strategist, Founder and Host of E…" at bounding box center [179, 163] width 55 height 6
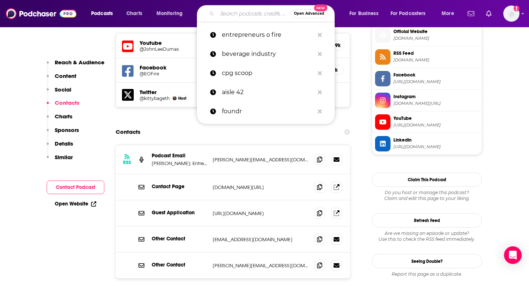
click at [253, 11] on input "Search podcasts, credits, & more..." at bounding box center [254, 14] width 74 height 12
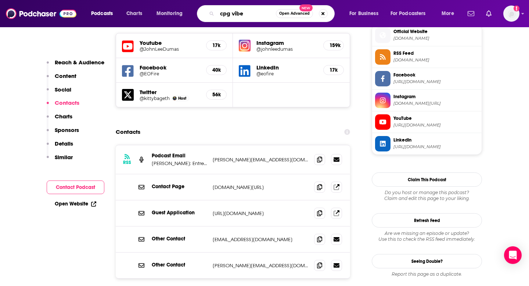
type input "cpg vibes"
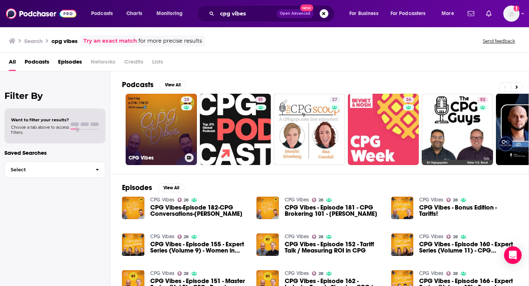
click at [172, 122] on link "28 CPG Vibes" at bounding box center [161, 129] width 71 height 71
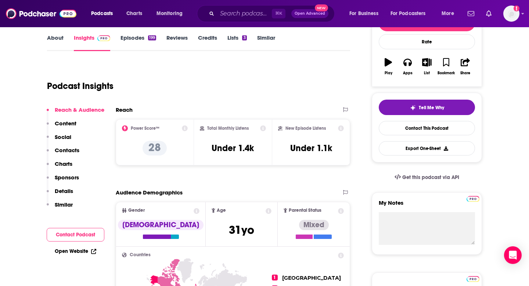
scroll to position [118, 0]
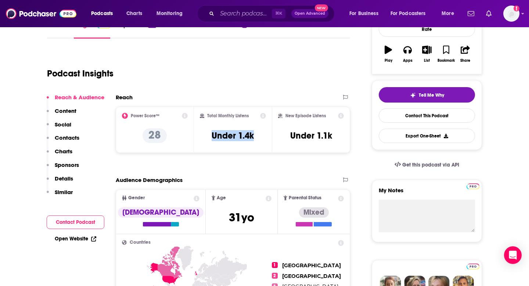
drag, startPoint x: 208, startPoint y: 137, endPoint x: 261, endPoint y: 139, distance: 53.0
click at [261, 139] on div "Total Monthly Listens Under 1.4k" at bounding box center [233, 130] width 67 height 34
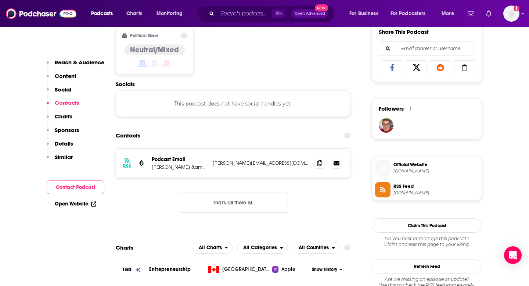
scroll to position [465, 0]
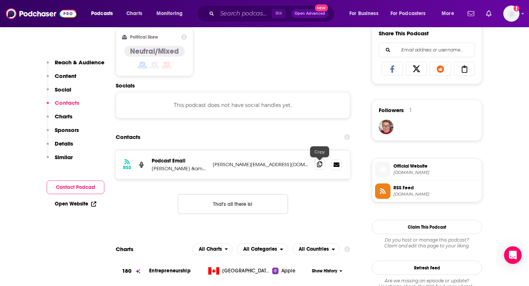
click at [321, 165] on icon at bounding box center [319, 164] width 5 height 6
click at [260, 16] on input "Search podcasts, credits, & more..." at bounding box center [244, 14] width 55 height 12
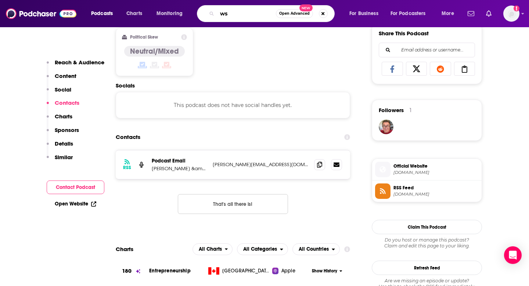
type input "wsj"
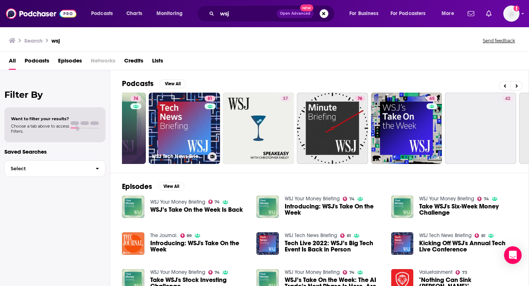
scroll to position [0, 142]
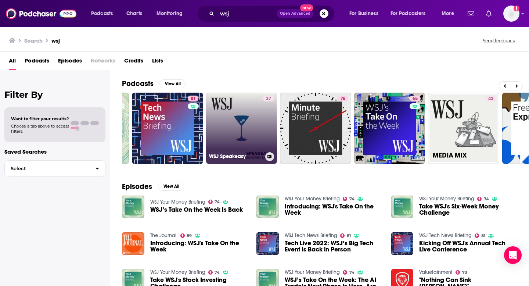
click at [235, 112] on link "37 WSJ Speakeasy" at bounding box center [241, 128] width 71 height 71
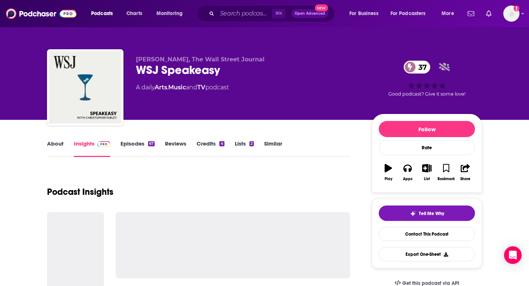
scroll to position [22, 0]
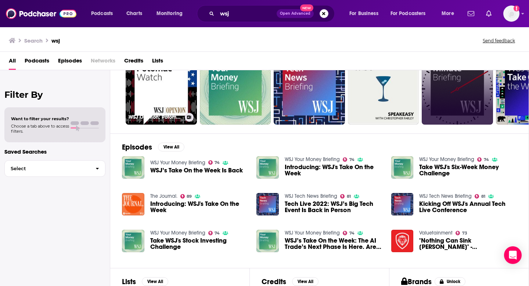
scroll to position [45, 0]
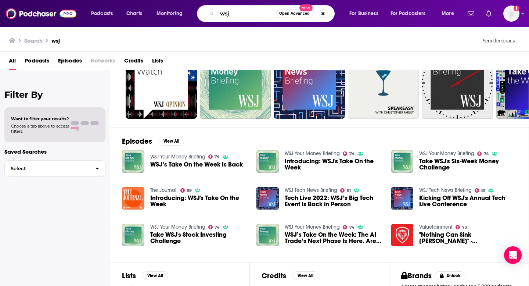
click at [239, 13] on input "wsj" at bounding box center [246, 14] width 59 height 12
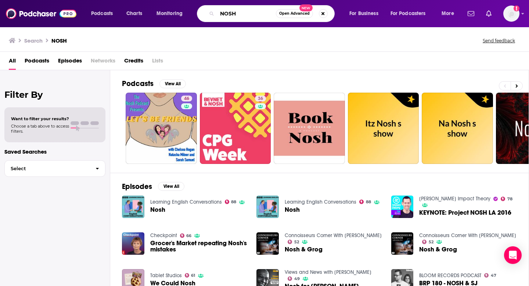
click at [232, 18] on input "NOSH" at bounding box center [246, 14] width 59 height 12
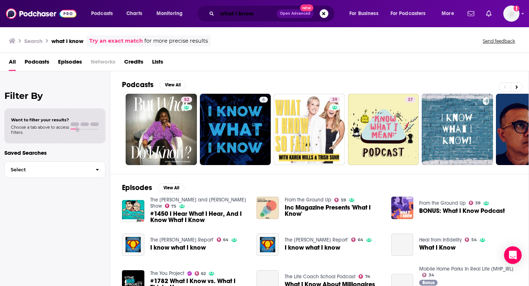
click at [220, 13] on input "what i know" at bounding box center [247, 14] width 60 height 12
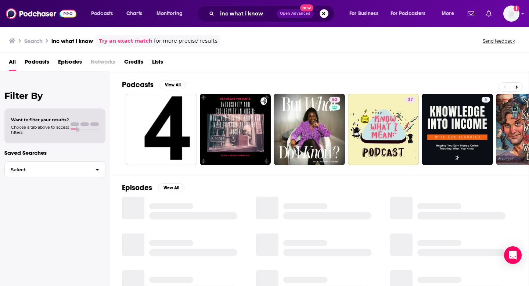
scroll to position [10, 0]
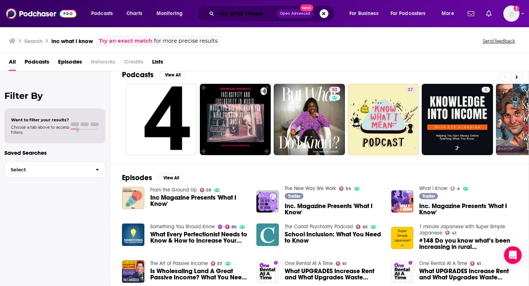
click at [228, 13] on input "inc what i know" at bounding box center [247, 14] width 60 height 12
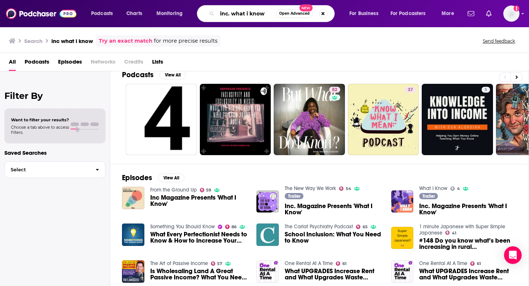
type input "inc. what i know"
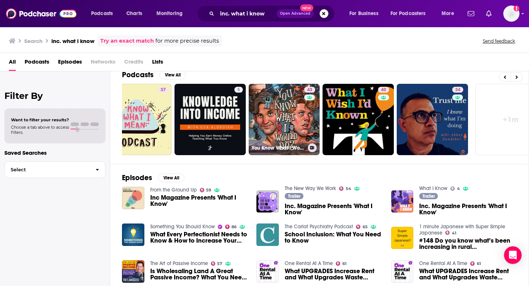
scroll to position [0, 249]
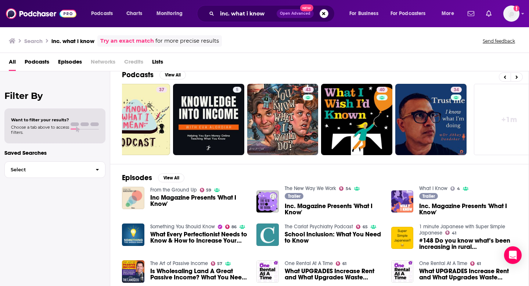
click at [135, 193] on img "Inc Magazine Presents 'What I Know'" at bounding box center [133, 198] width 22 height 22
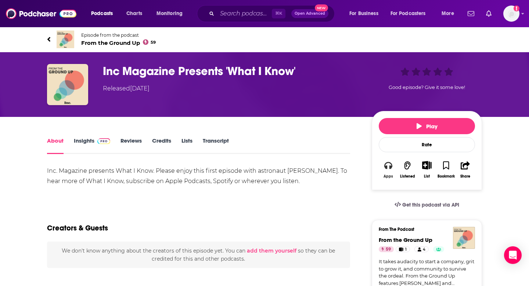
click at [386, 168] on icon "button" at bounding box center [389, 165] width 8 height 7
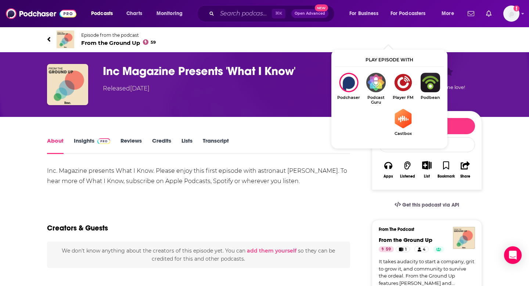
click at [339, 167] on div "Inc. Magazine presents What I Know. Please enjoy this first episode with astron…" at bounding box center [198, 176] width 303 height 21
